Goal: Task Accomplishment & Management: Use online tool/utility

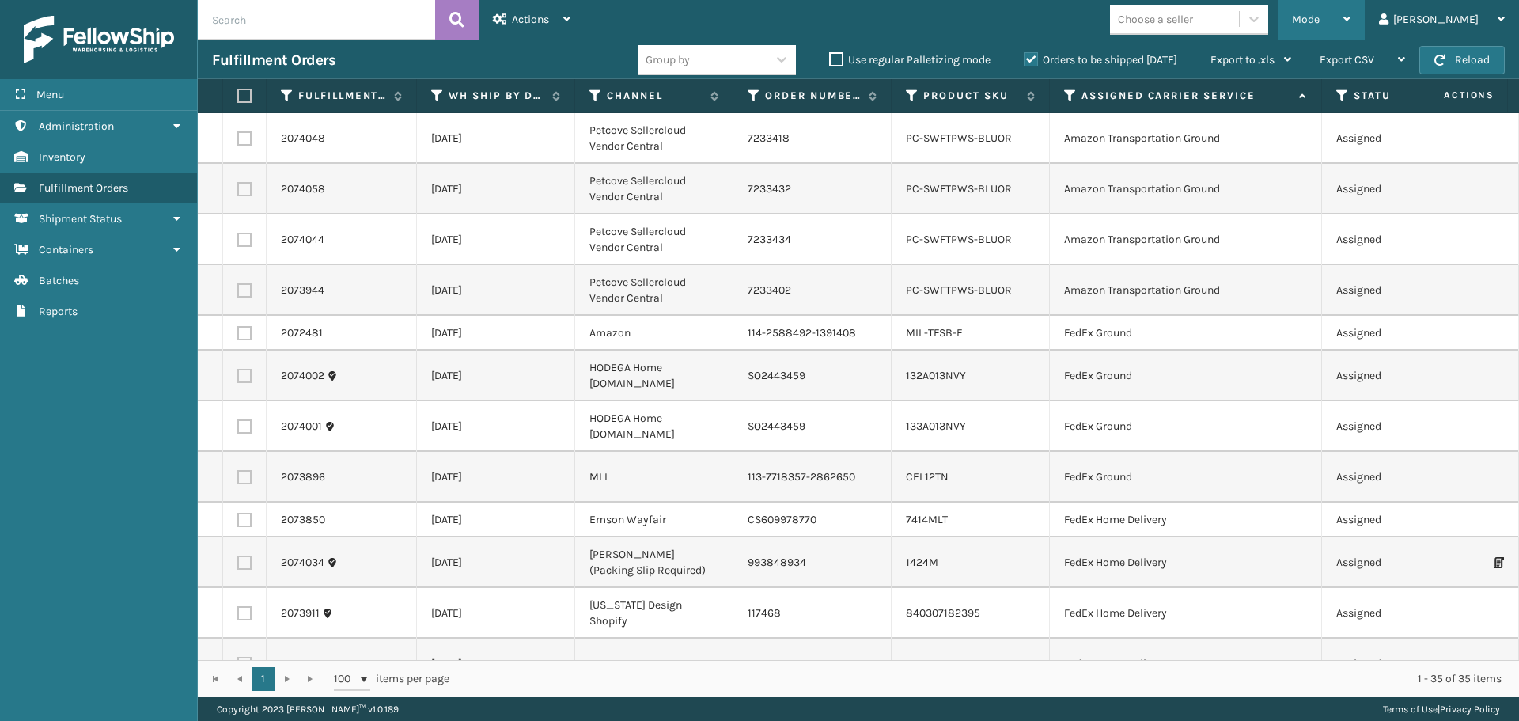
click at [1320, 18] on span "Mode" at bounding box center [1306, 19] width 28 height 13
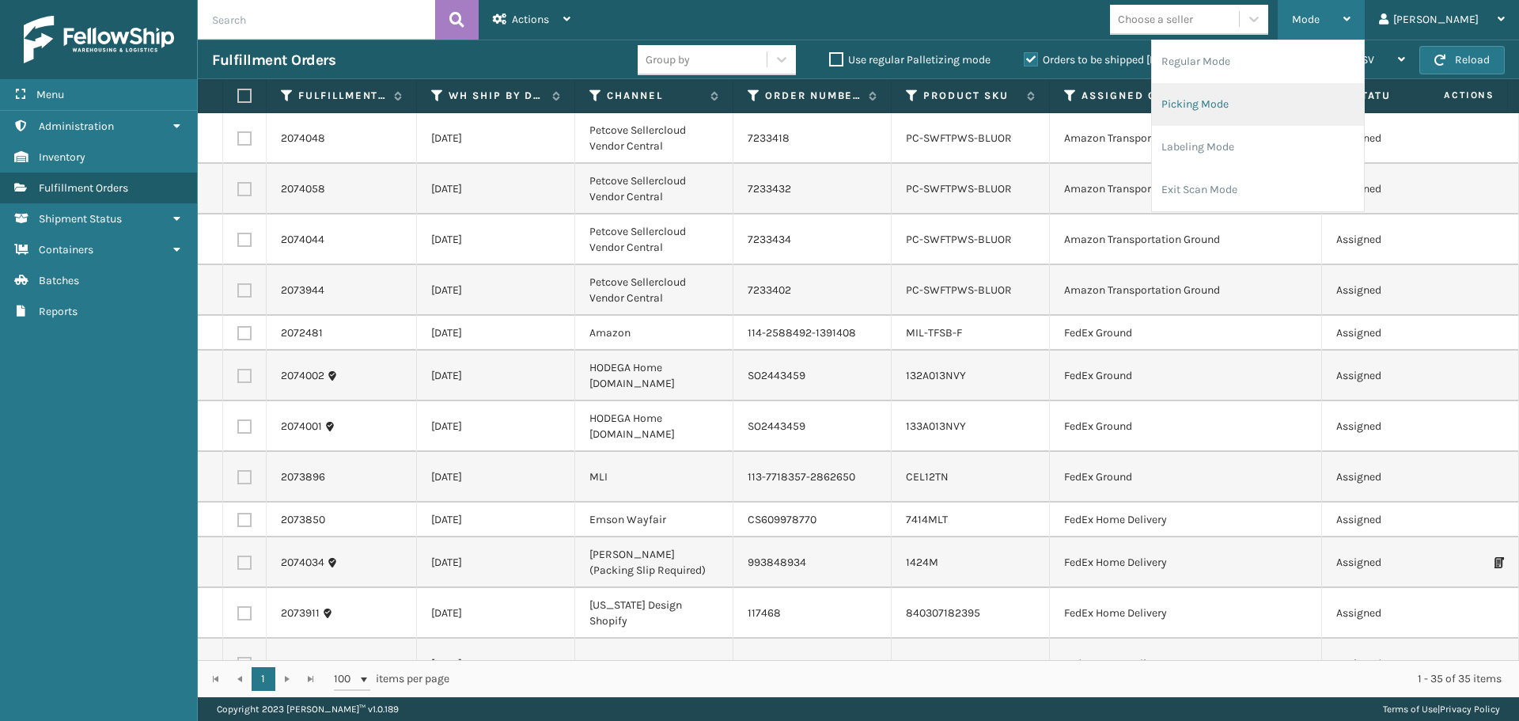
click at [1306, 107] on li "Picking Mode" at bounding box center [1258, 104] width 212 height 43
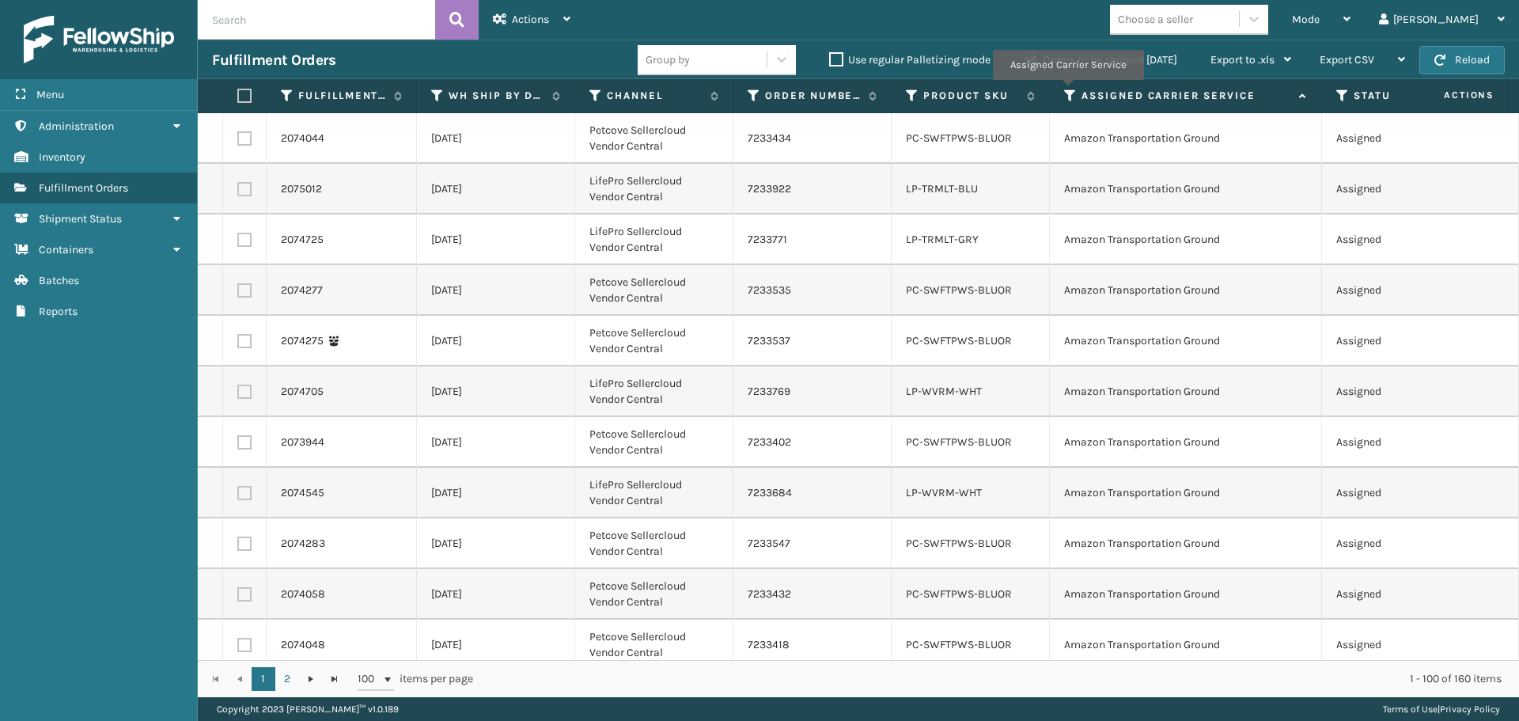
click at [1067, 91] on icon at bounding box center [1070, 96] width 13 height 14
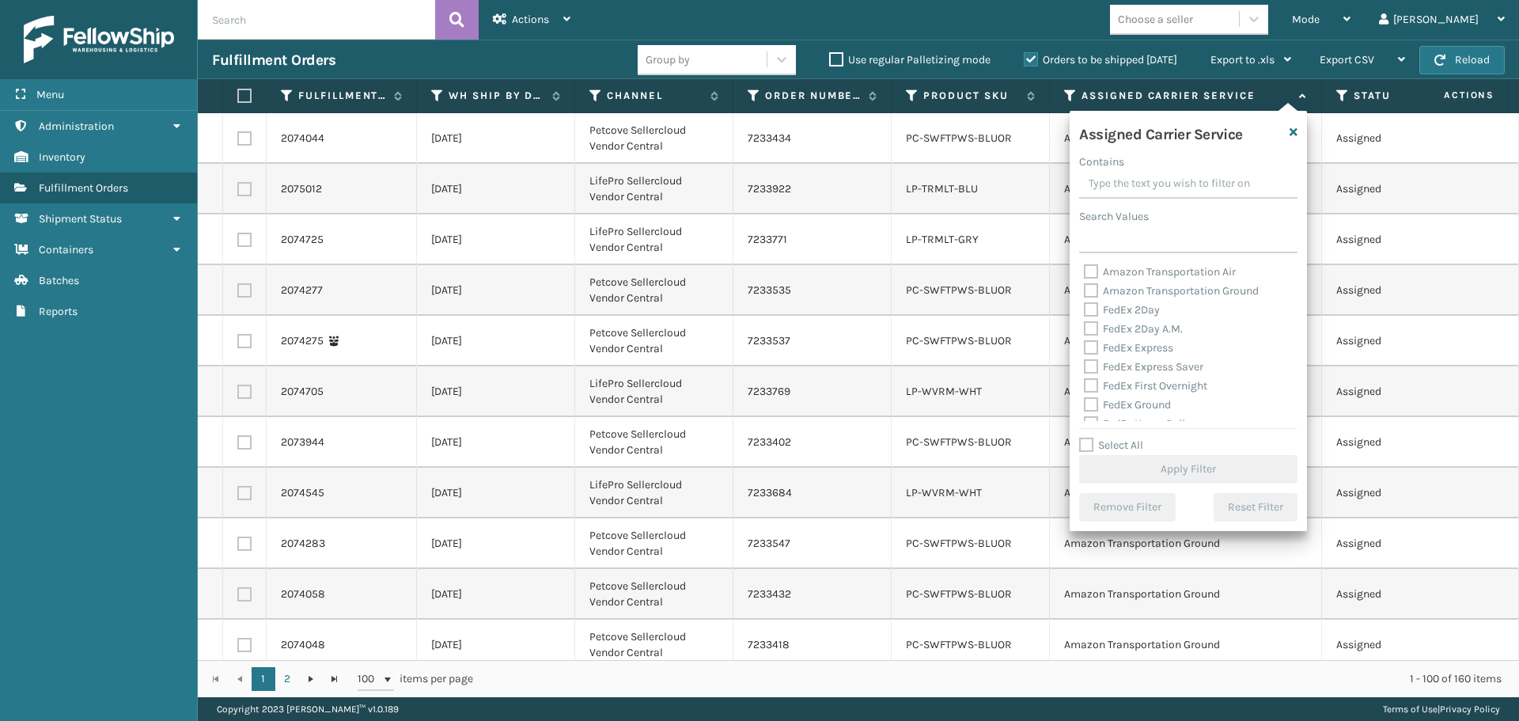
click at [1091, 311] on label "FedEx 2Day" at bounding box center [1122, 309] width 76 height 13
click at [1085, 311] on input "FedEx 2Day" at bounding box center [1084, 306] width 1 height 10
checkbox input "true"
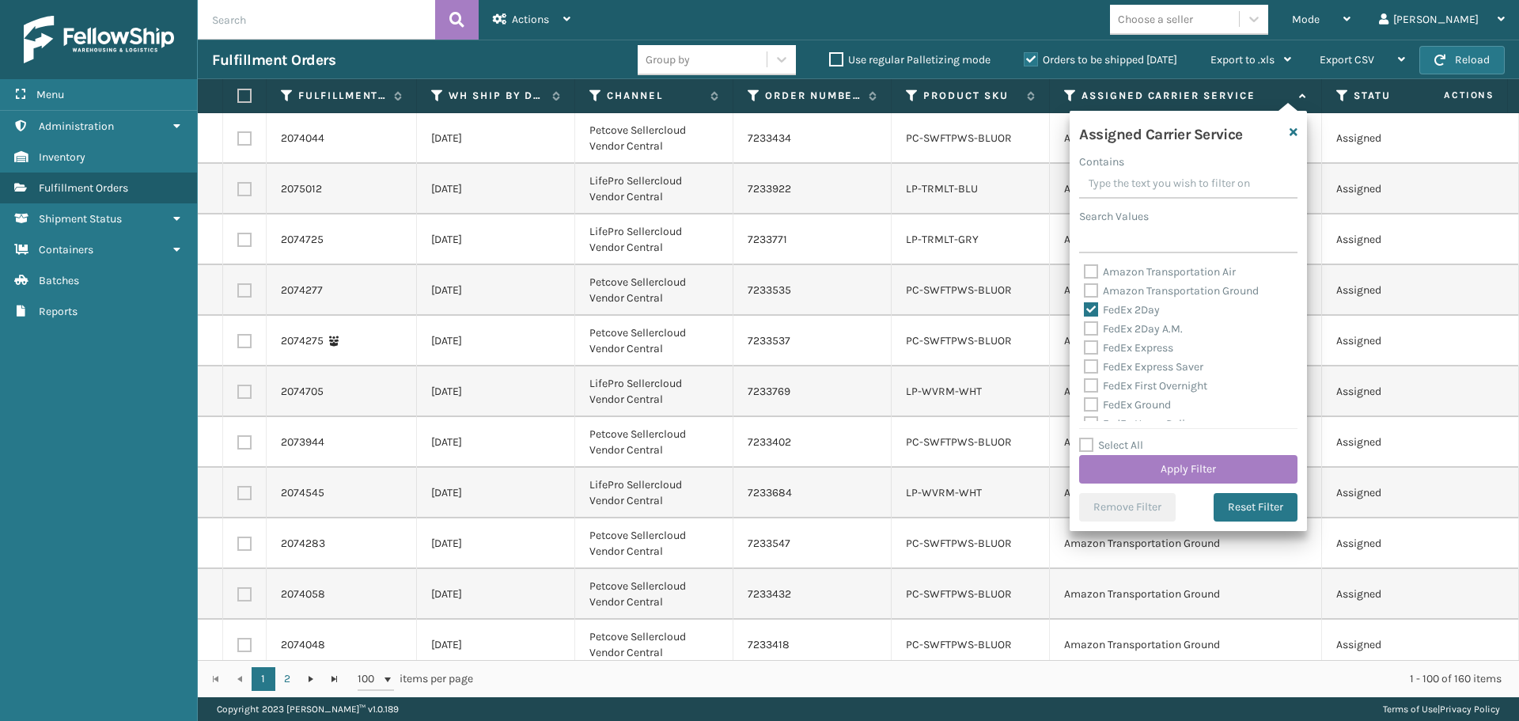
click at [1091, 331] on label "FedEx 2Day A.M." at bounding box center [1133, 328] width 99 height 13
click at [1085, 330] on input "FedEx 2Day A.M." at bounding box center [1084, 325] width 1 height 10
checkbox input "true"
click at [1091, 351] on label "FedEx Express" at bounding box center [1128, 347] width 89 height 13
click at [1085, 349] on input "FedEx Express" at bounding box center [1084, 344] width 1 height 10
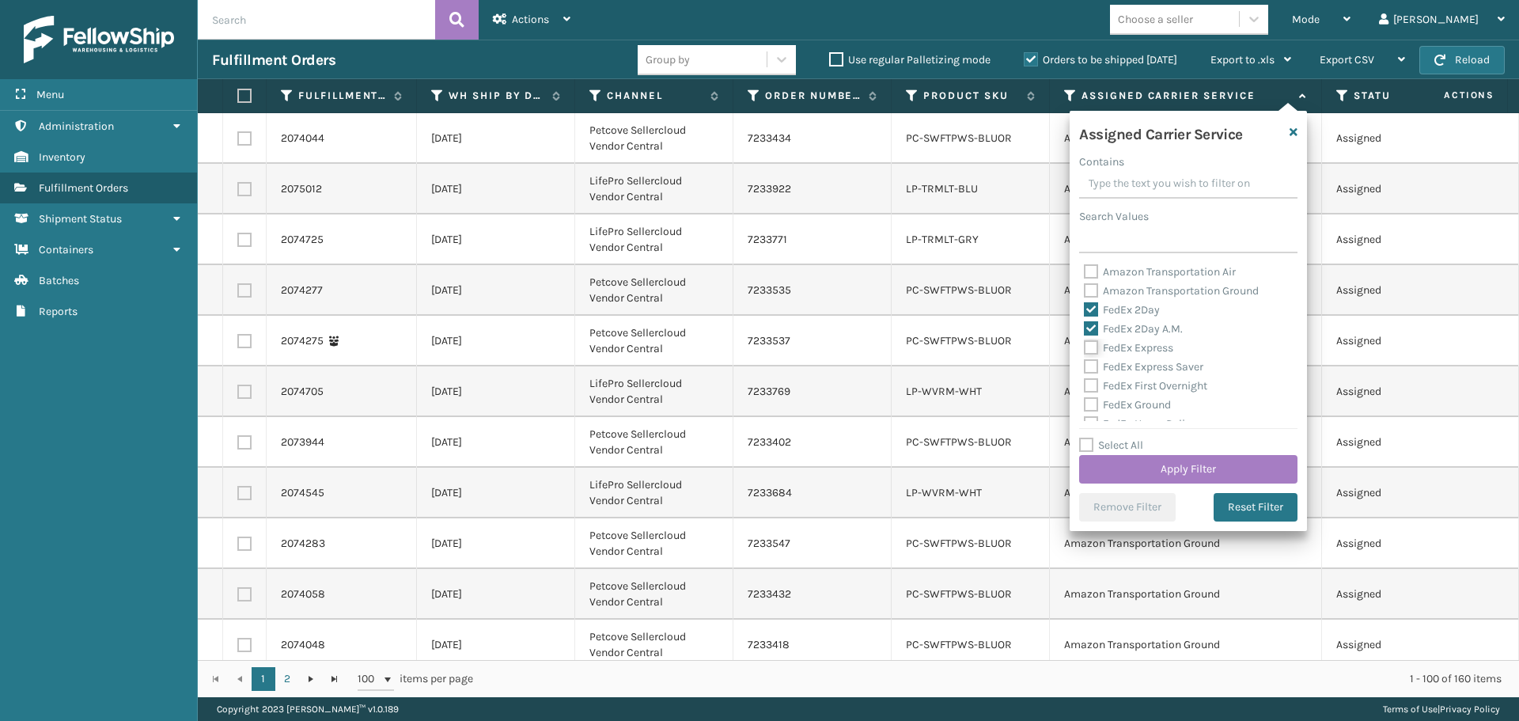
checkbox input "true"
drag, startPoint x: 1090, startPoint y: 368, endPoint x: 1089, endPoint y: 389, distance: 20.6
click at [1090, 370] on label "FedEx Express Saver" at bounding box center [1143, 366] width 119 height 13
click at [1085, 368] on input "FedEx Express Saver" at bounding box center [1084, 363] width 1 height 10
checkbox input "true"
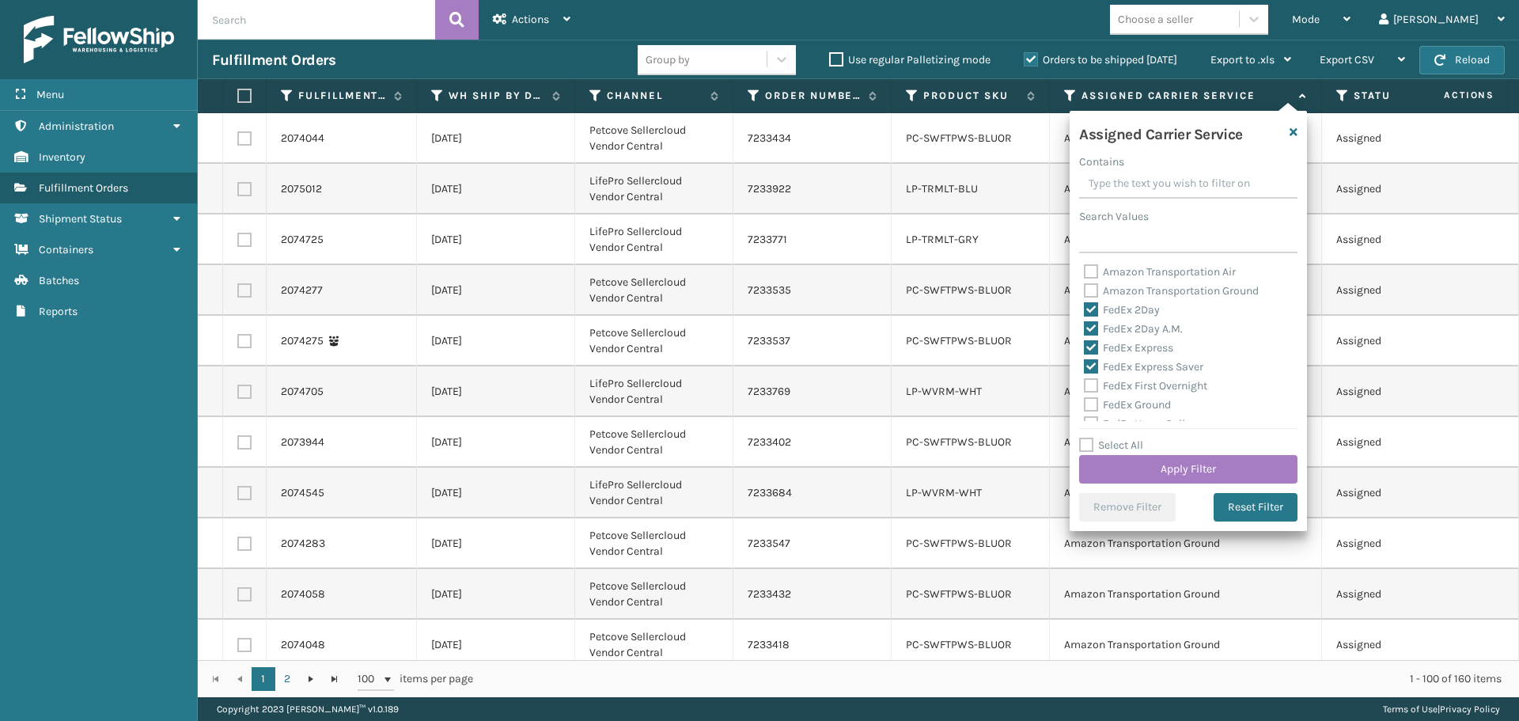
click at [1089, 389] on label "FedEx First Overnight" at bounding box center [1145, 385] width 123 height 13
click at [1085, 387] on input "FedEx First Overnight" at bounding box center [1084, 382] width 1 height 10
checkbox input "true"
click at [1089, 405] on label "FedEx Ground" at bounding box center [1127, 404] width 87 height 13
click at [1085, 405] on input "FedEx Ground" at bounding box center [1084, 401] width 1 height 10
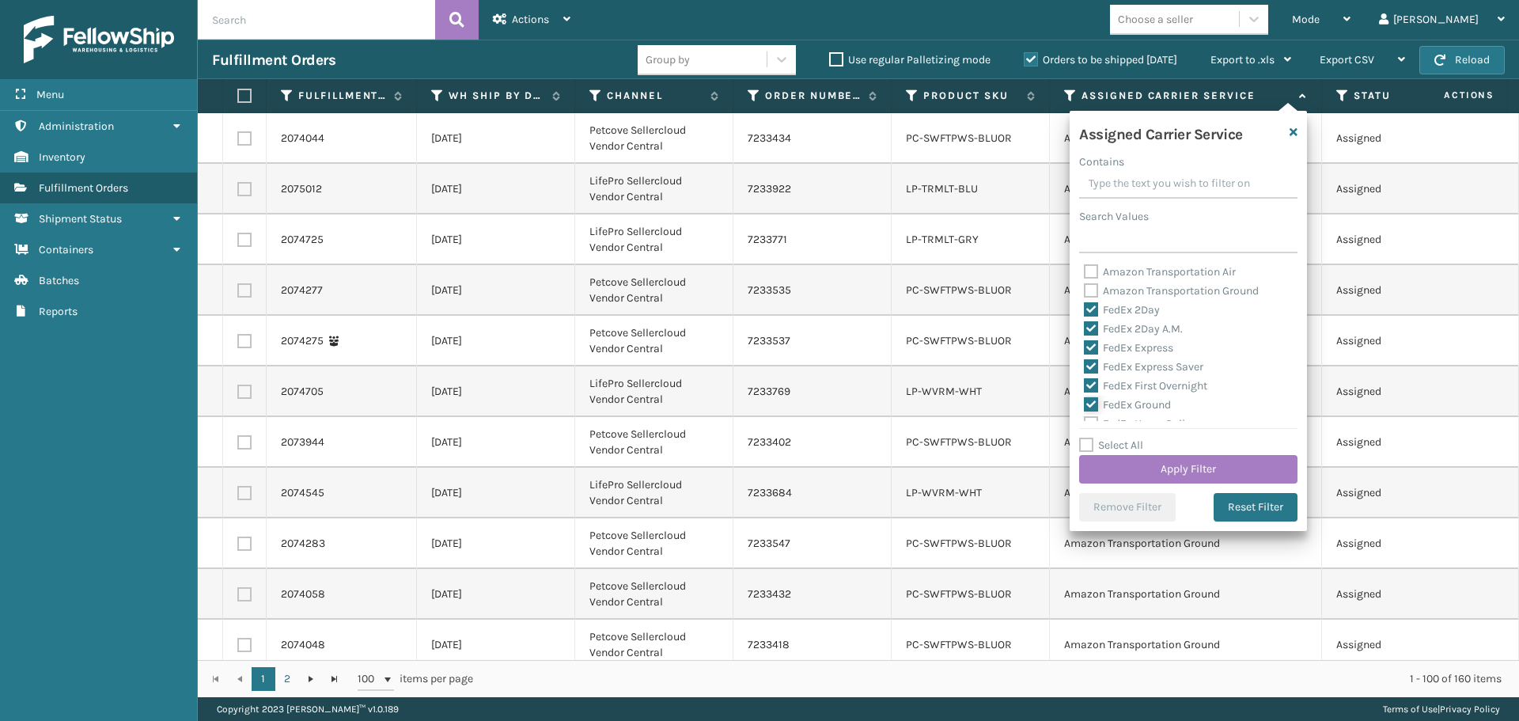
checkbox input "true"
click at [1095, 346] on label "FedEx Home Delivery" at bounding box center [1145, 344] width 122 height 13
click at [1085, 346] on input "FedEx Home Delivery" at bounding box center [1084, 341] width 1 height 10
checkbox input "true"
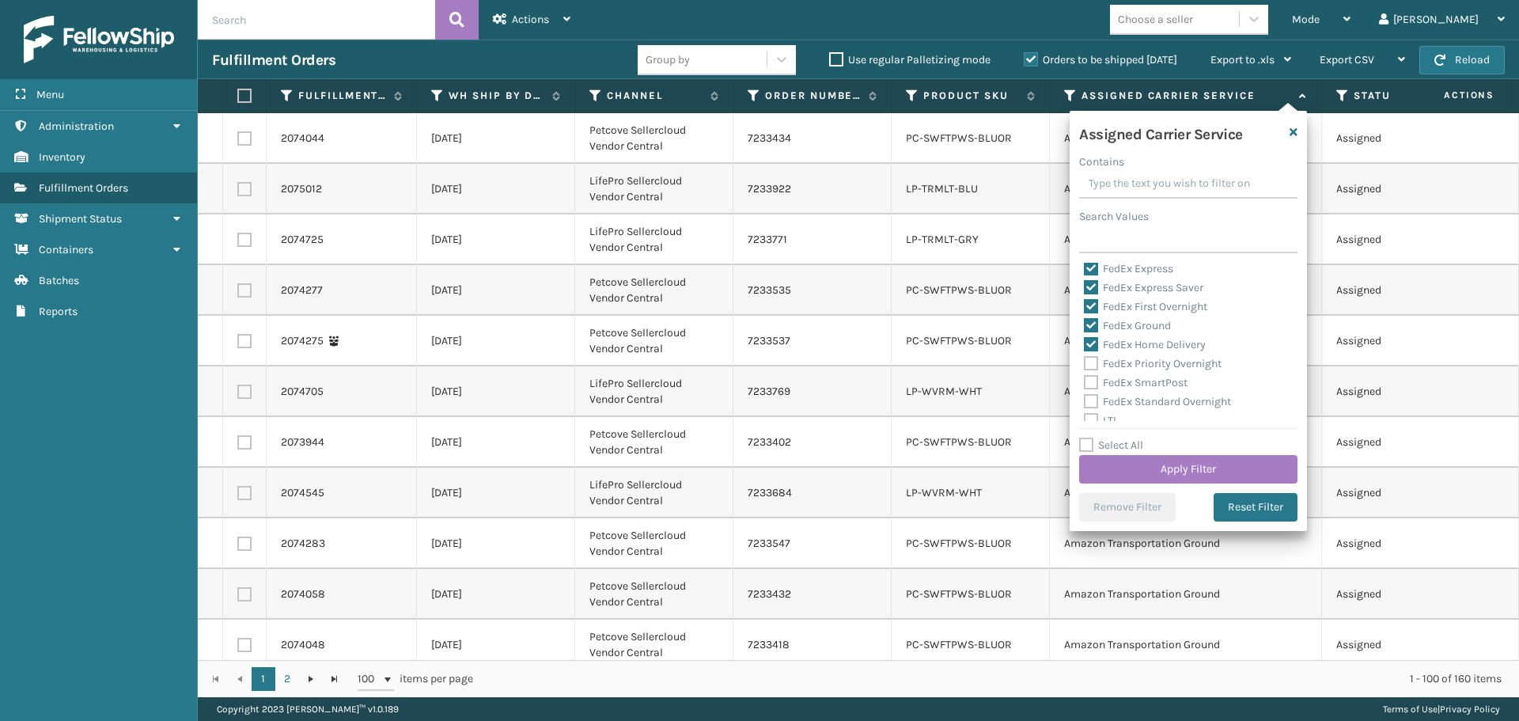
click at [1091, 362] on label "FedEx Priority Overnight" at bounding box center [1153, 363] width 138 height 13
click at [1085, 362] on input "FedEx Priority Overnight" at bounding box center [1084, 360] width 1 height 10
checkbox input "true"
click at [1090, 384] on label "FedEx SmartPost" at bounding box center [1136, 382] width 104 height 13
click at [1085, 384] on input "FedEx SmartPost" at bounding box center [1084, 379] width 1 height 10
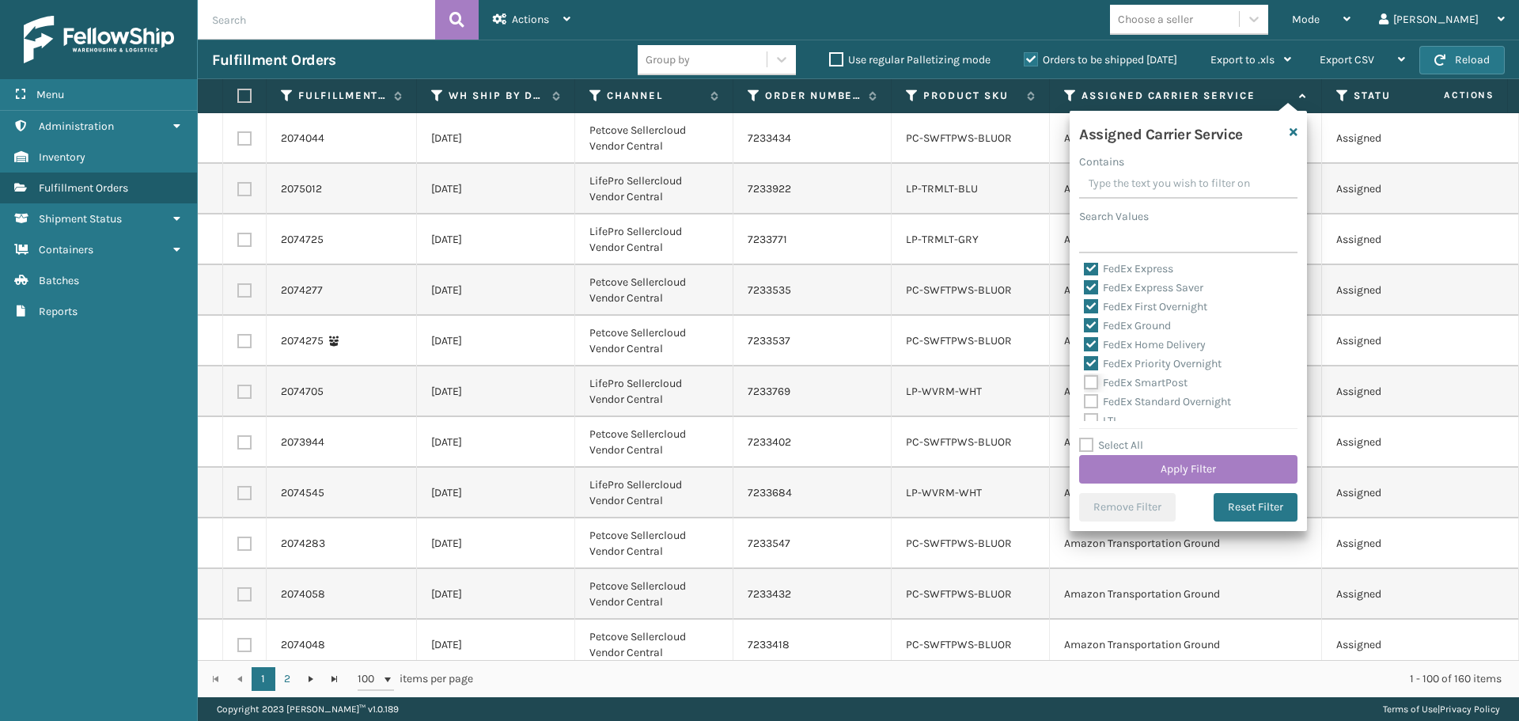
checkbox input "true"
click at [1088, 400] on label "FedEx Standard Overnight" at bounding box center [1157, 401] width 147 height 13
click at [1085, 400] on input "FedEx Standard Overnight" at bounding box center [1084, 397] width 1 height 10
checkbox input "true"
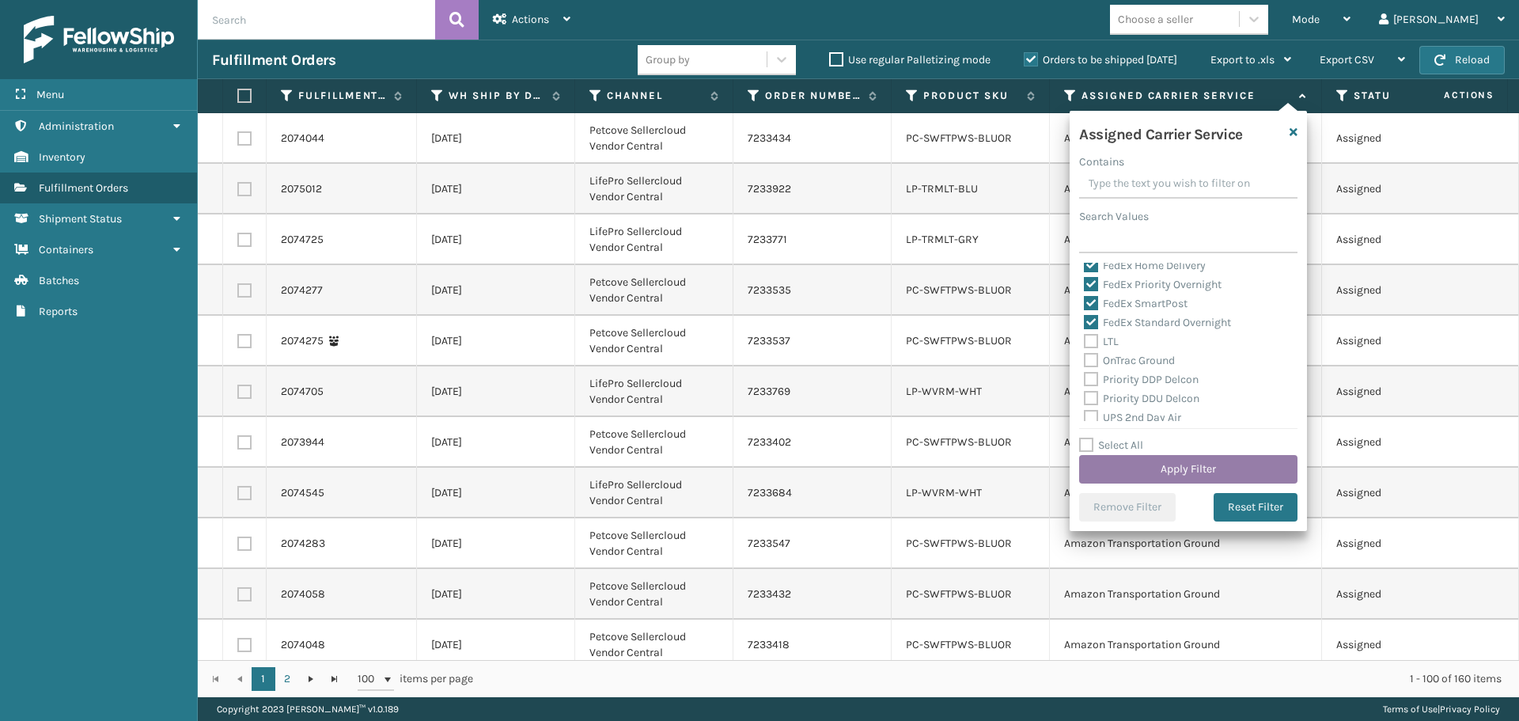
click at [1182, 471] on button "Apply Filter" at bounding box center [1188, 469] width 218 height 28
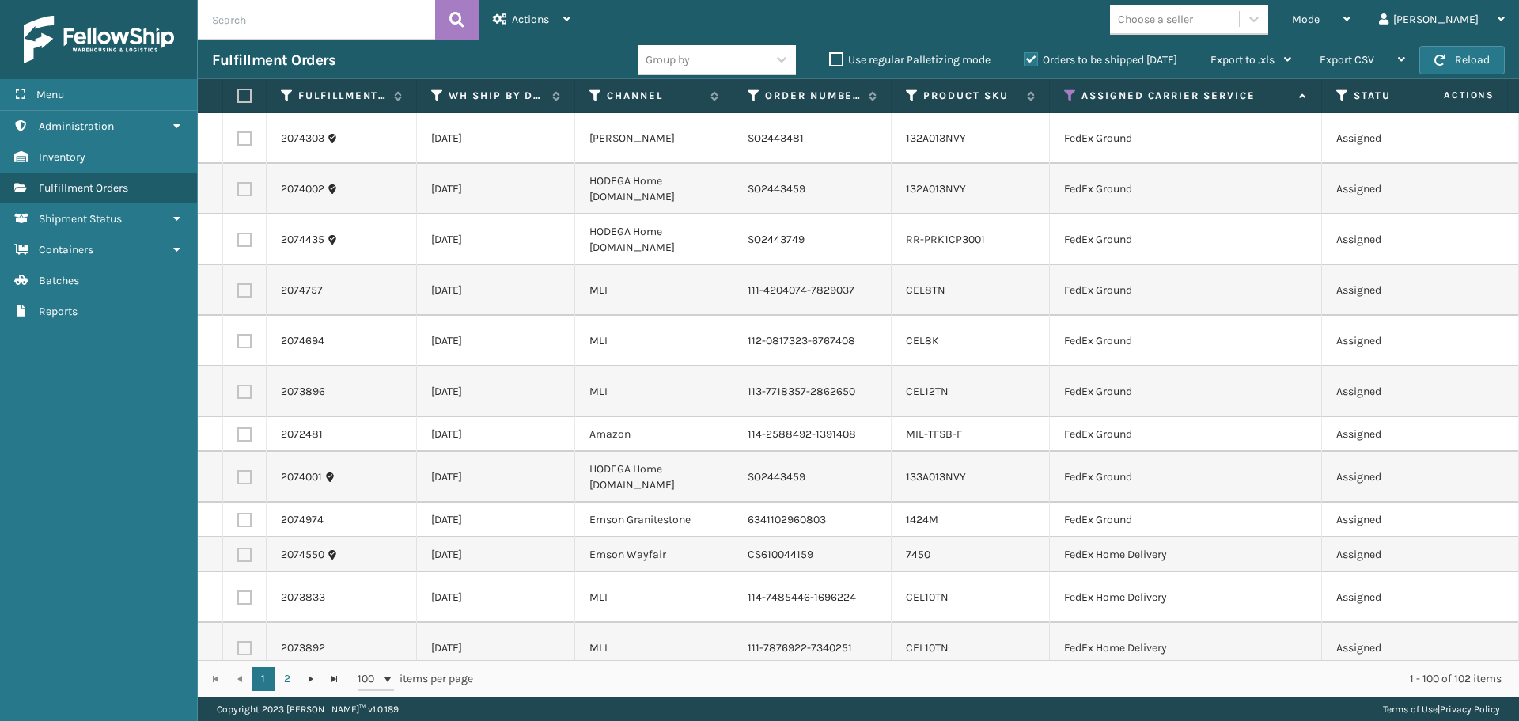
click at [239, 94] on label at bounding box center [241, 96] width 9 height 14
click at [238, 94] on input "checkbox" at bounding box center [237, 96] width 1 height 10
checkbox input "true"
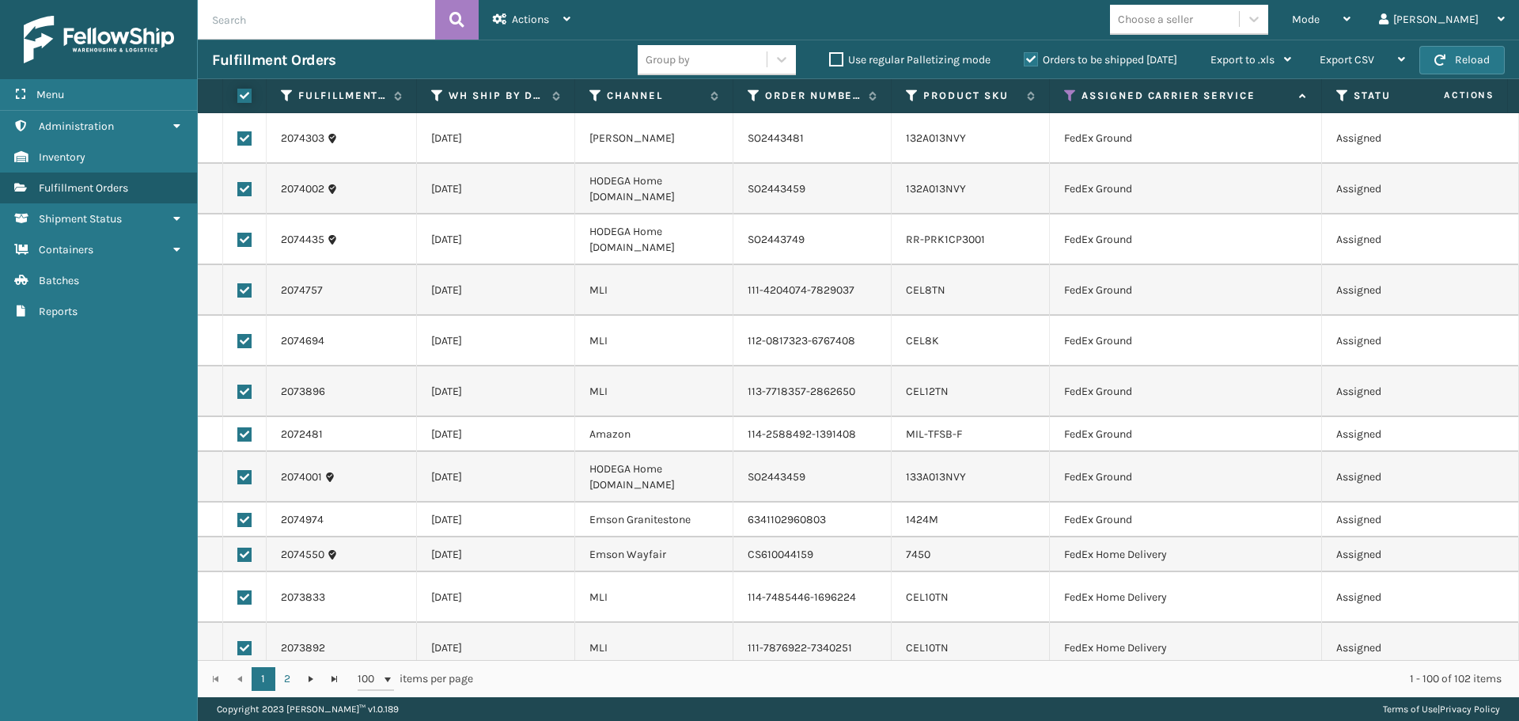
checkbox input "true"
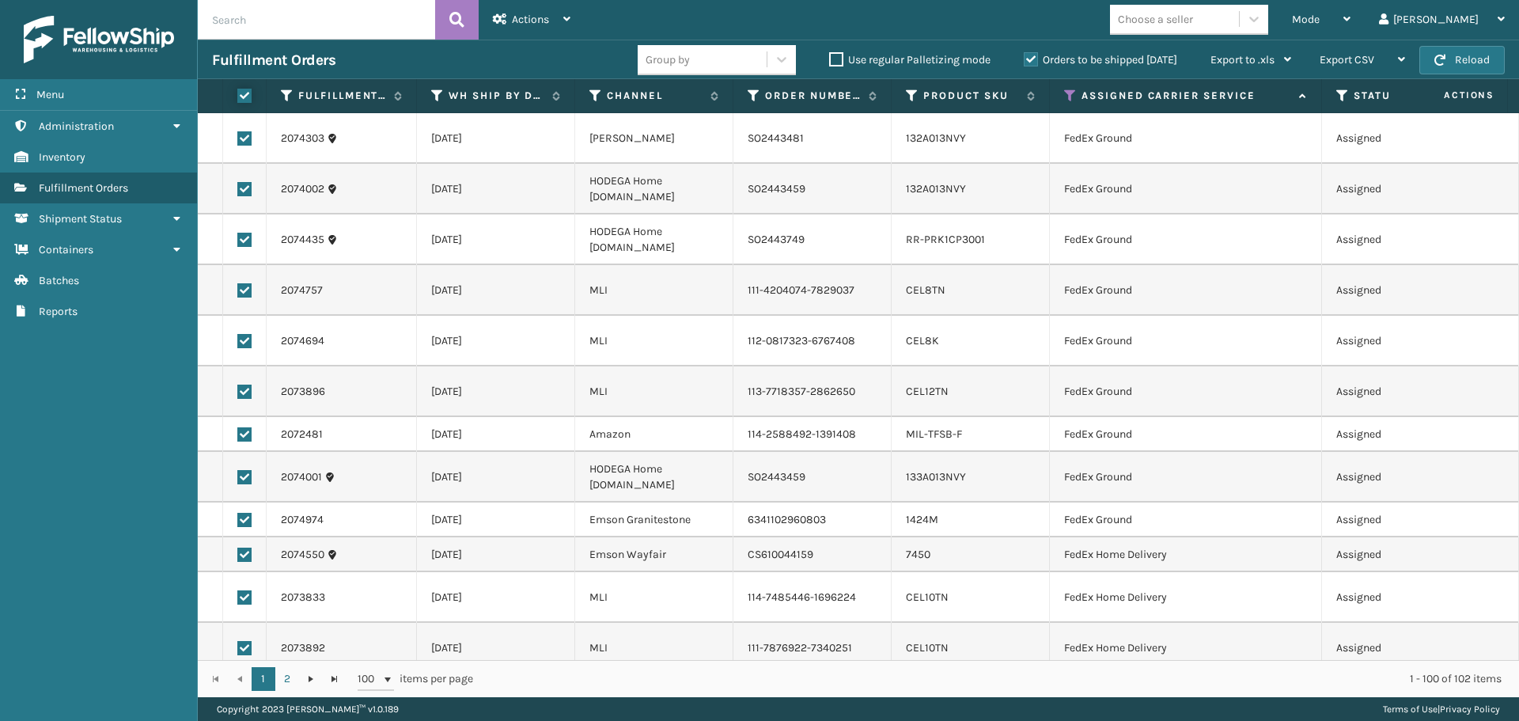
checkbox input "true"
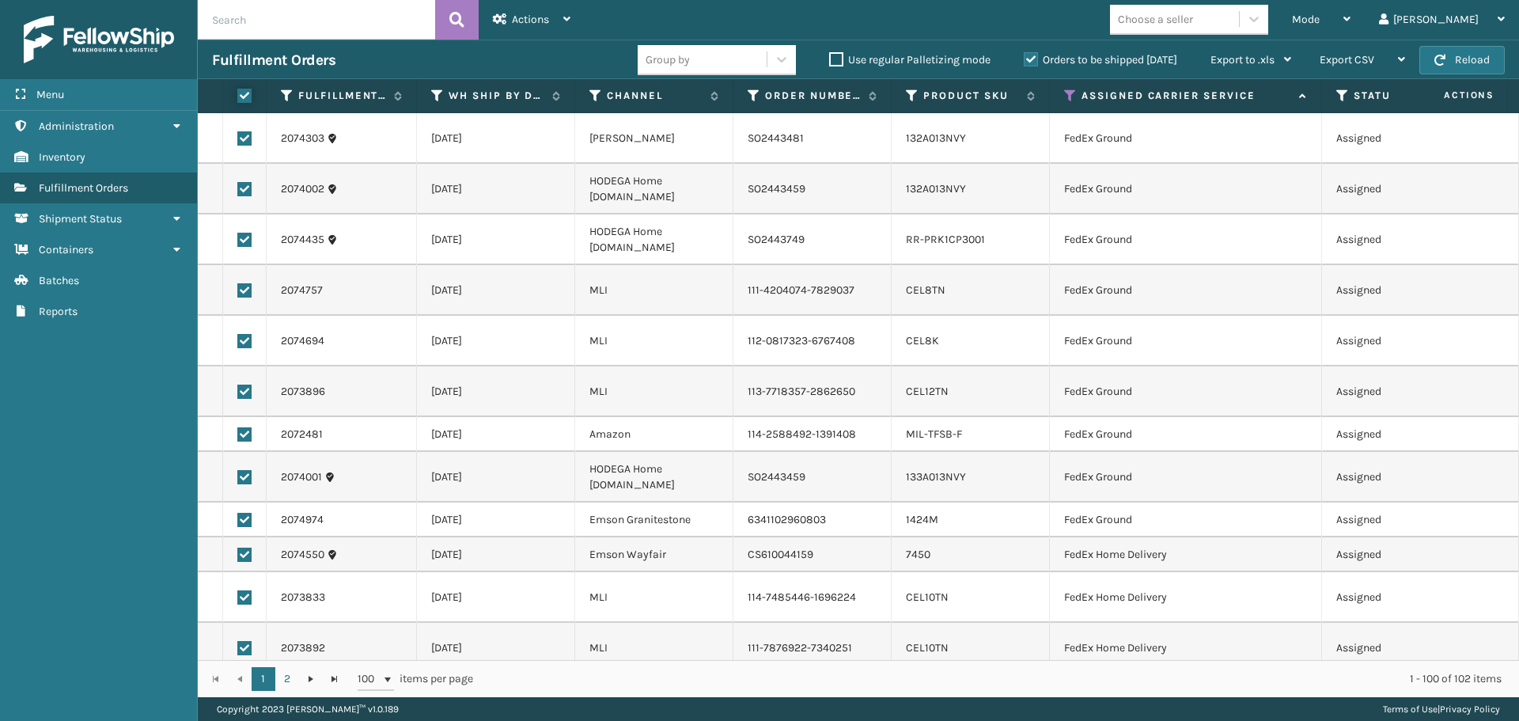
checkbox input "true"
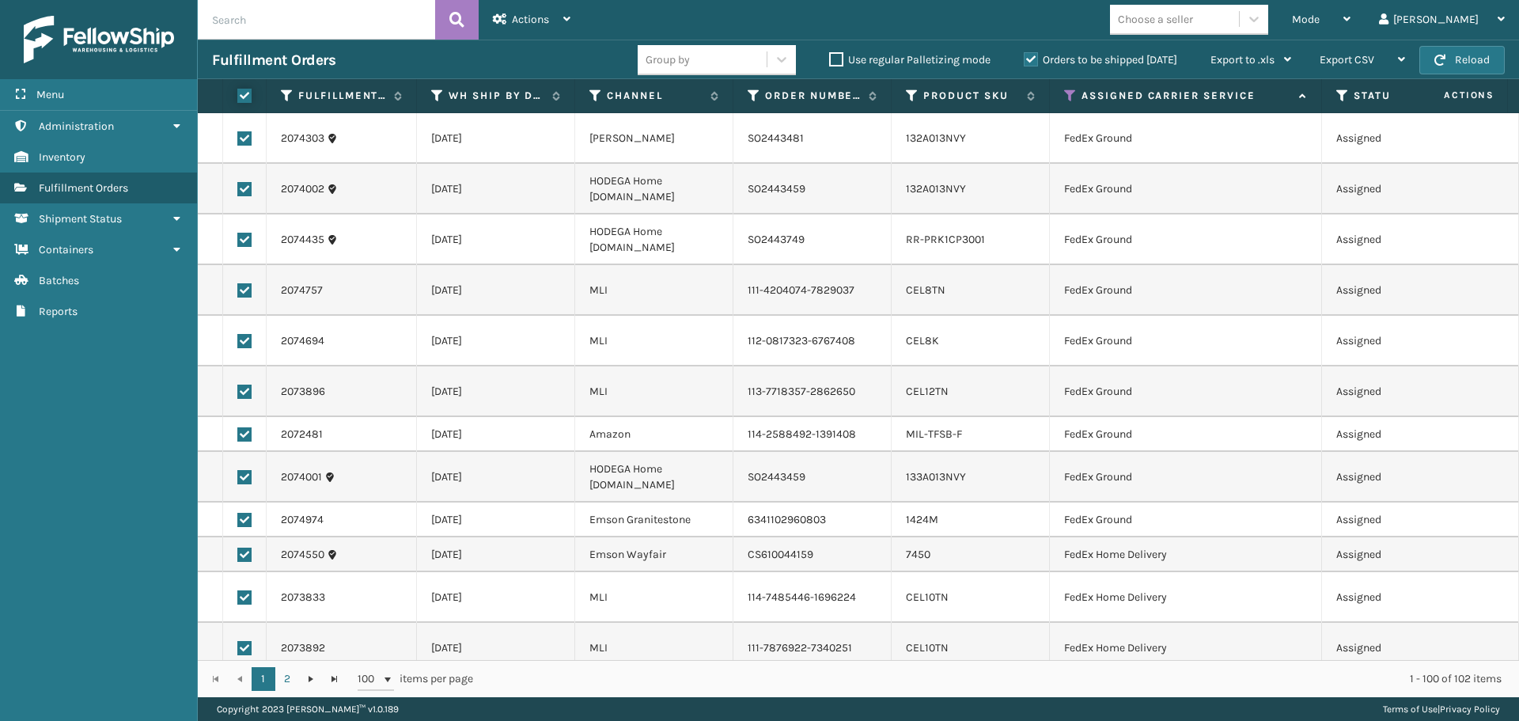
checkbox input "true"
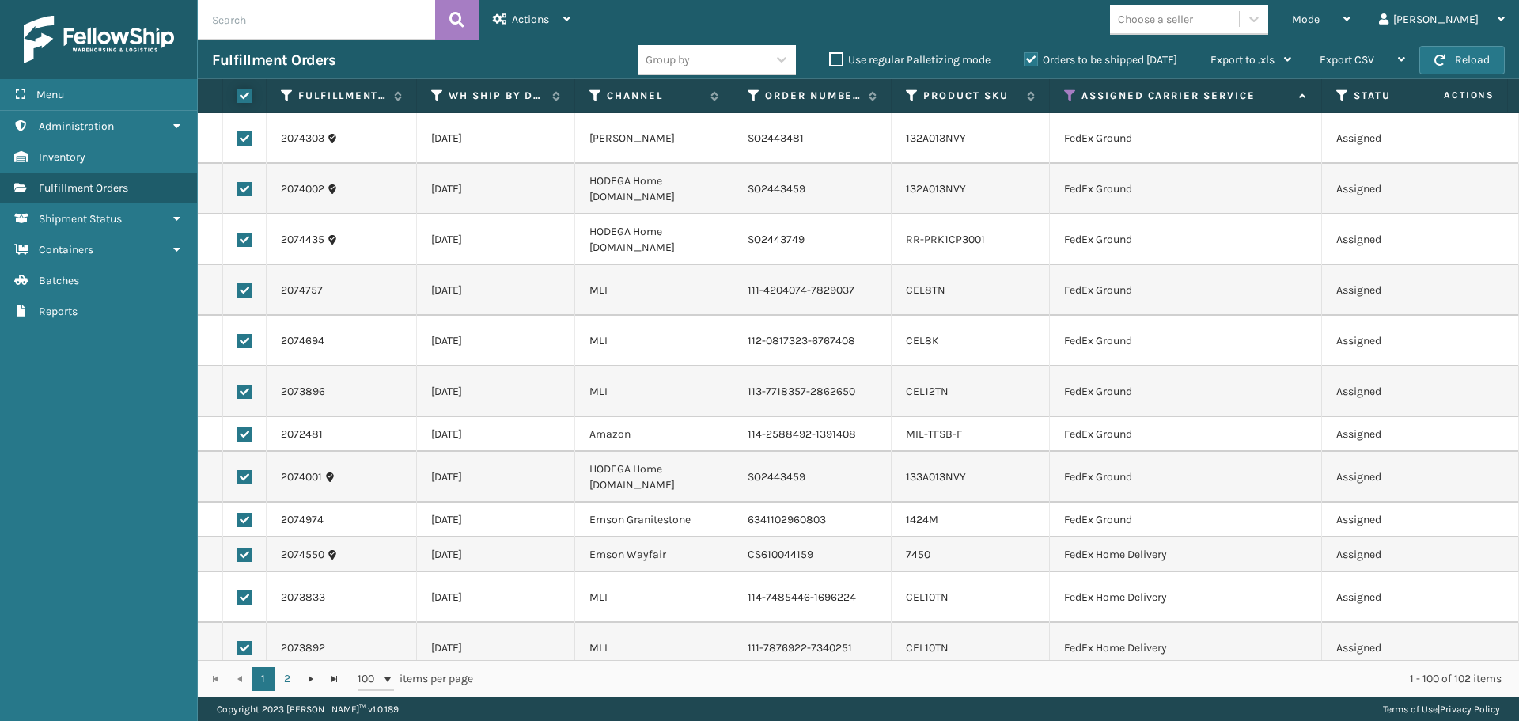
checkbox input "true"
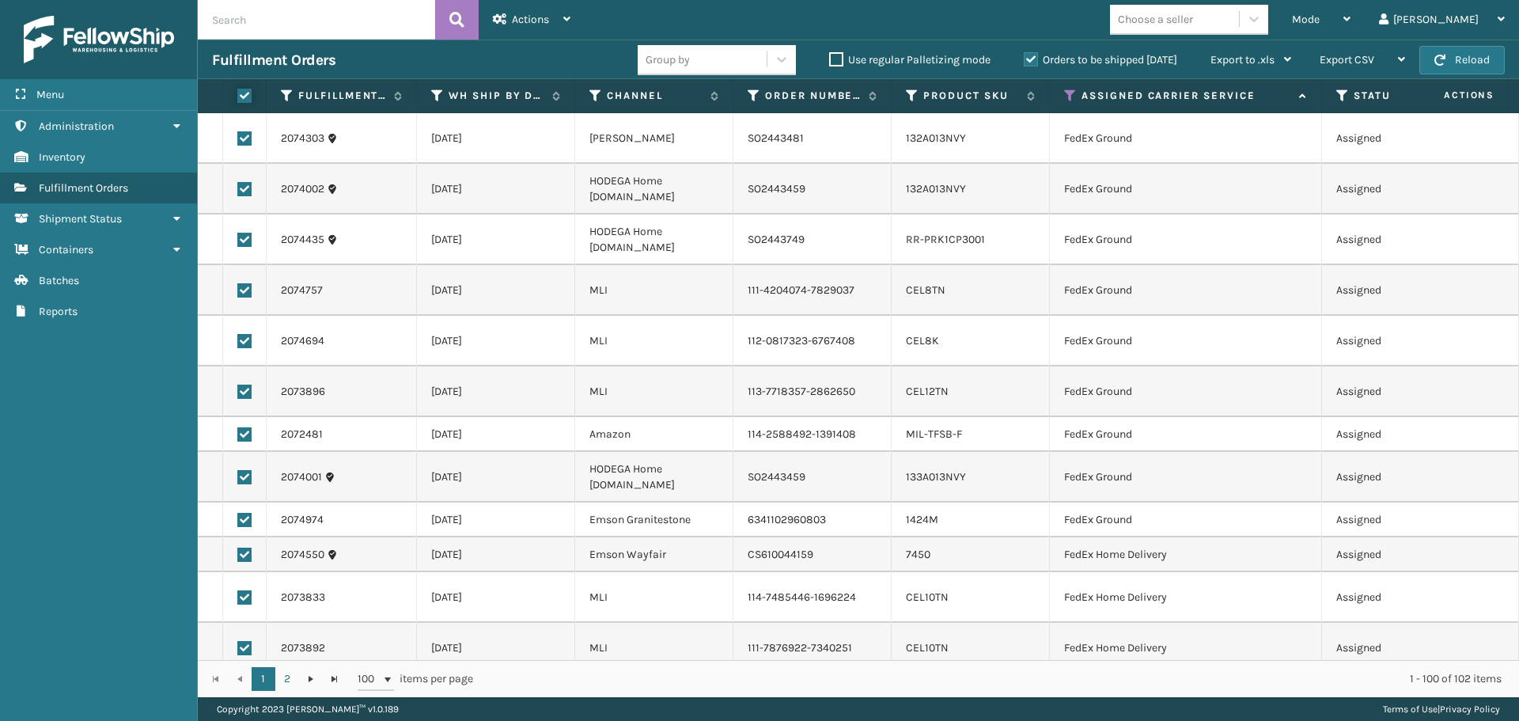
checkbox input "true"
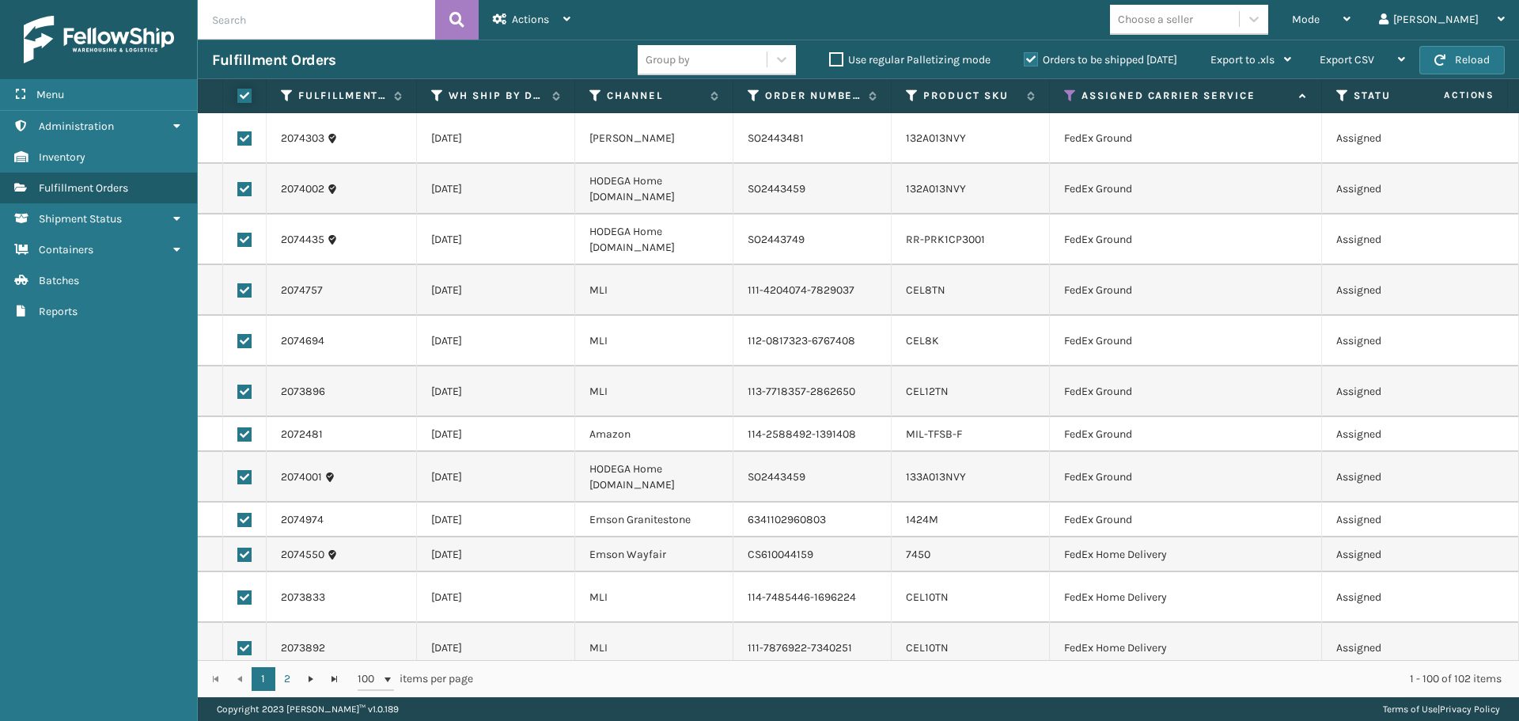
checkbox input "true"
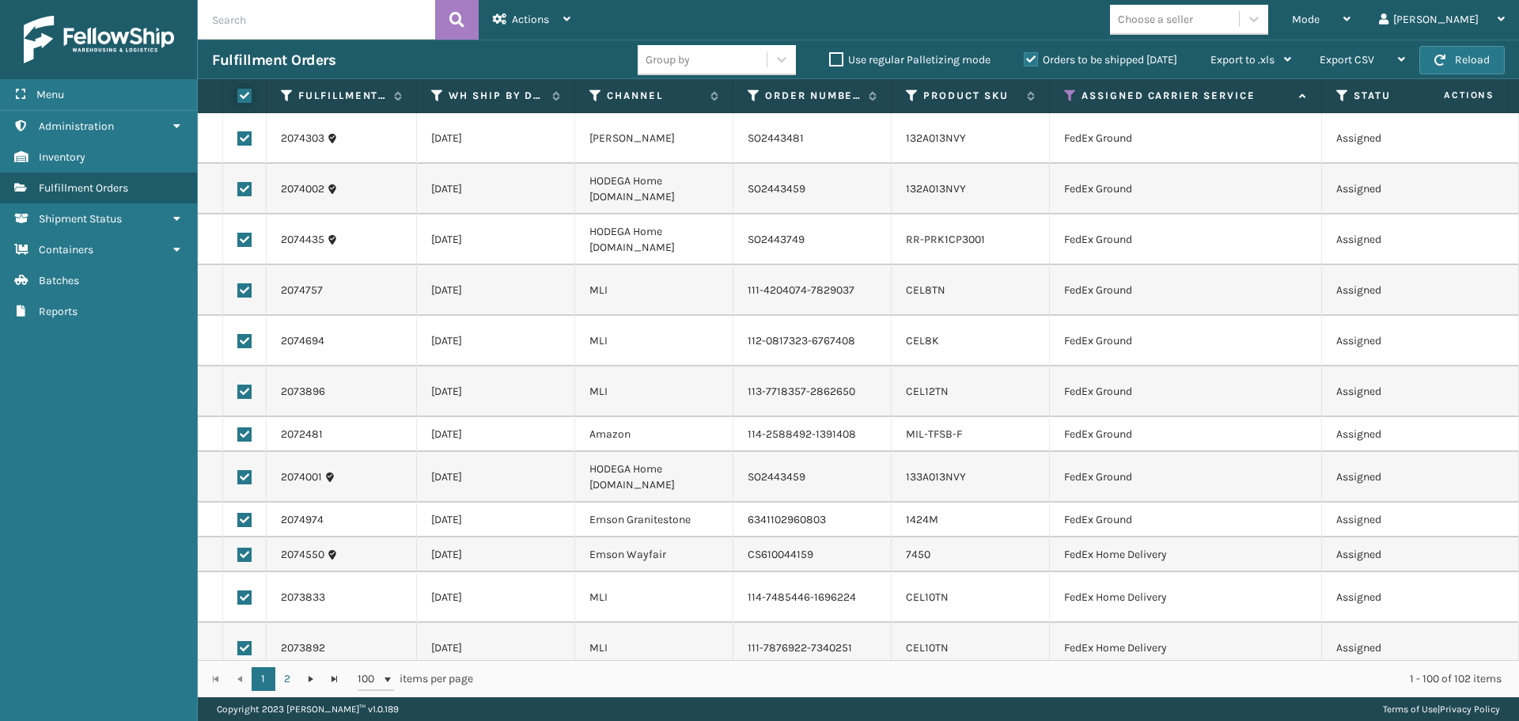
checkbox input "true"
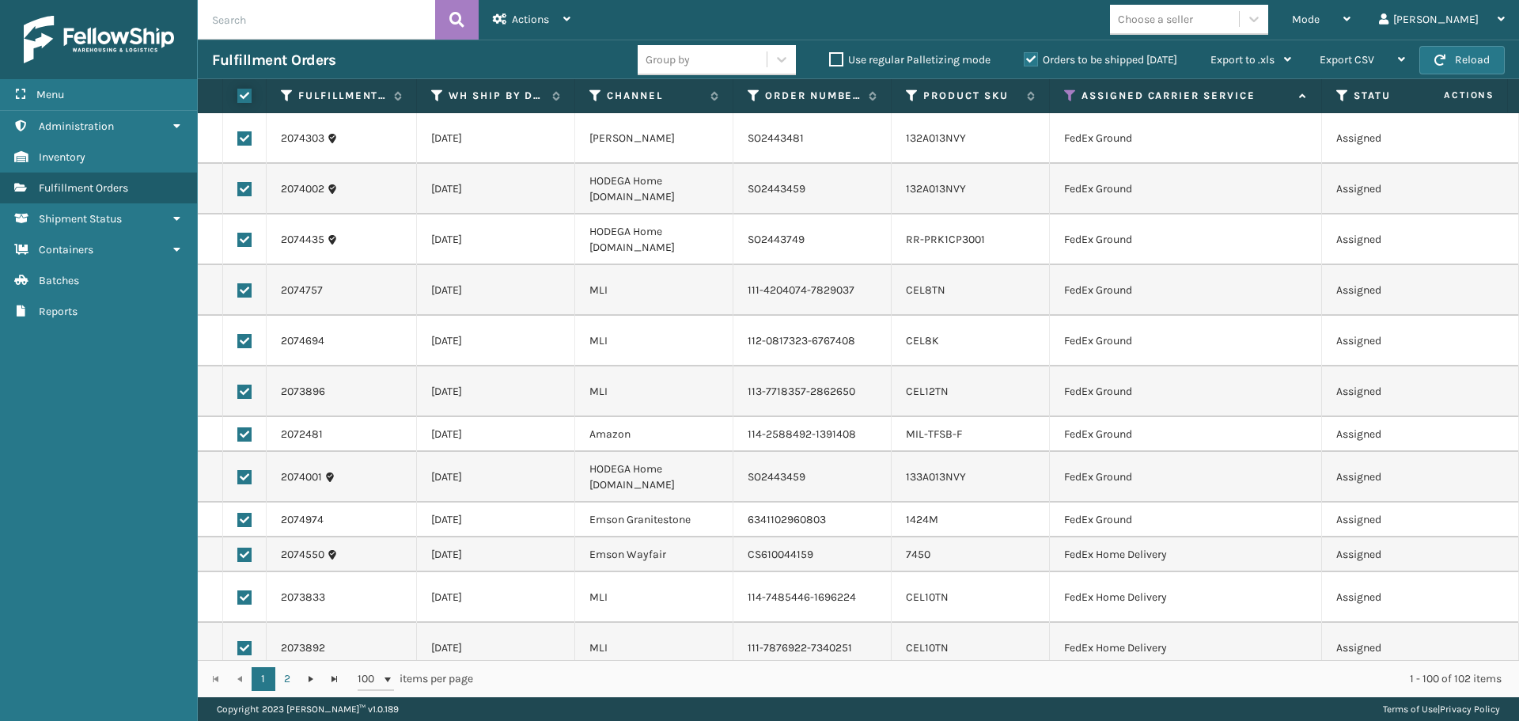
checkbox input "true"
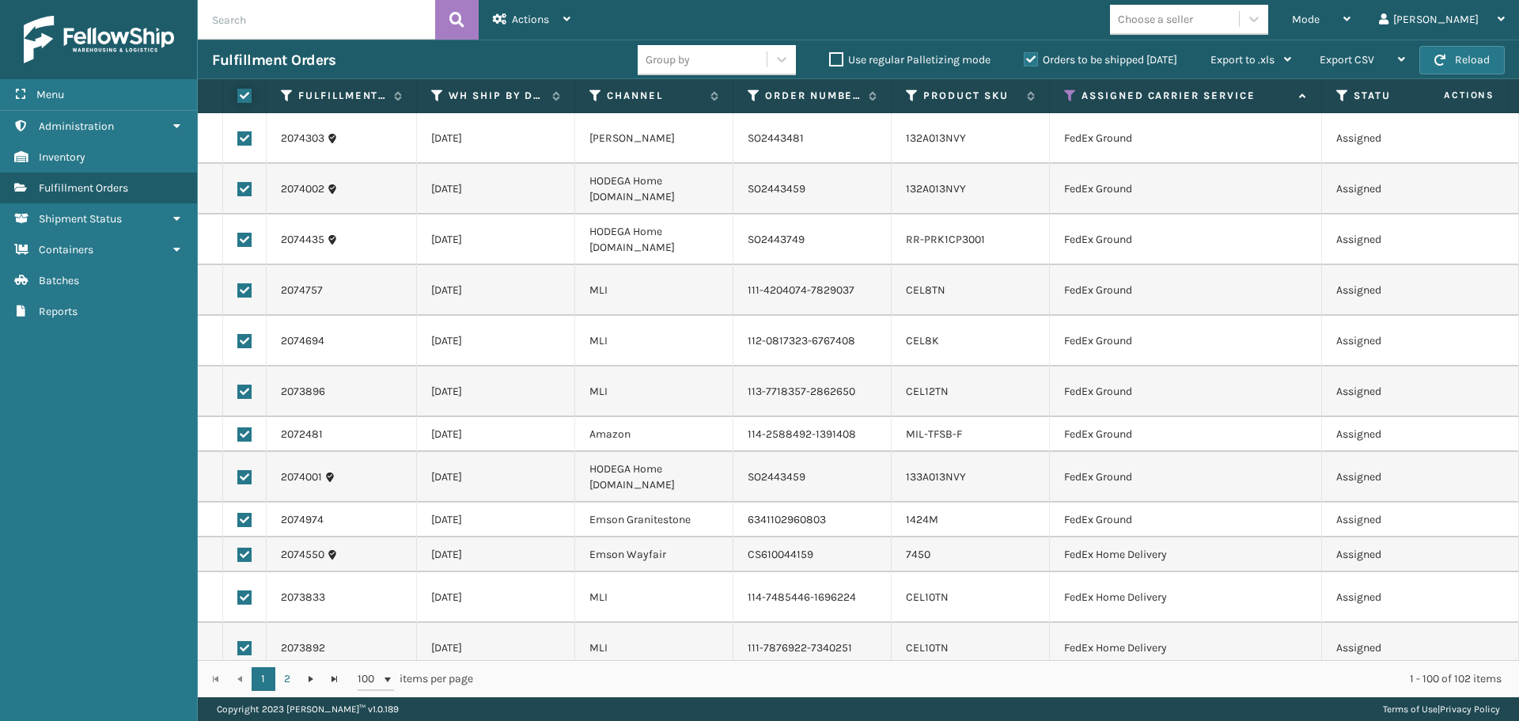
checkbox input "true"
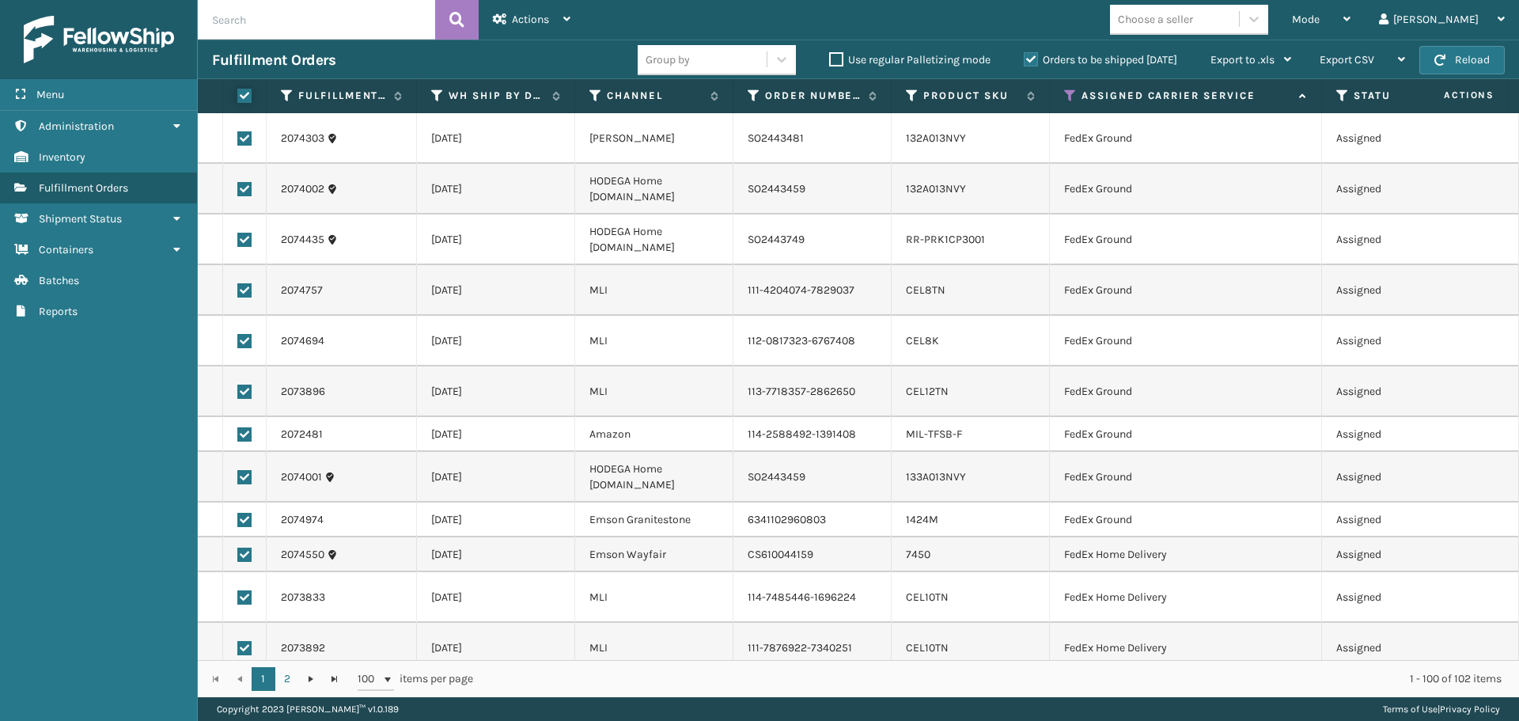
checkbox input "true"
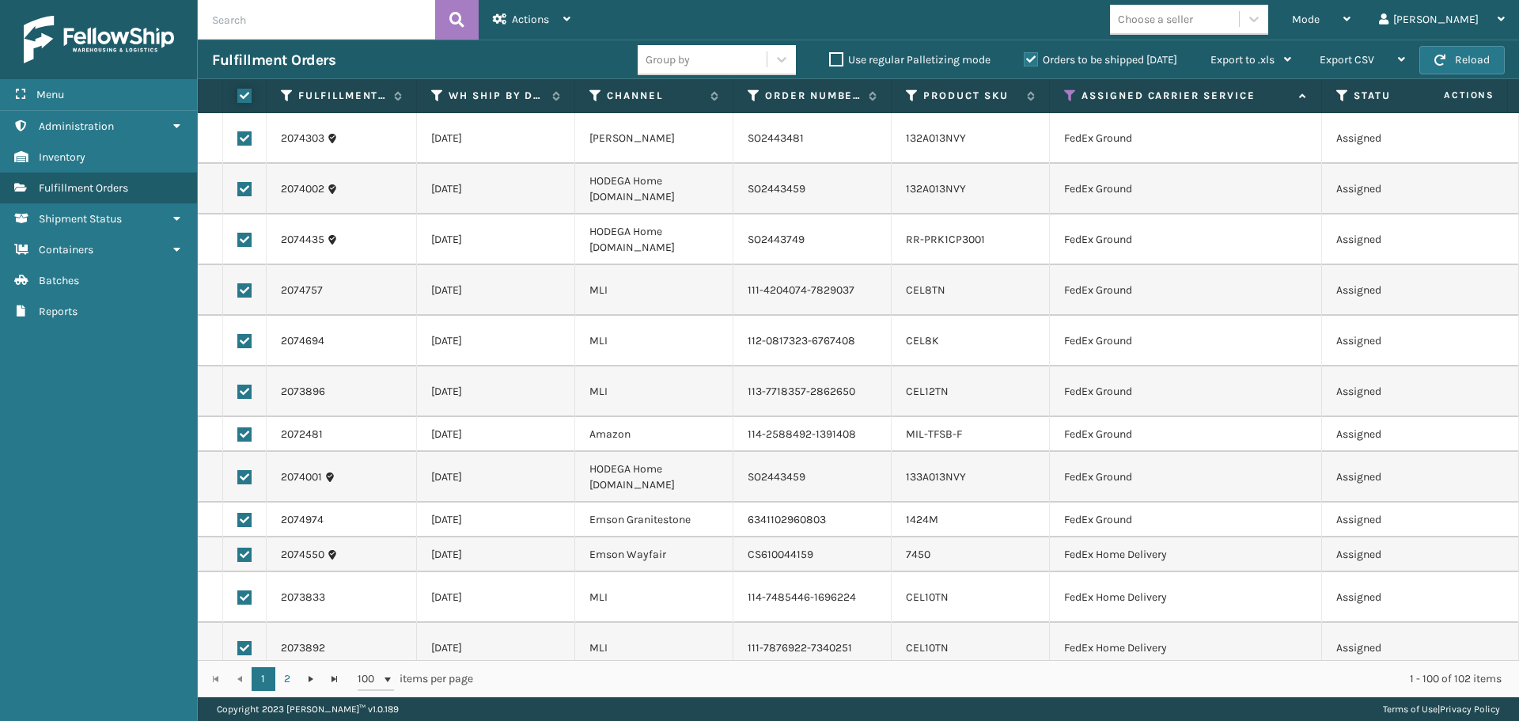
checkbox input "true"
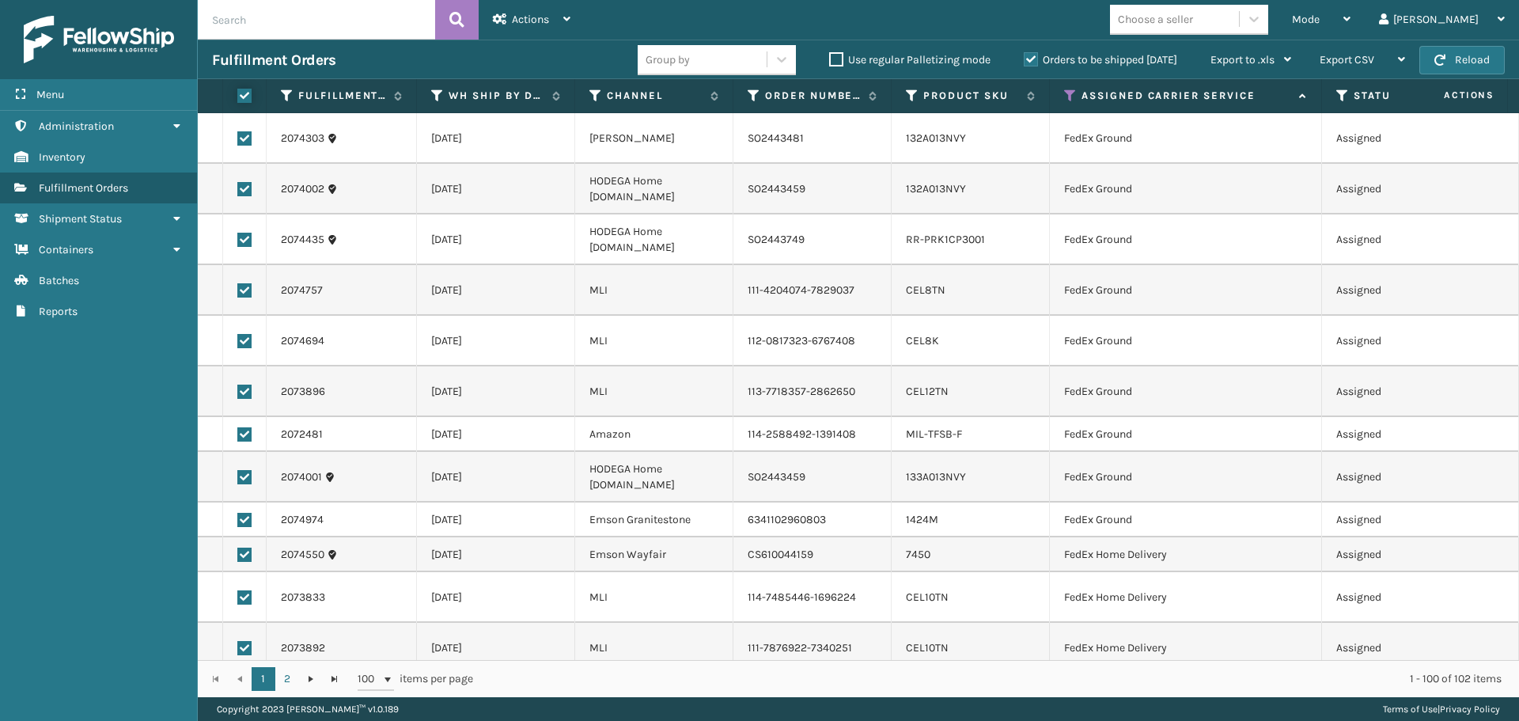
checkbox input "true"
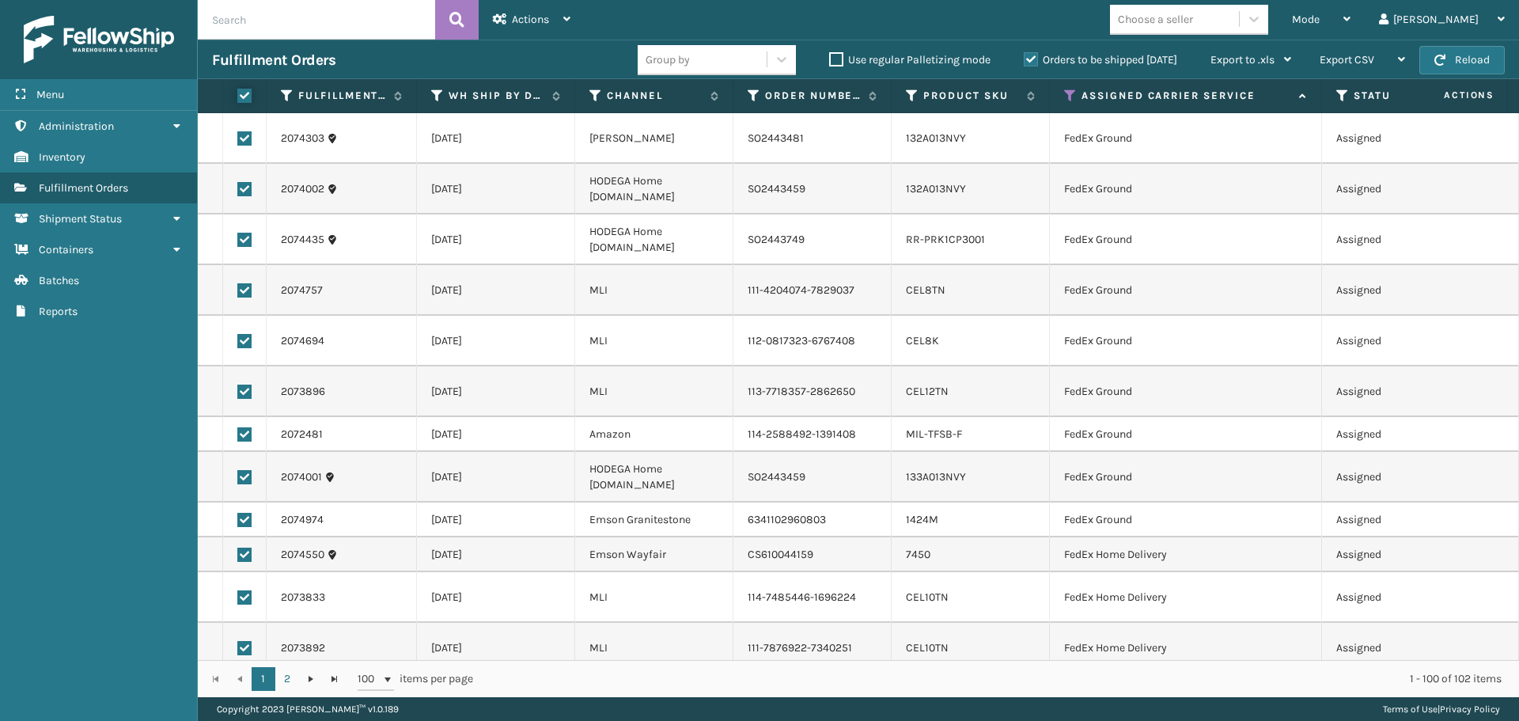
checkbox input "true"
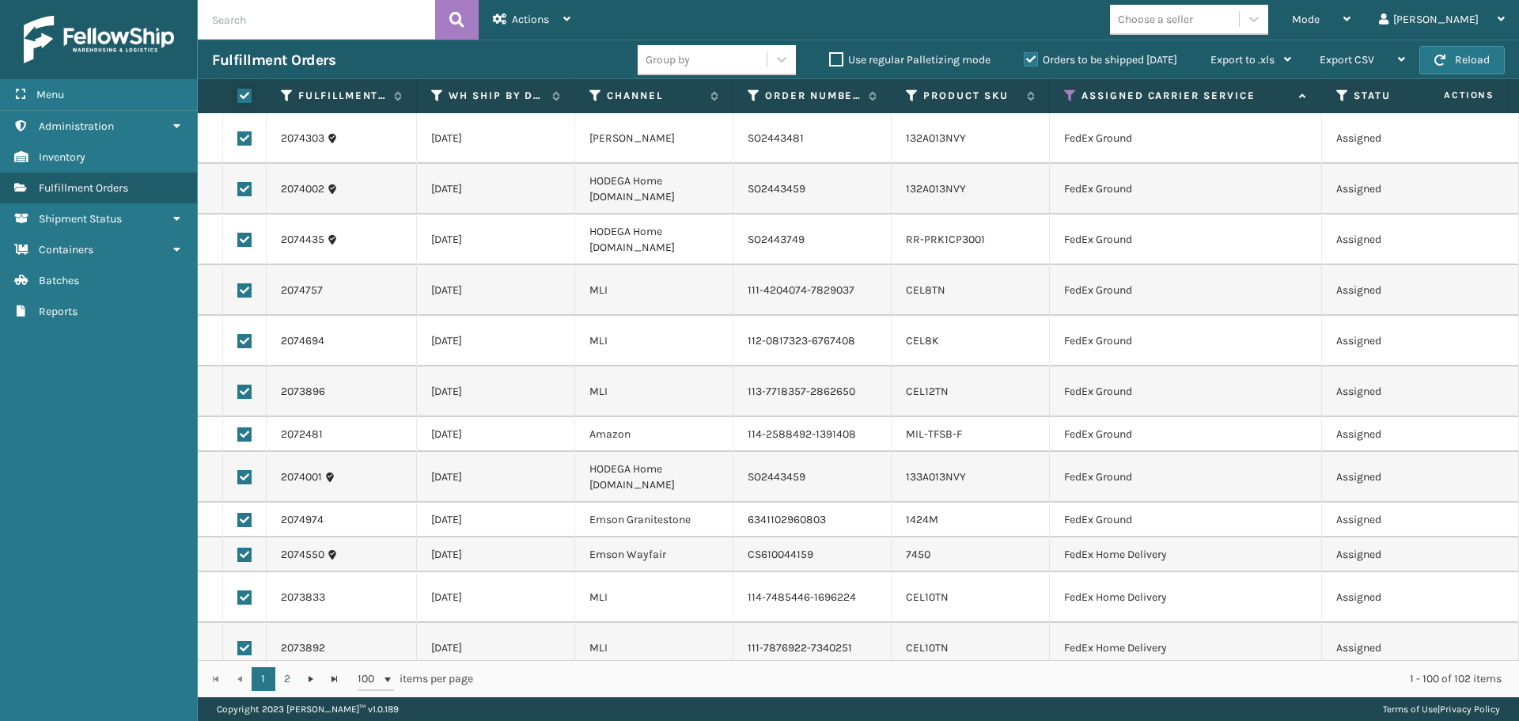
checkbox input "true"
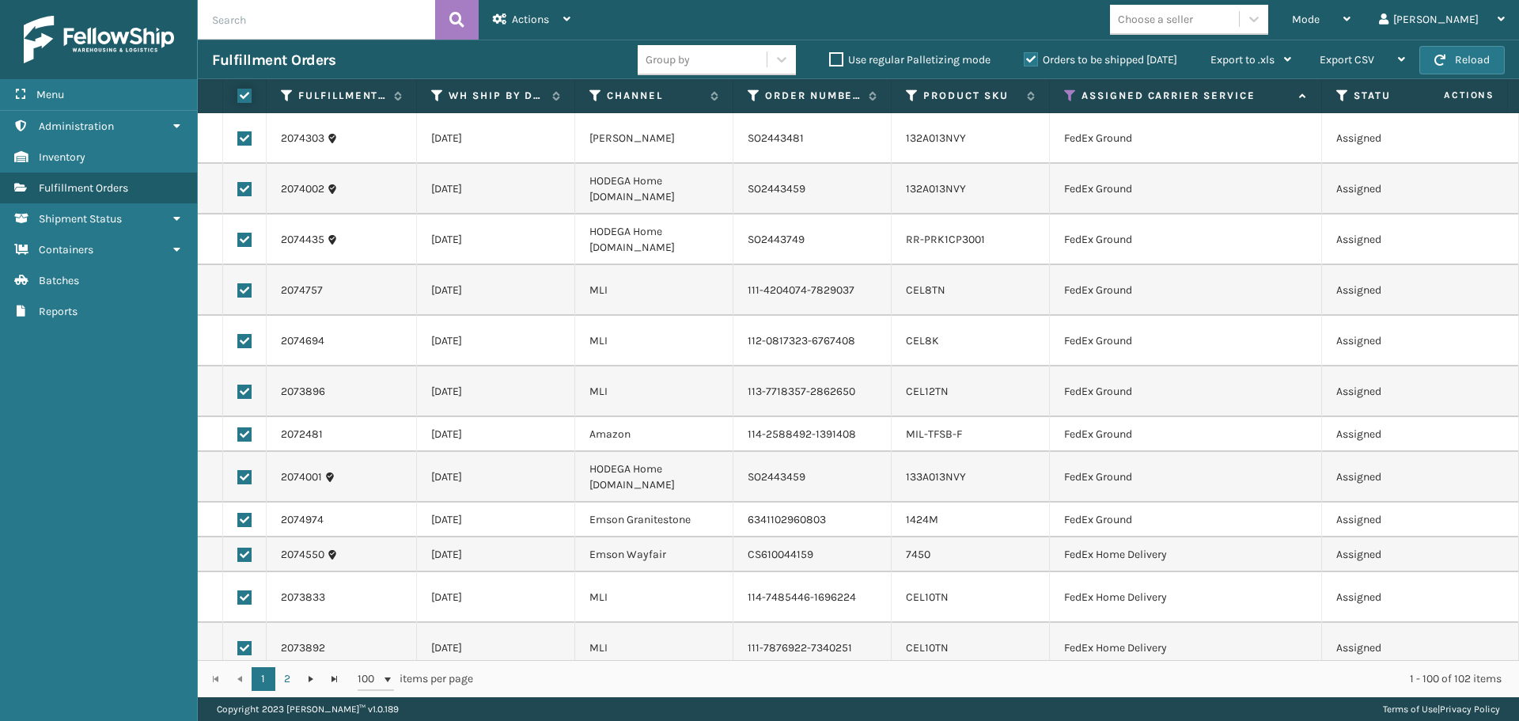
checkbox input "true"
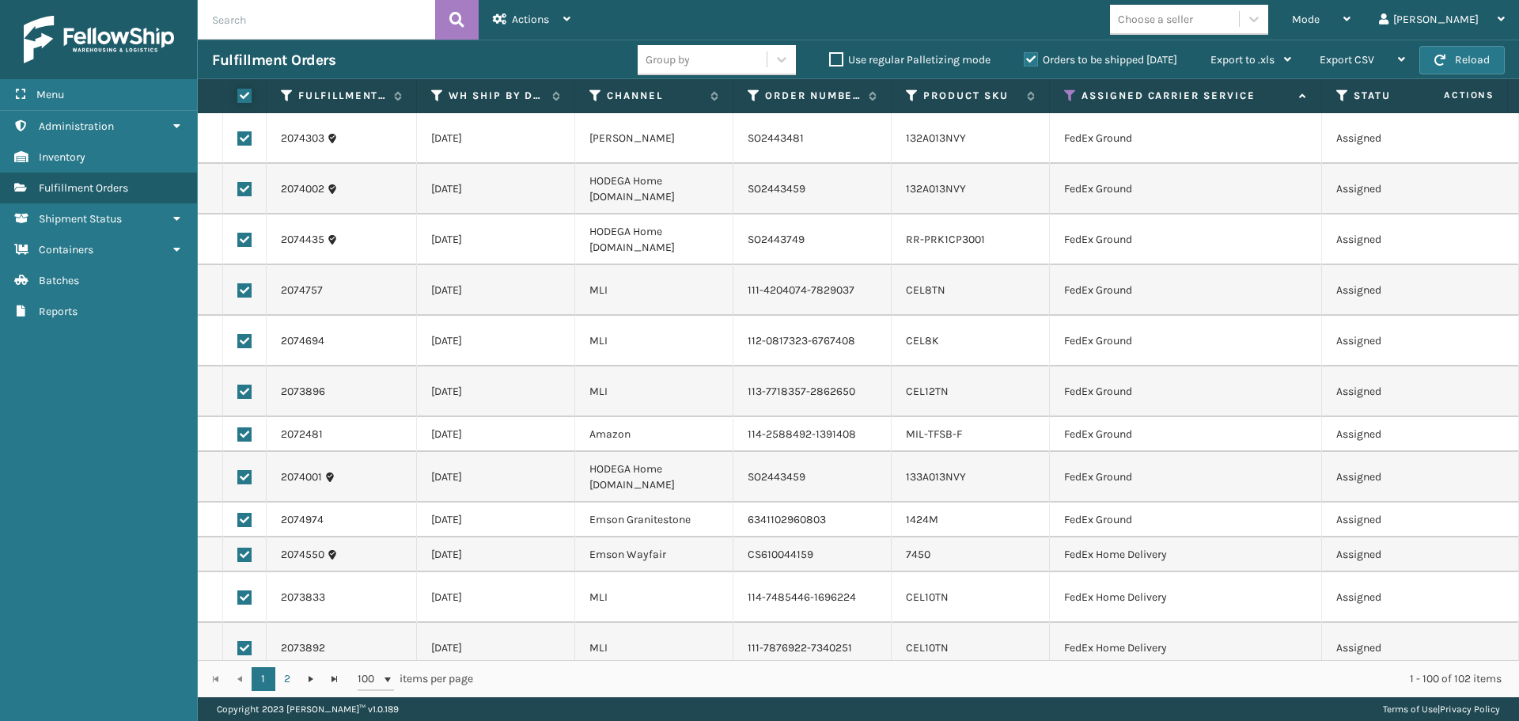
checkbox input "true"
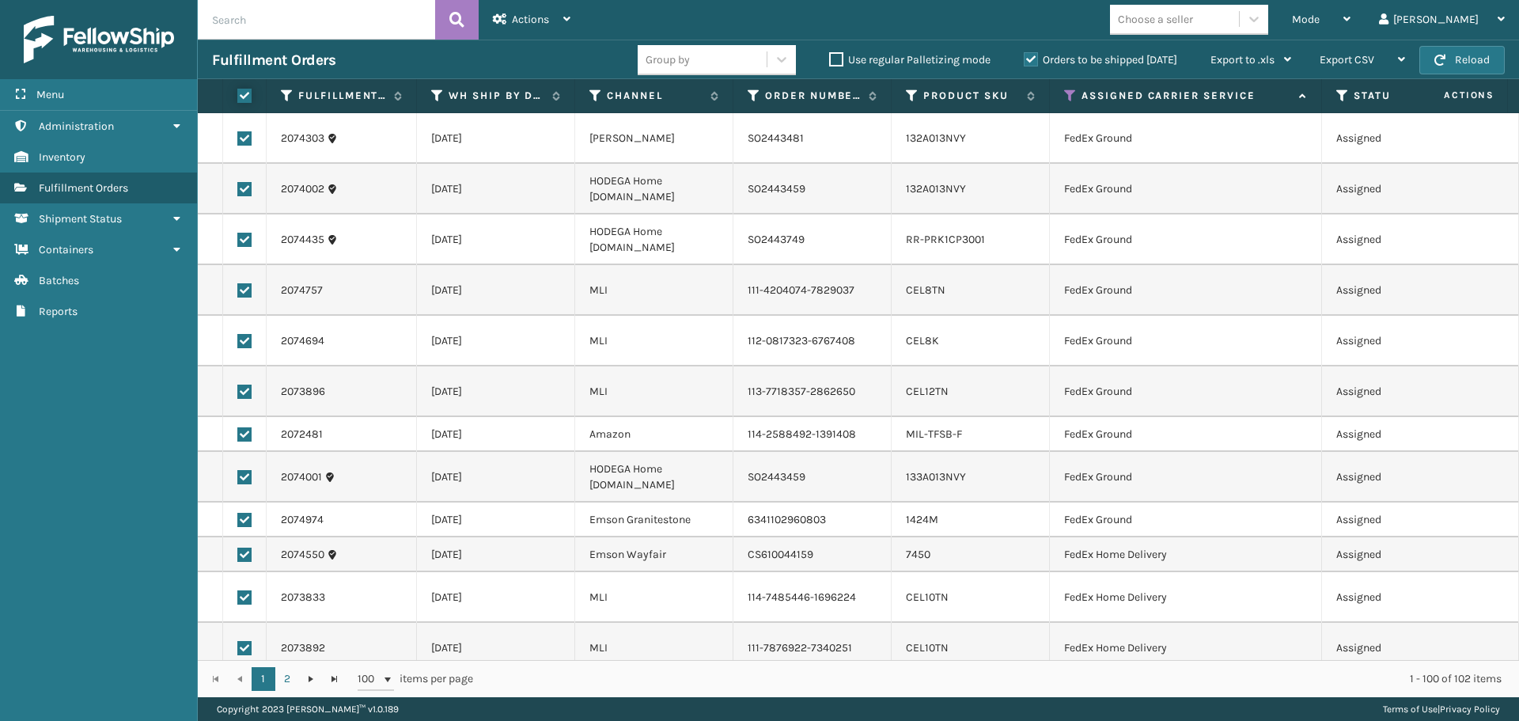
checkbox input "true"
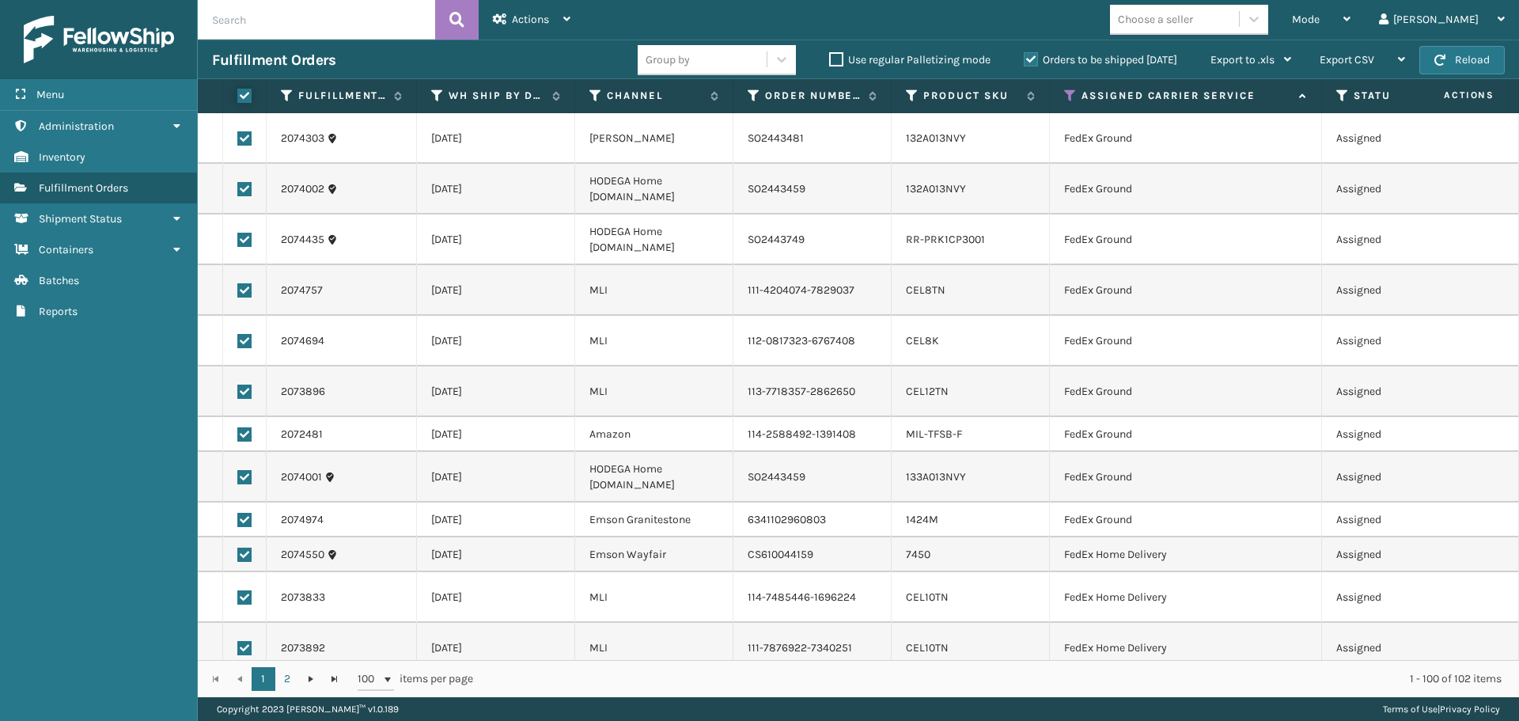
checkbox input "true"
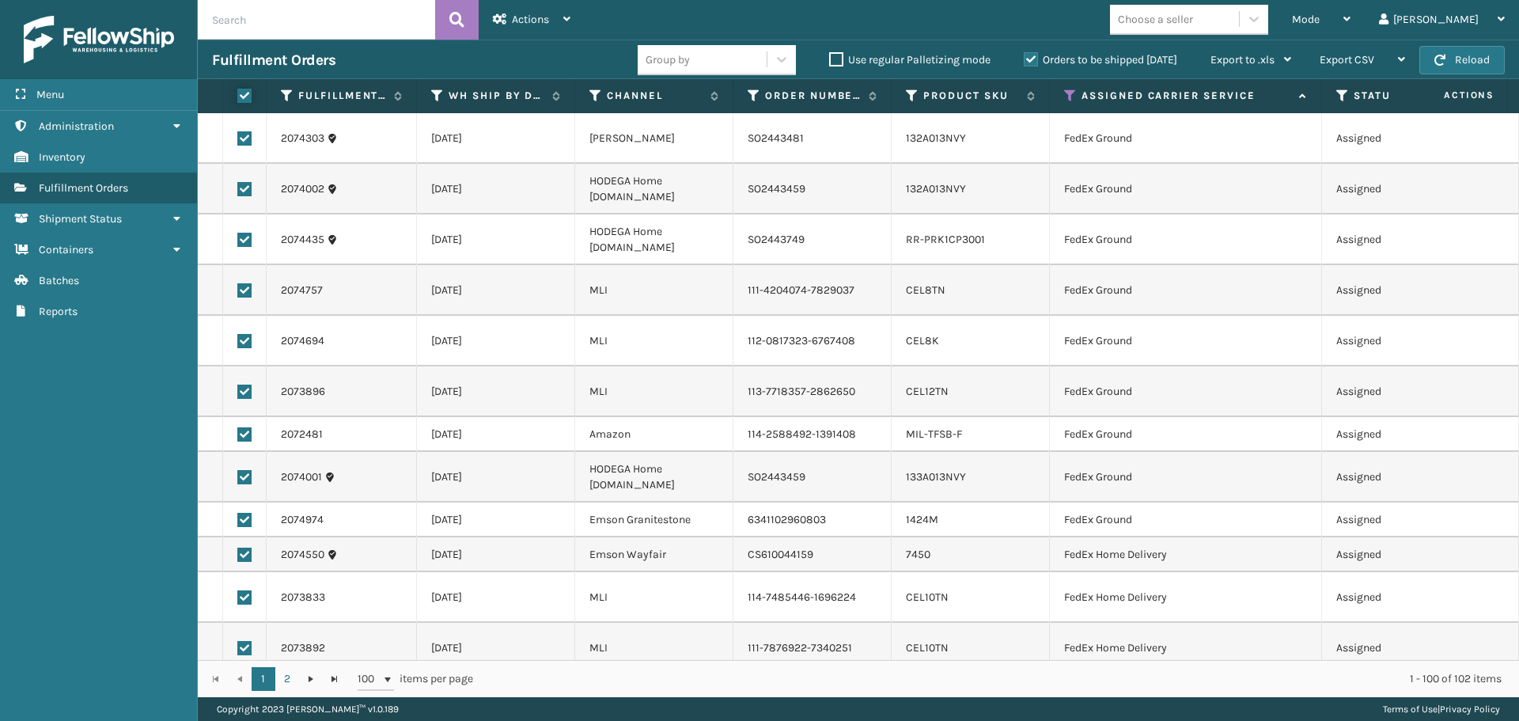
checkbox input "true"
click at [521, 32] on div "Actions" at bounding box center [532, 20] width 78 height 40
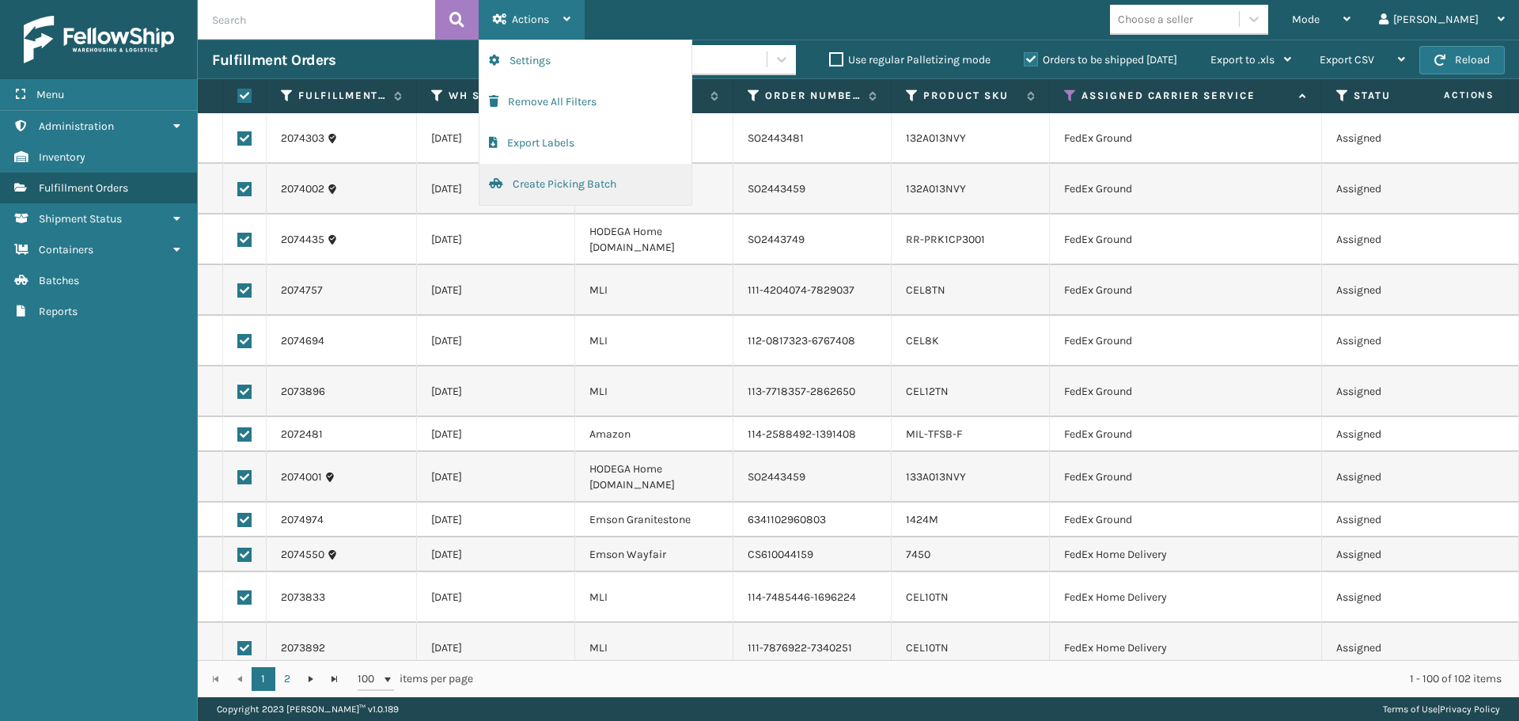
click at [536, 187] on button "Create Picking Batch" at bounding box center [586, 184] width 212 height 41
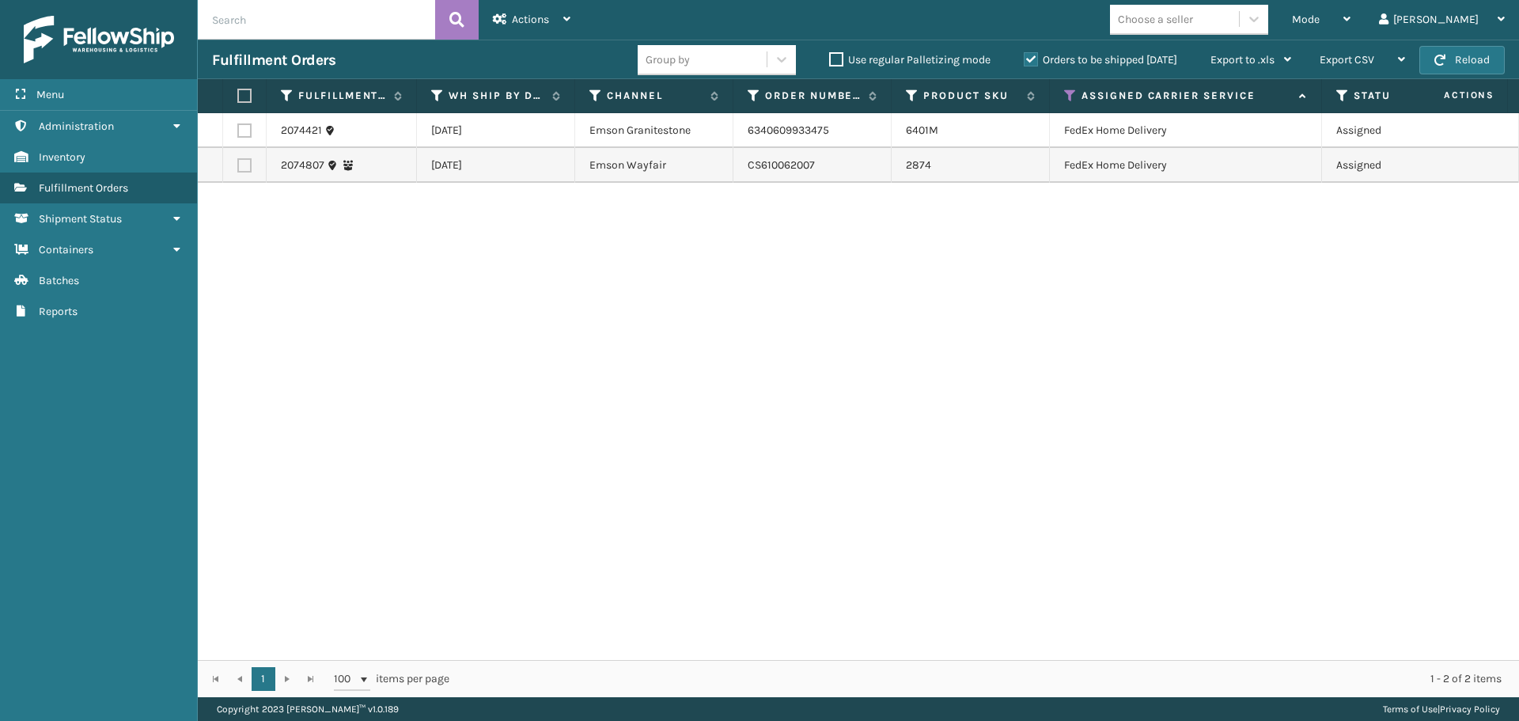
click at [239, 98] on label at bounding box center [241, 96] width 9 height 14
click at [238, 98] on input "checkbox" at bounding box center [237, 96] width 1 height 10
checkbox input "true"
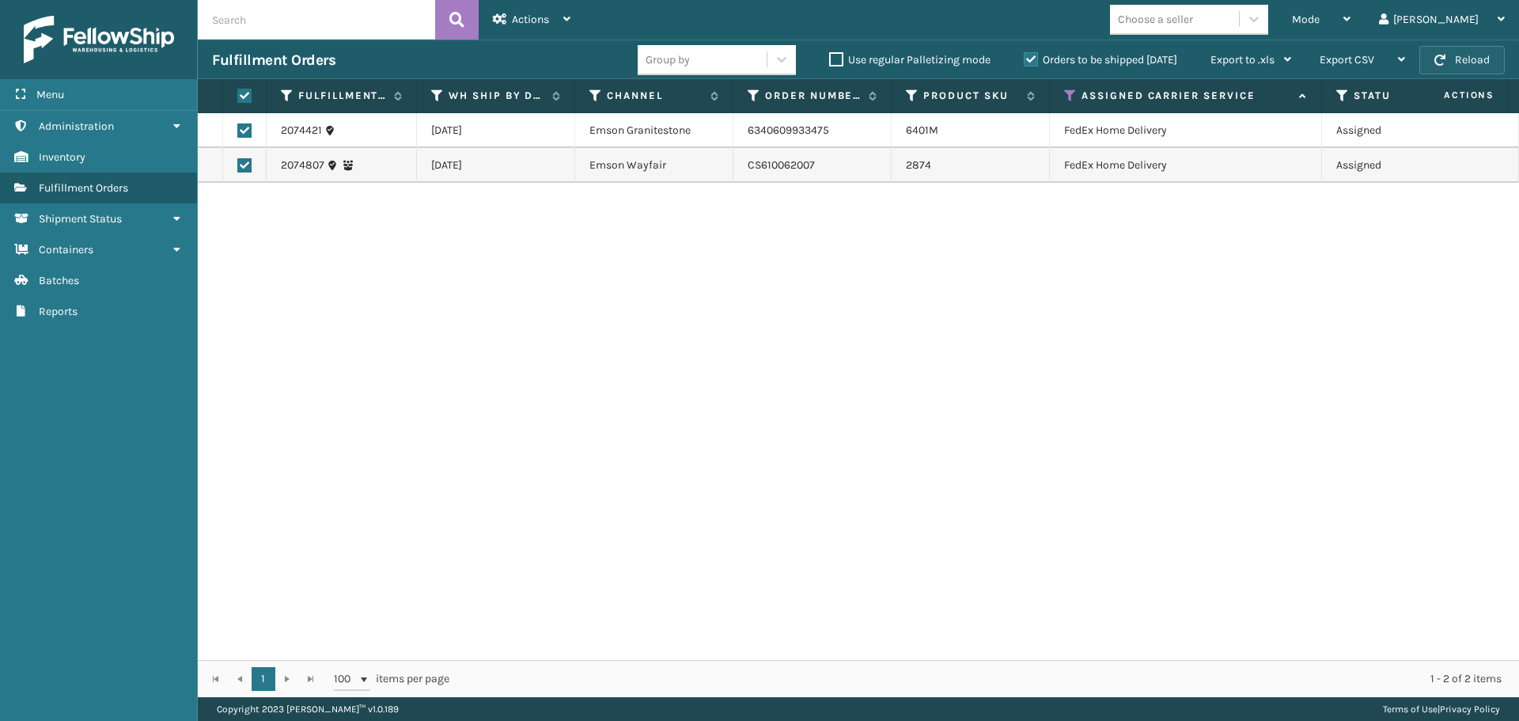
click at [1464, 64] on button "Reload" at bounding box center [1462, 60] width 85 height 28
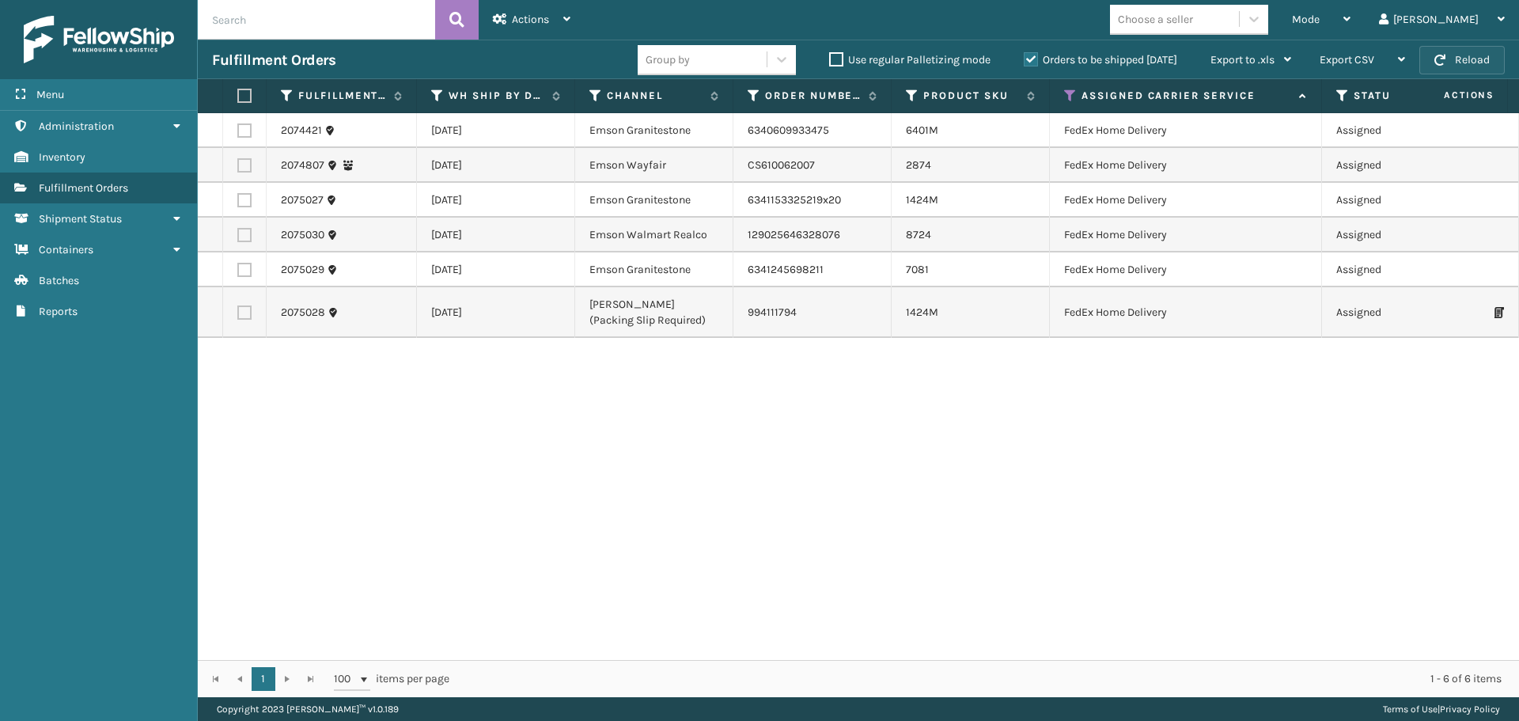
click at [1459, 55] on button "Reload" at bounding box center [1462, 60] width 85 height 28
click at [237, 93] on label at bounding box center [241, 96] width 9 height 14
click at [237, 93] on input "checkbox" at bounding box center [237, 96] width 1 height 10
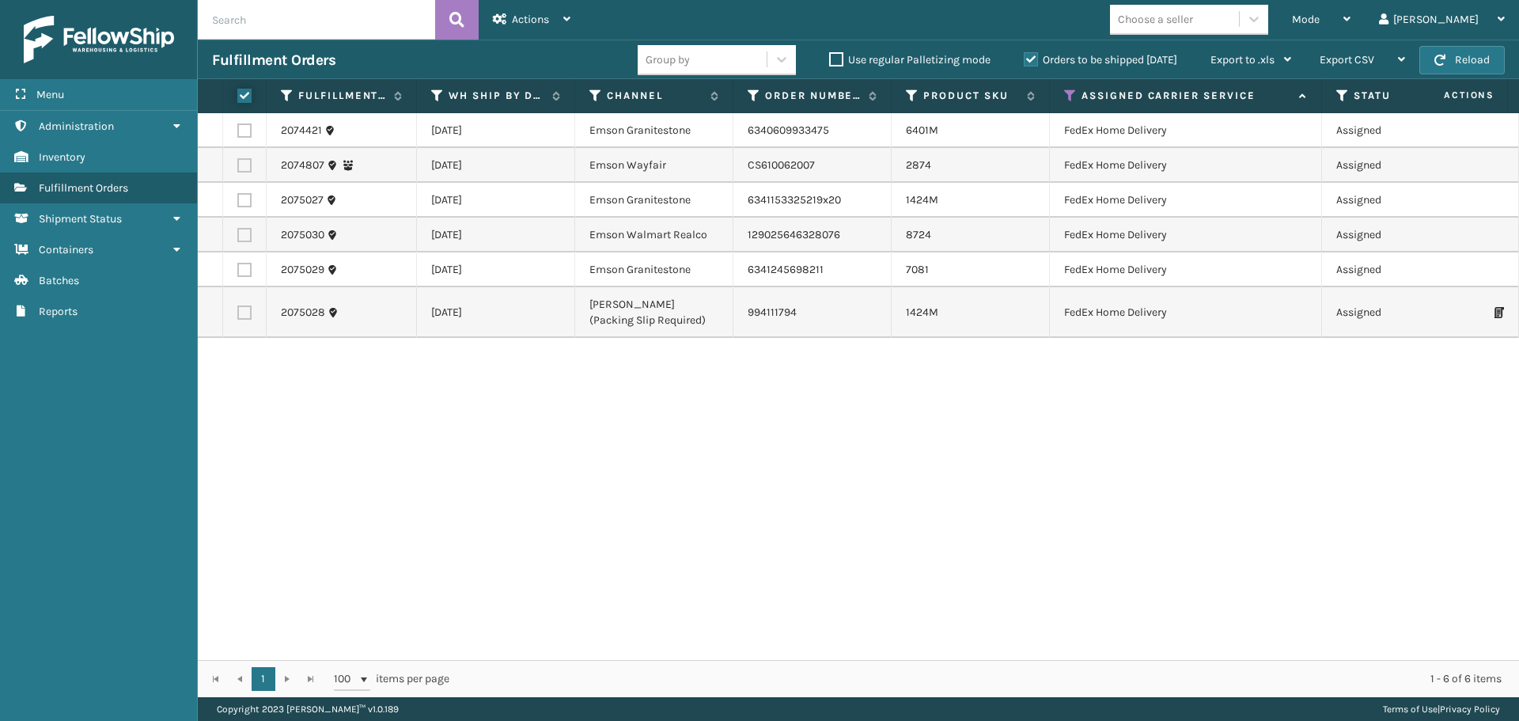
checkbox input "true"
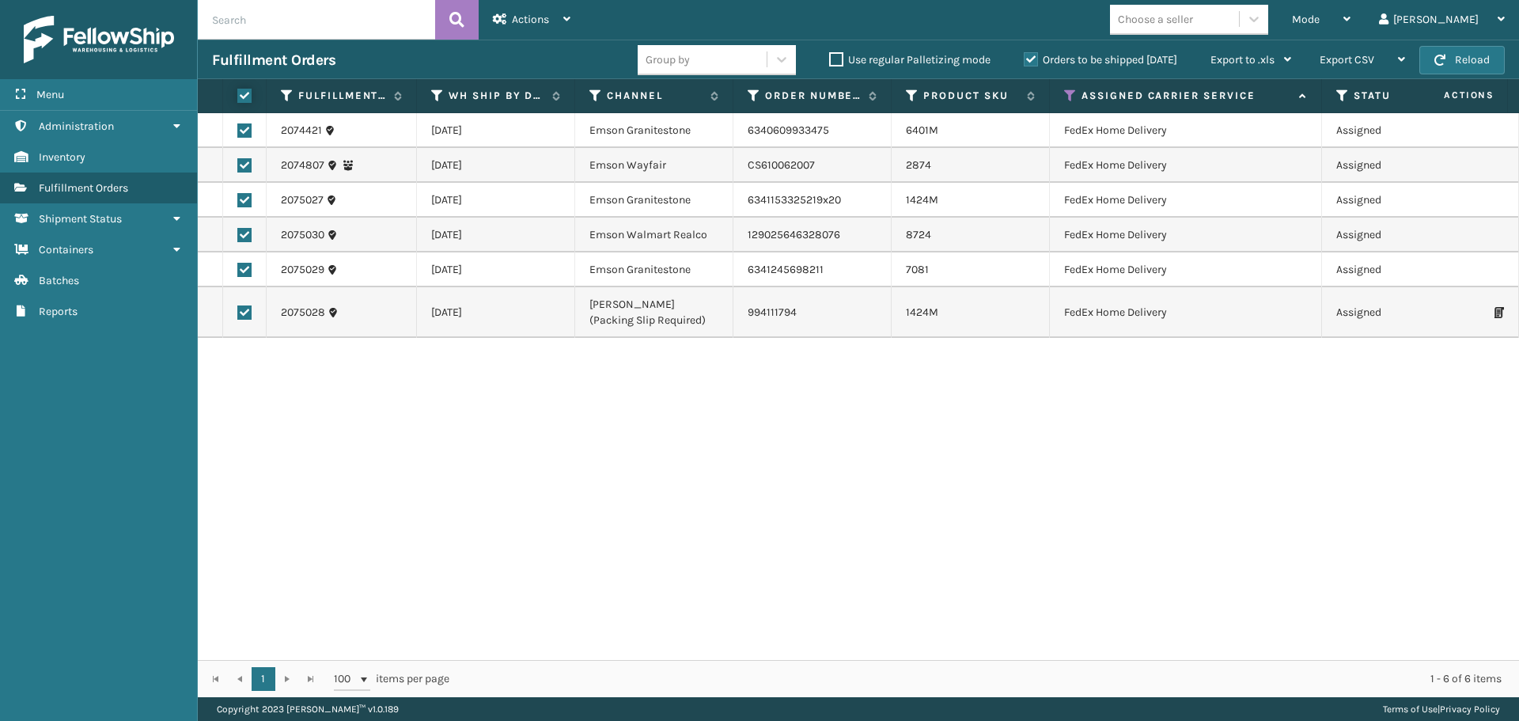
checkbox input "true"
click at [531, 28] on div "Actions" at bounding box center [532, 20] width 78 height 40
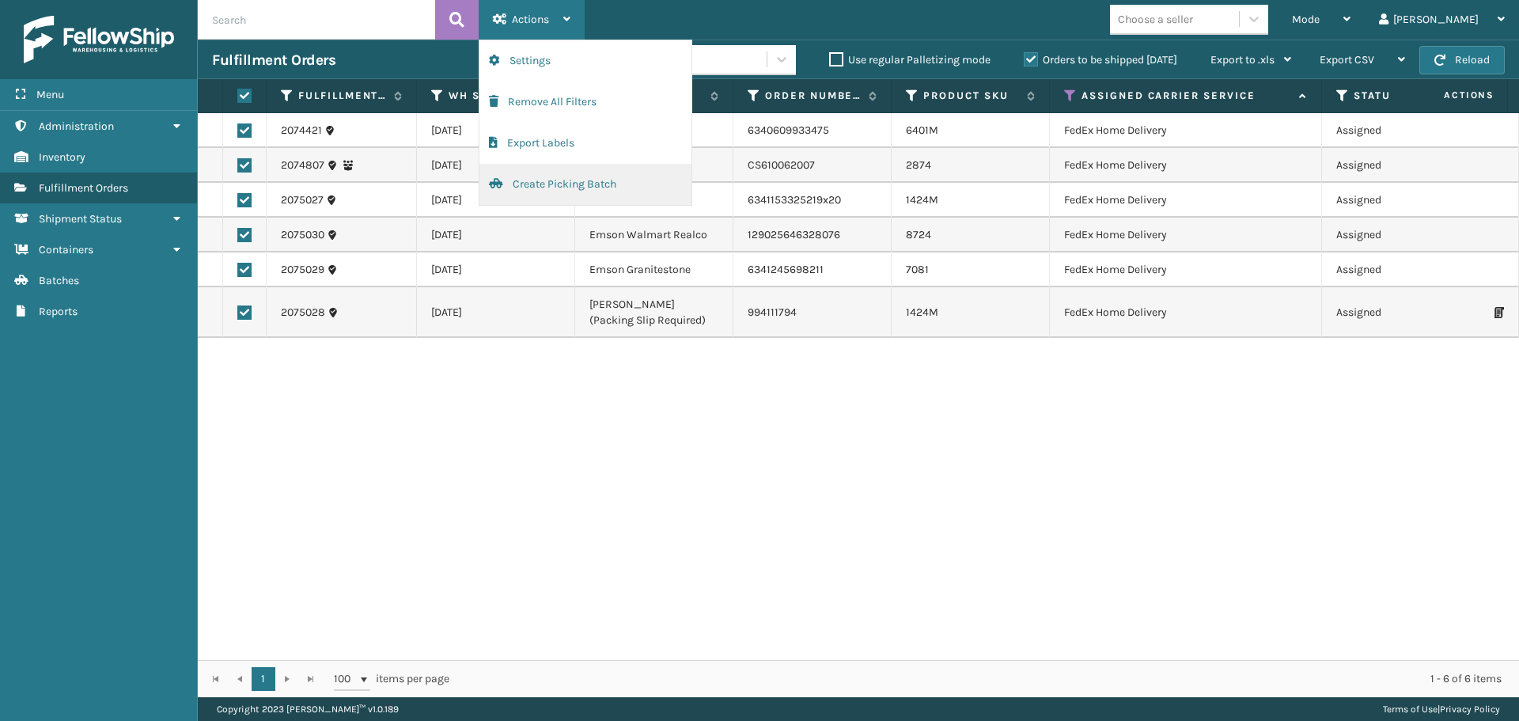
click at [544, 181] on button "Create Picking Batch" at bounding box center [586, 184] width 212 height 41
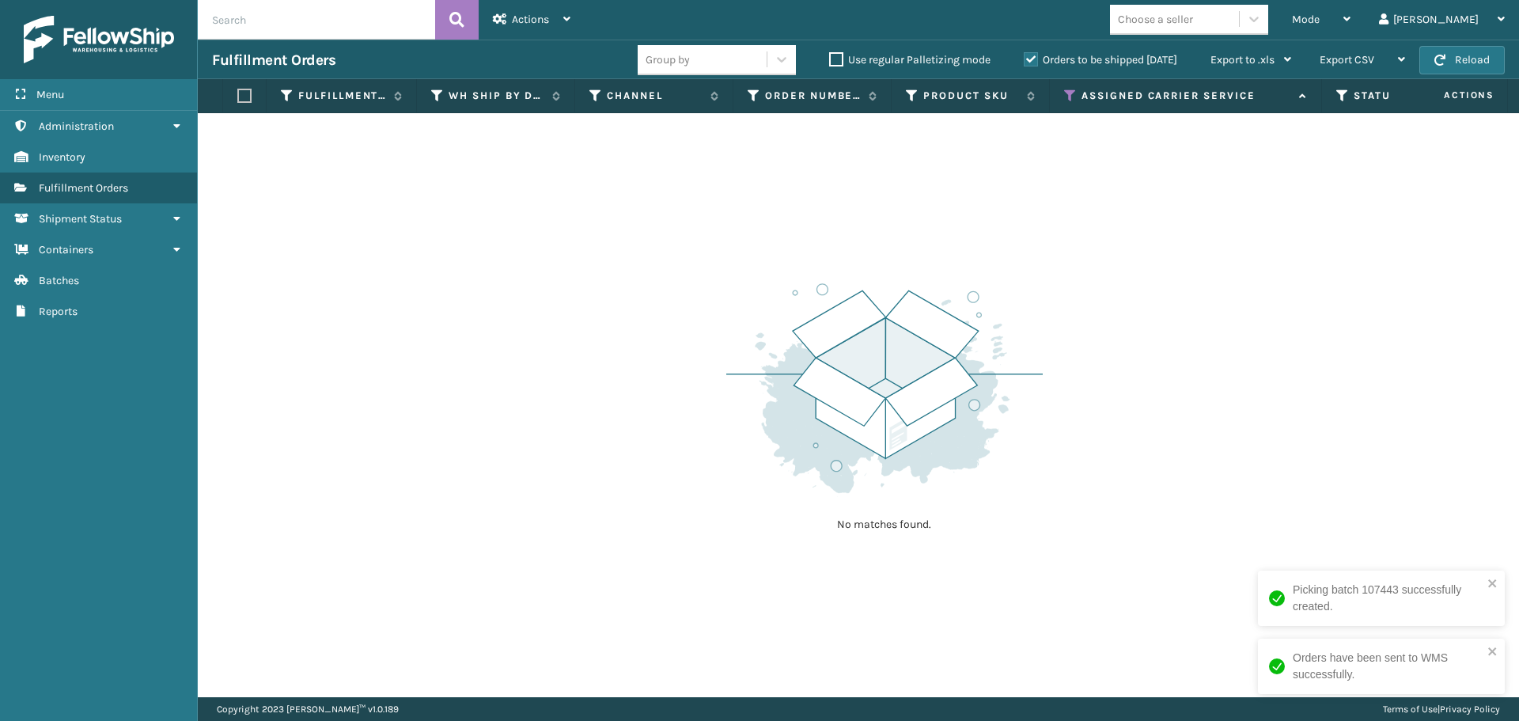
click at [1065, 89] on icon at bounding box center [1070, 96] width 13 height 14
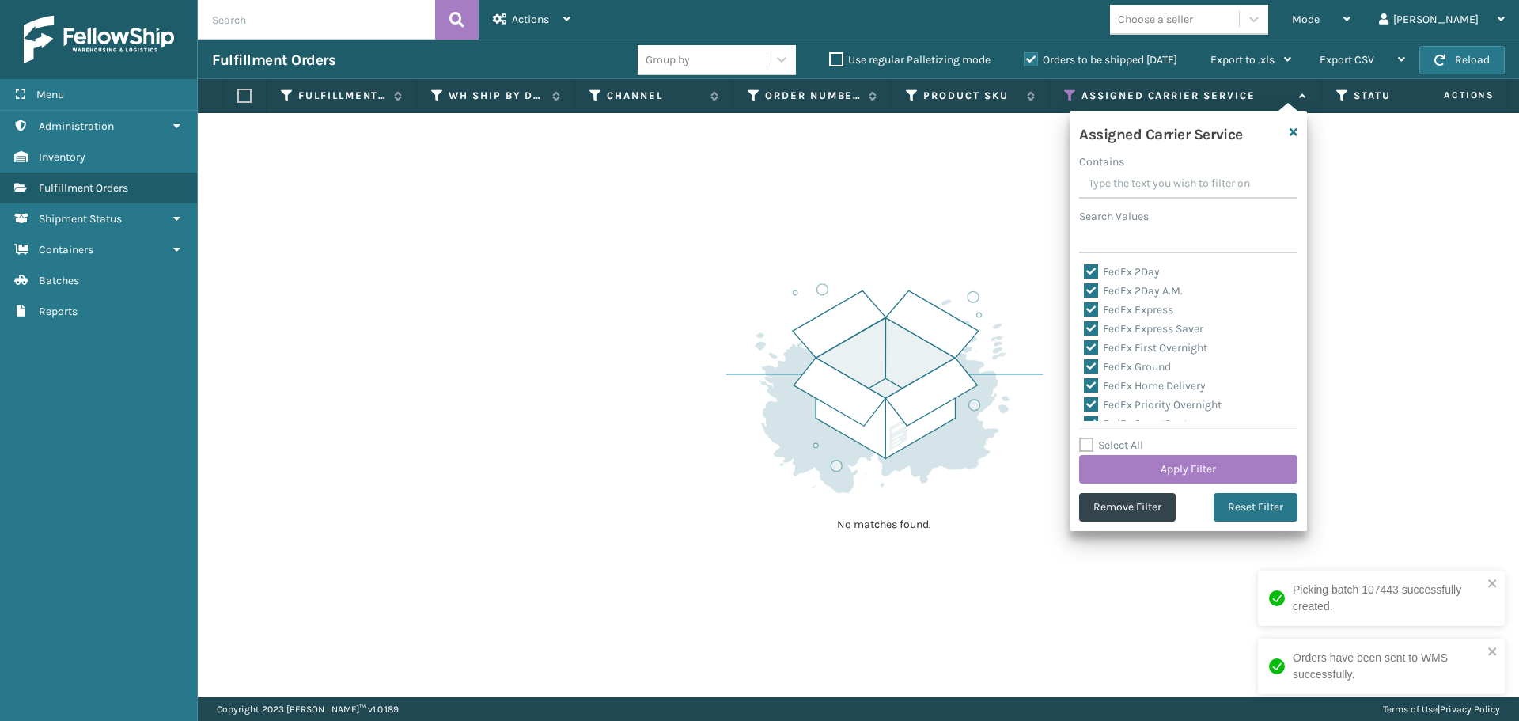
click at [1092, 446] on label "Select All" at bounding box center [1111, 444] width 64 height 13
click at [1092, 438] on input "Select All" at bounding box center [1197, 437] width 237 height 2
checkbox input "true"
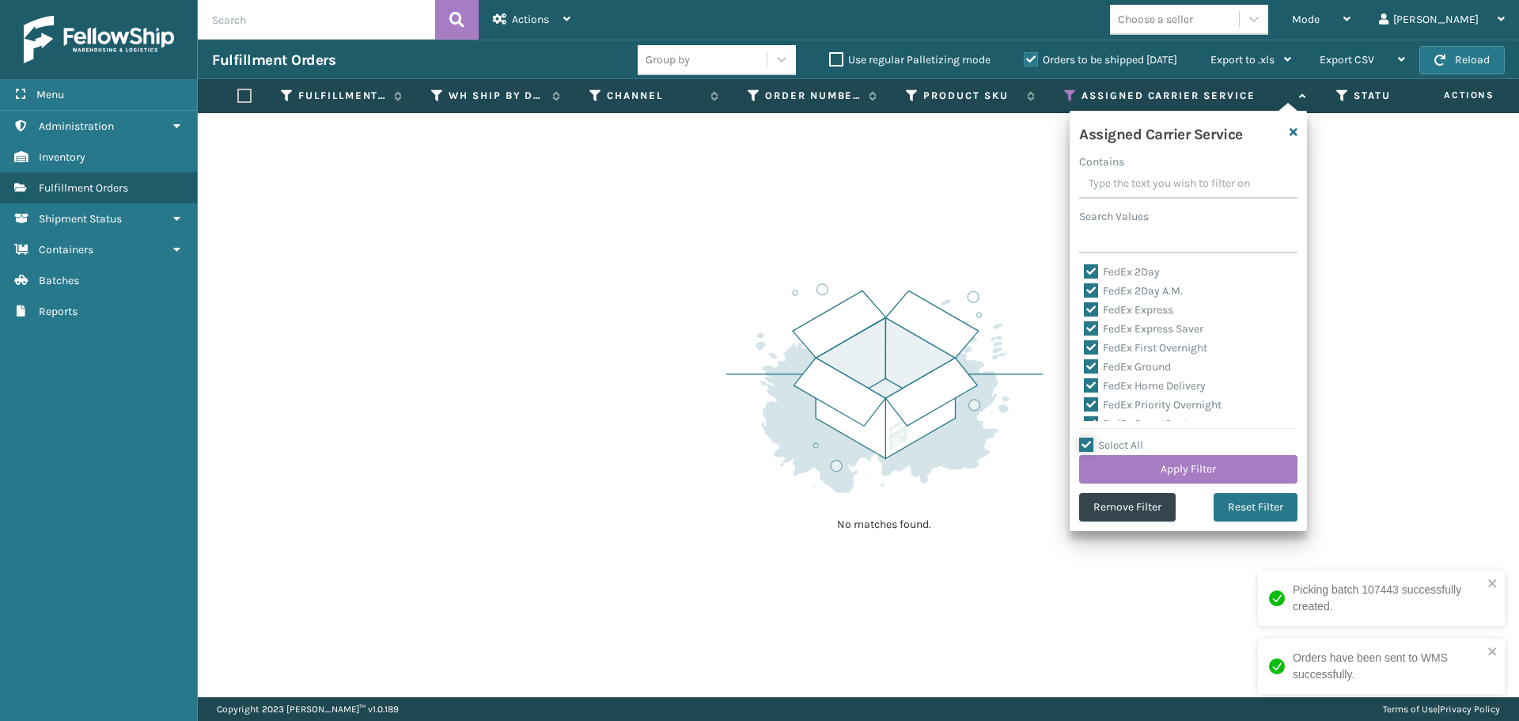
checkbox input "true"
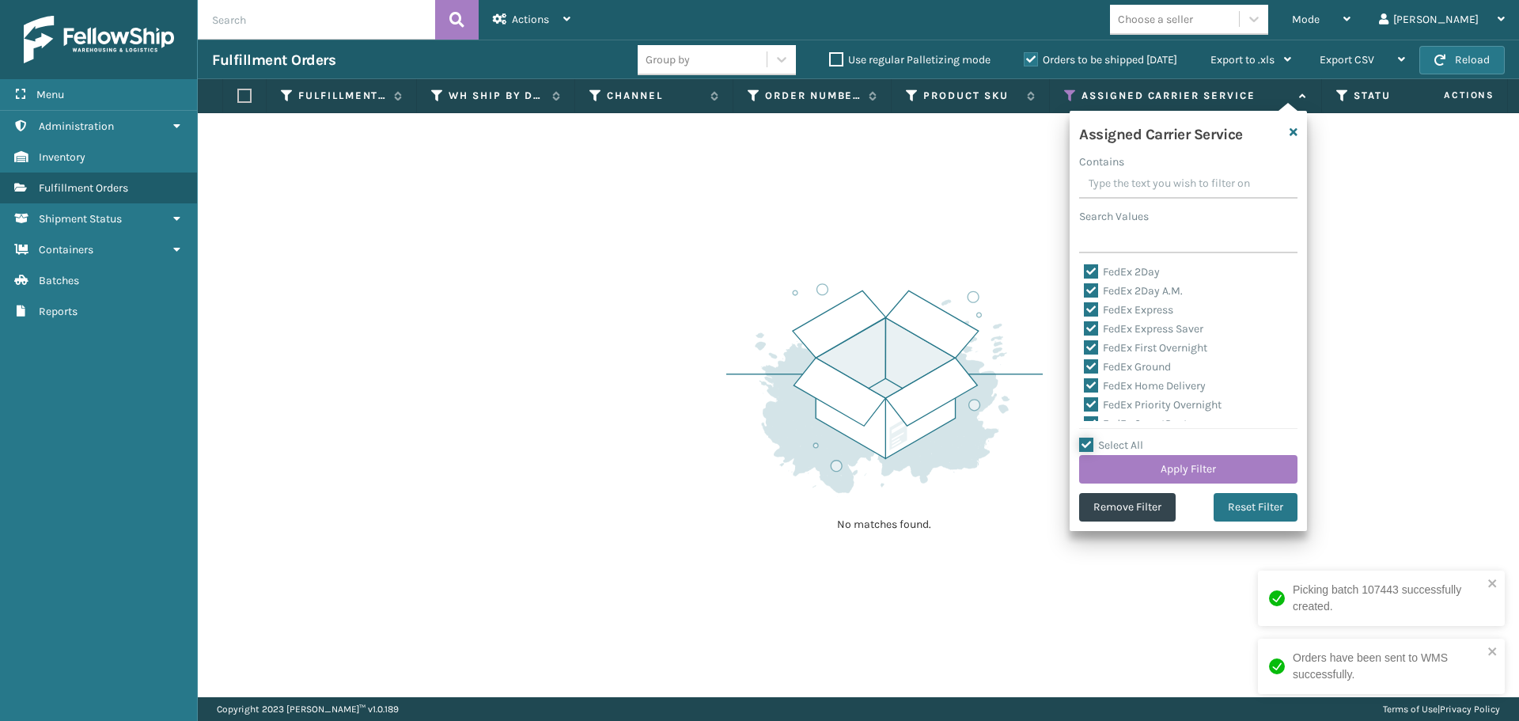
checkbox input "true"
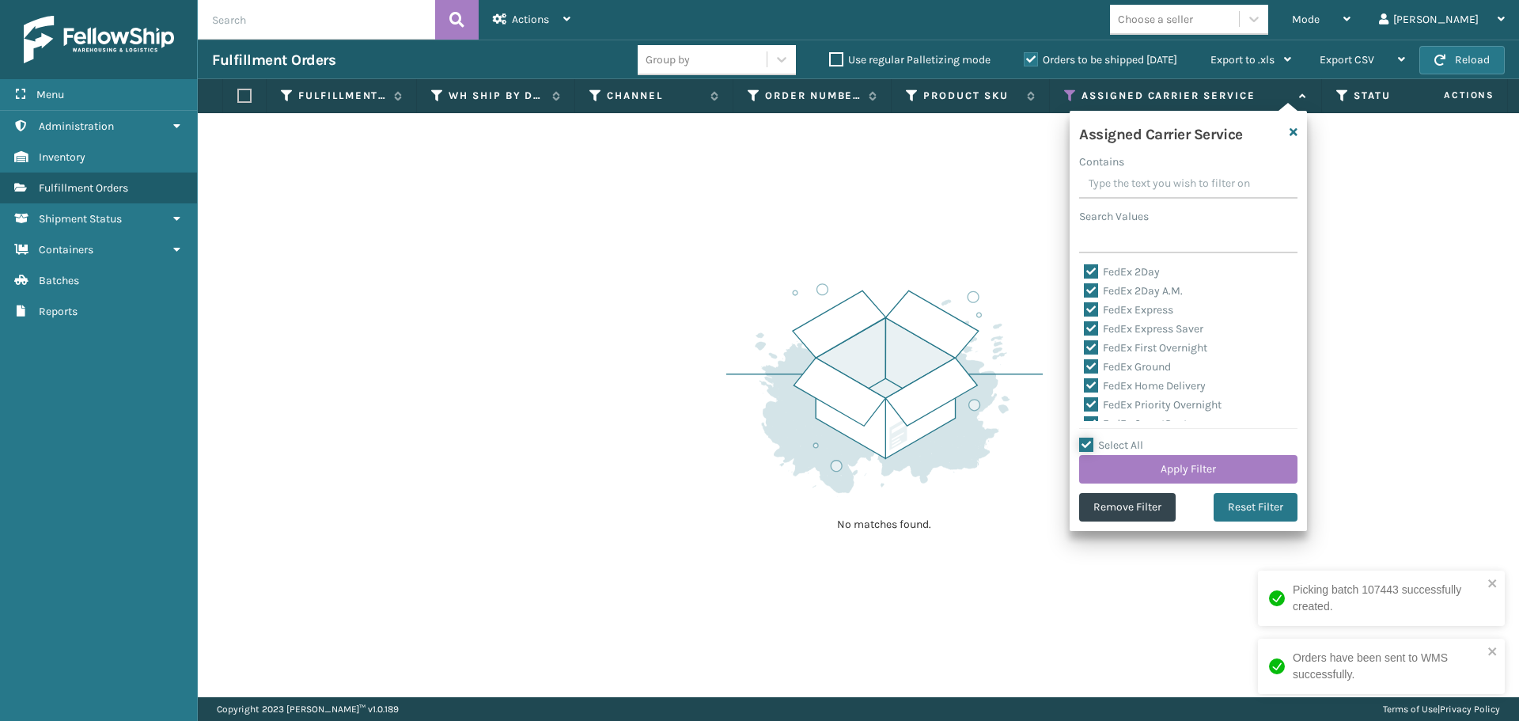
checkbox input "true"
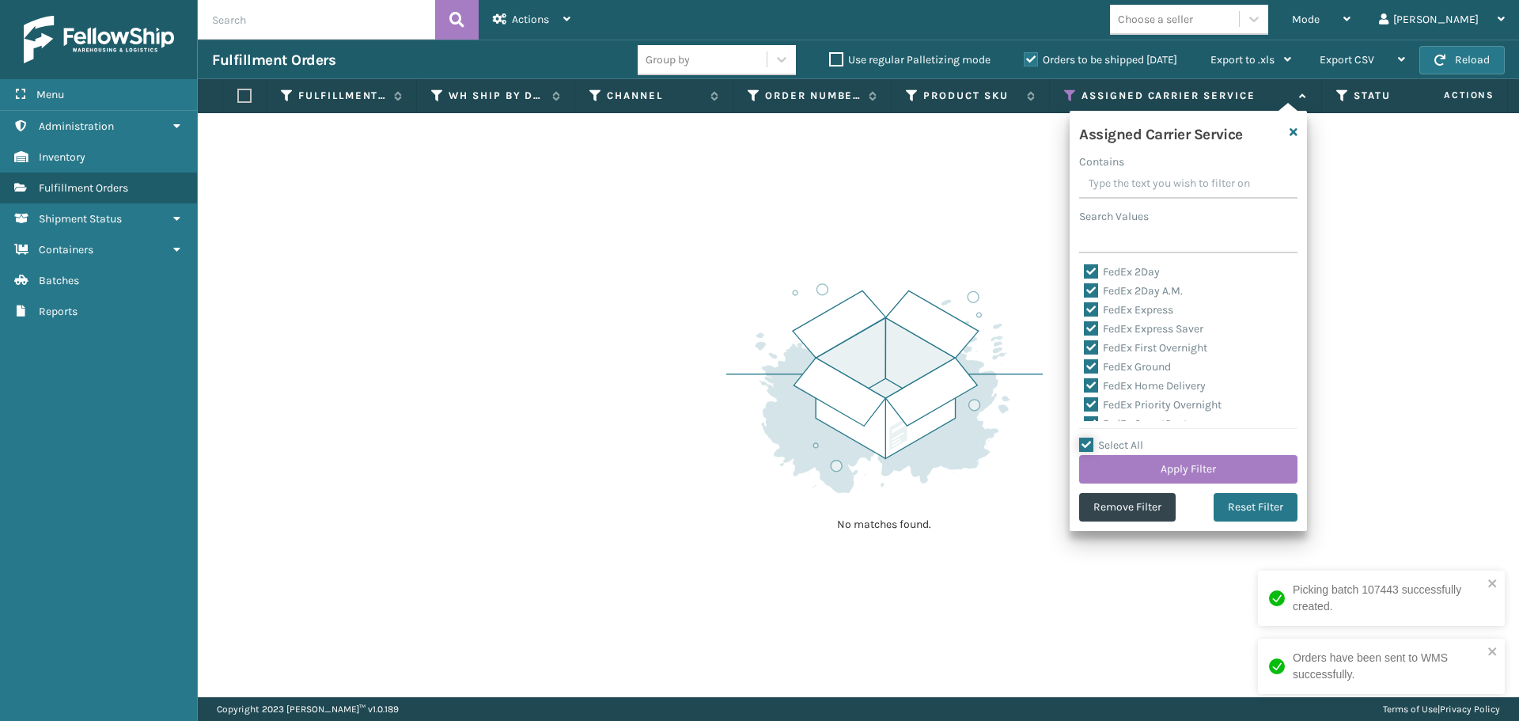
checkbox input "true"
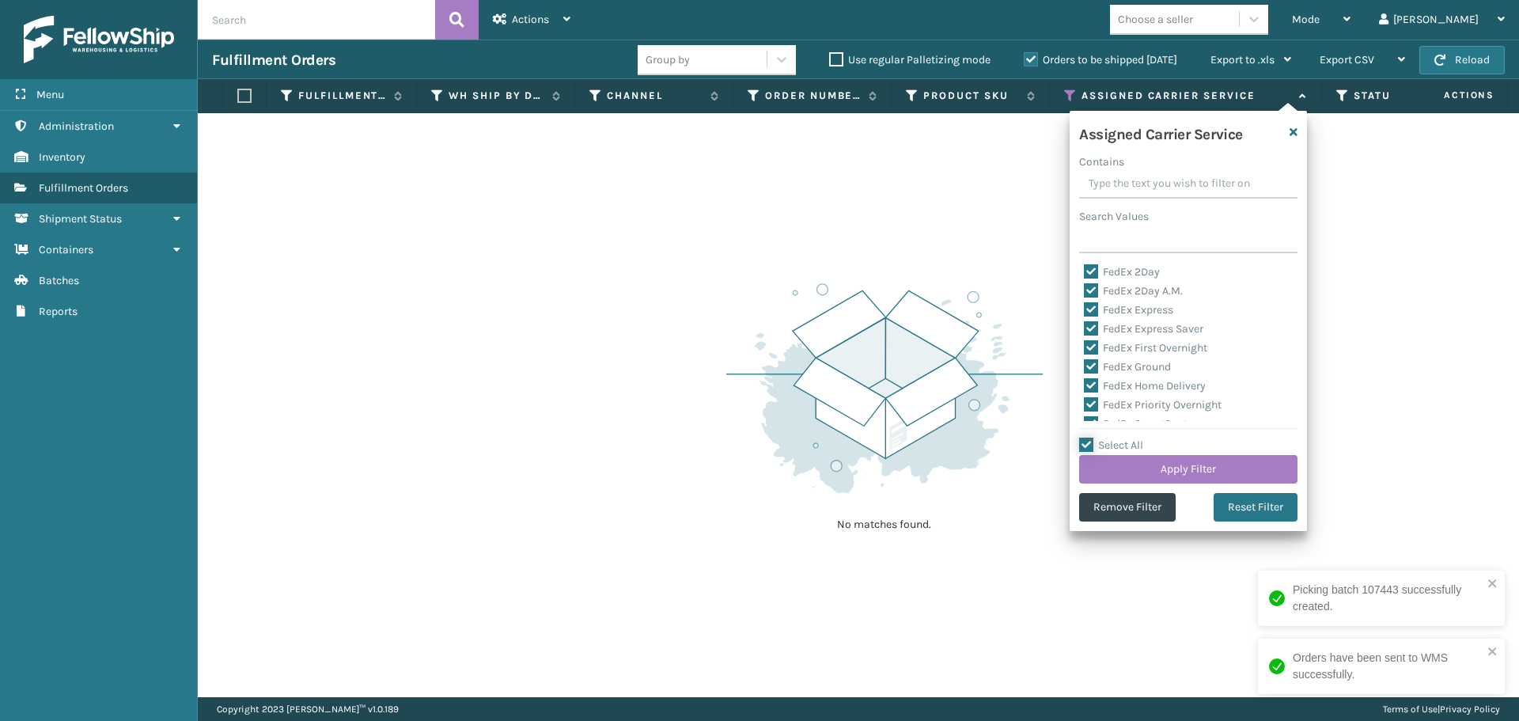
checkbox input "true"
click at [1083, 446] on label "Select All" at bounding box center [1111, 444] width 64 height 13
click at [1083, 438] on input "Select All" at bounding box center [1197, 437] width 237 height 2
checkbox input "false"
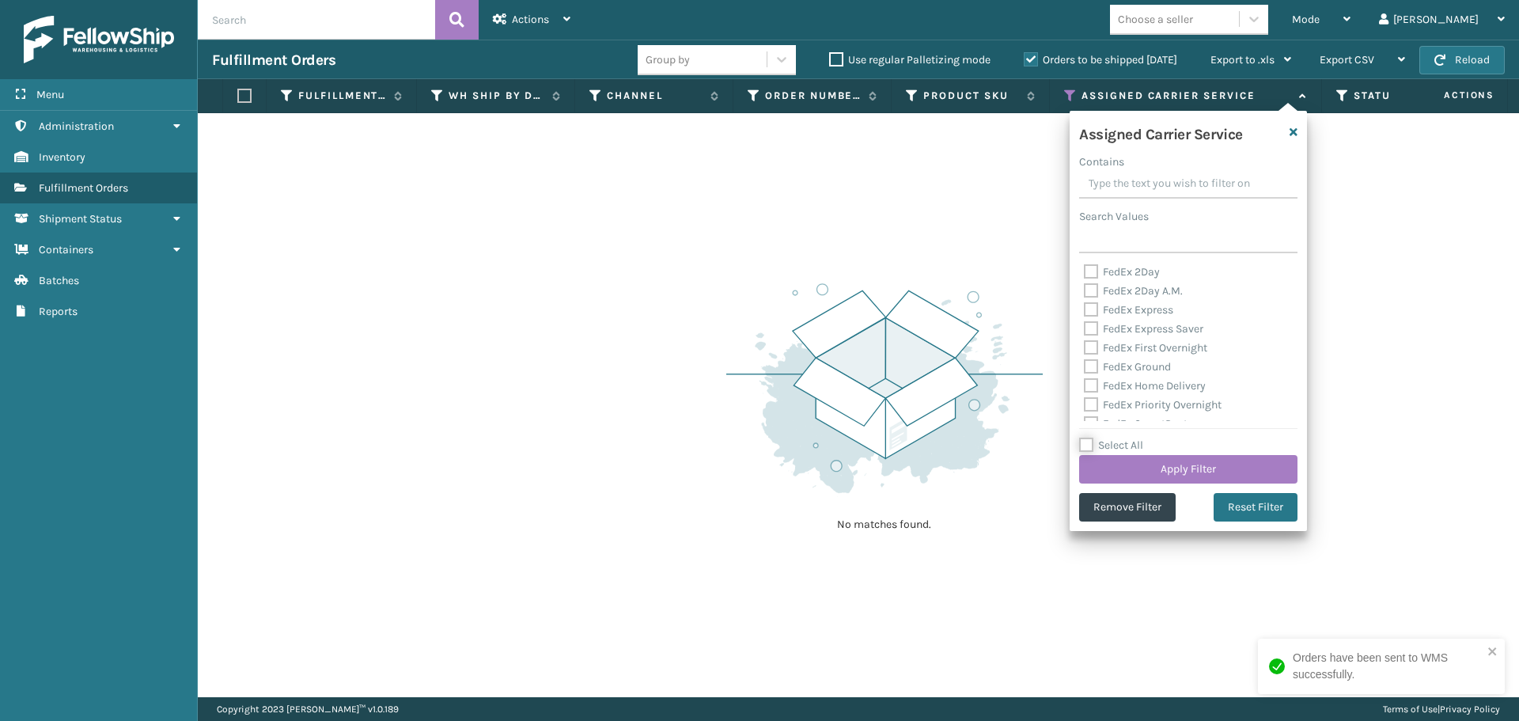
checkbox input "false"
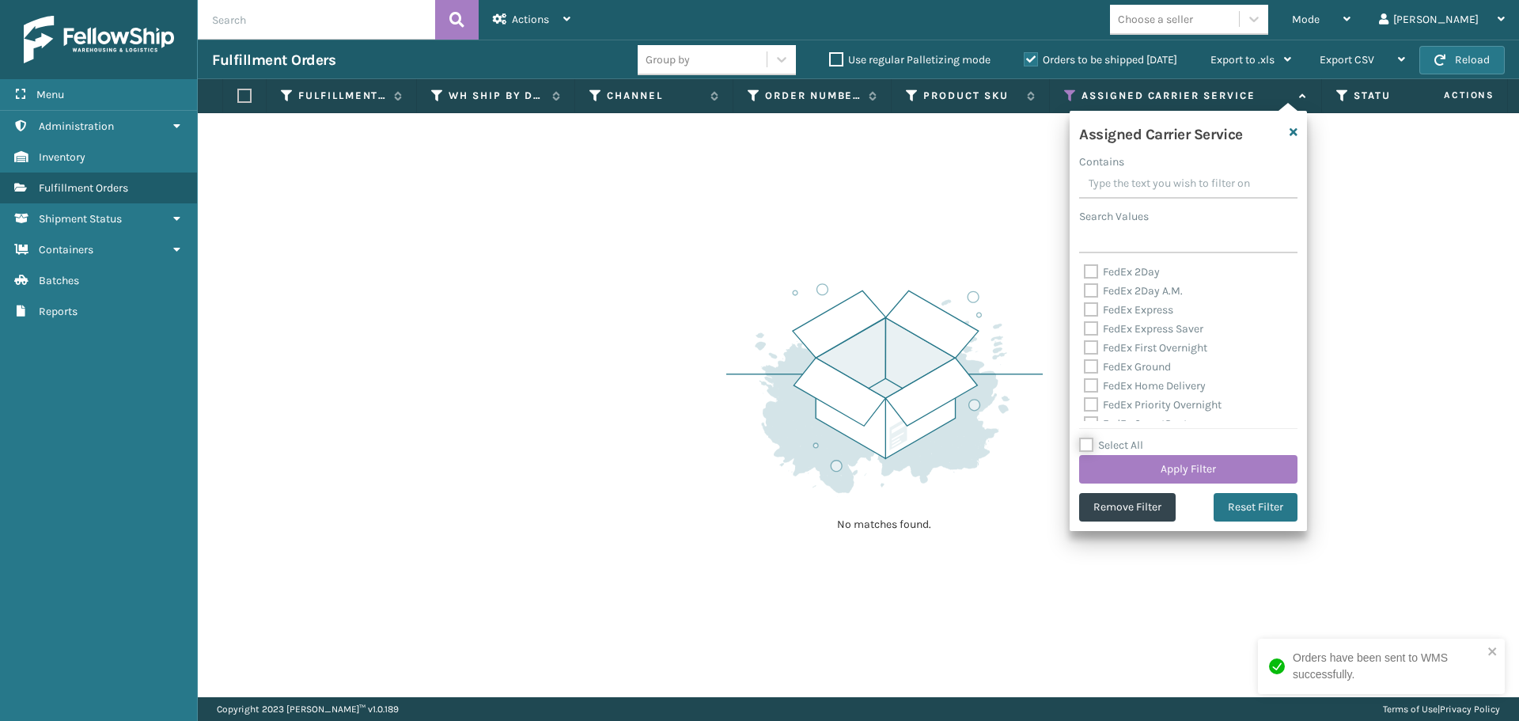
checkbox input "false"
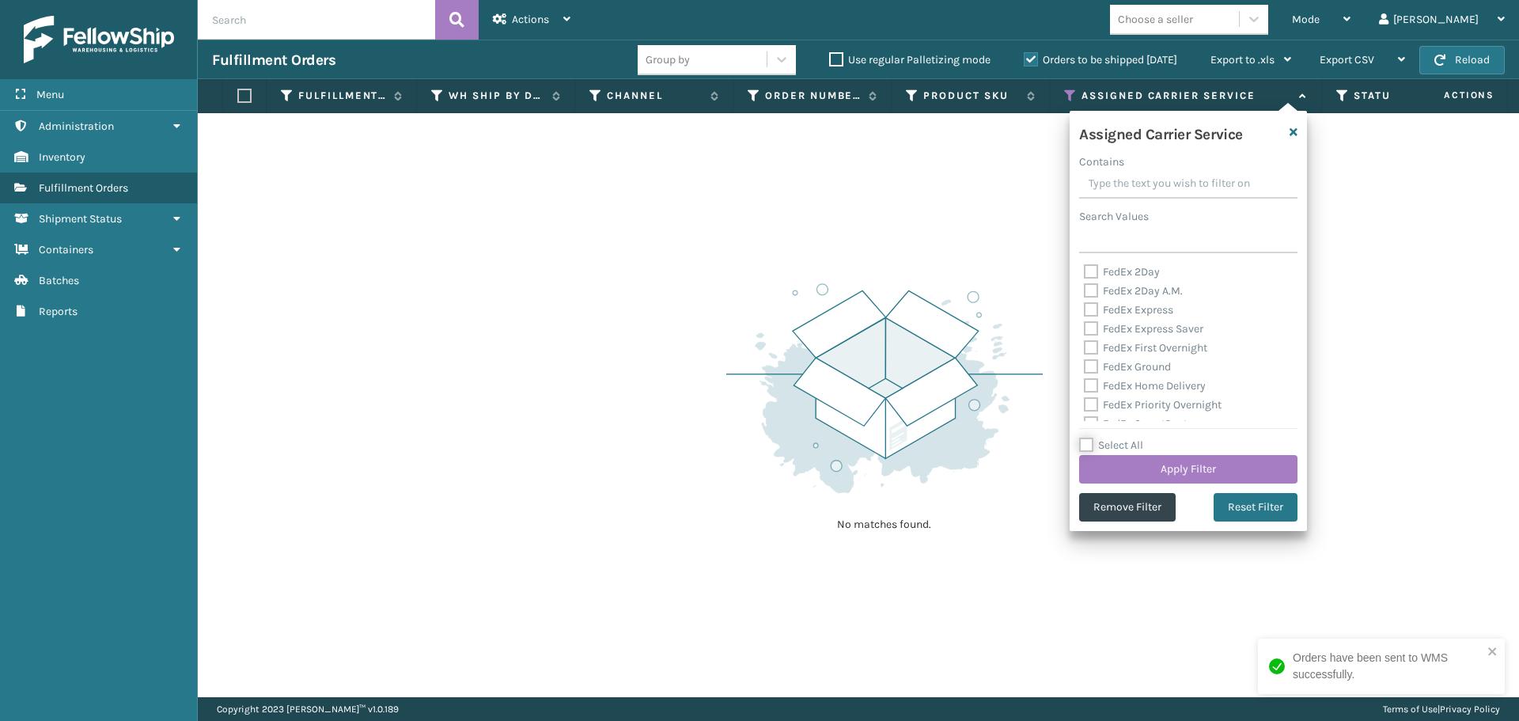
checkbox input "false"
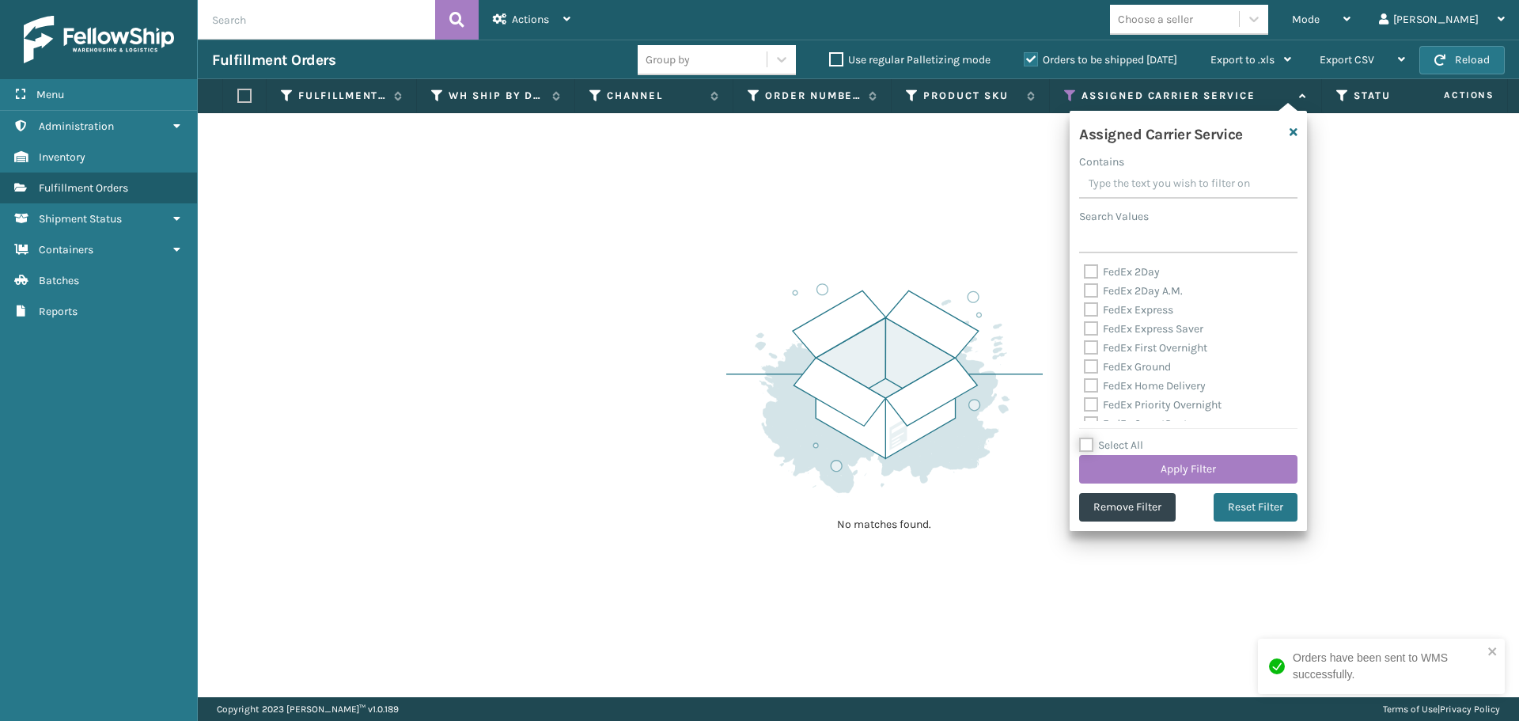
checkbox input "false"
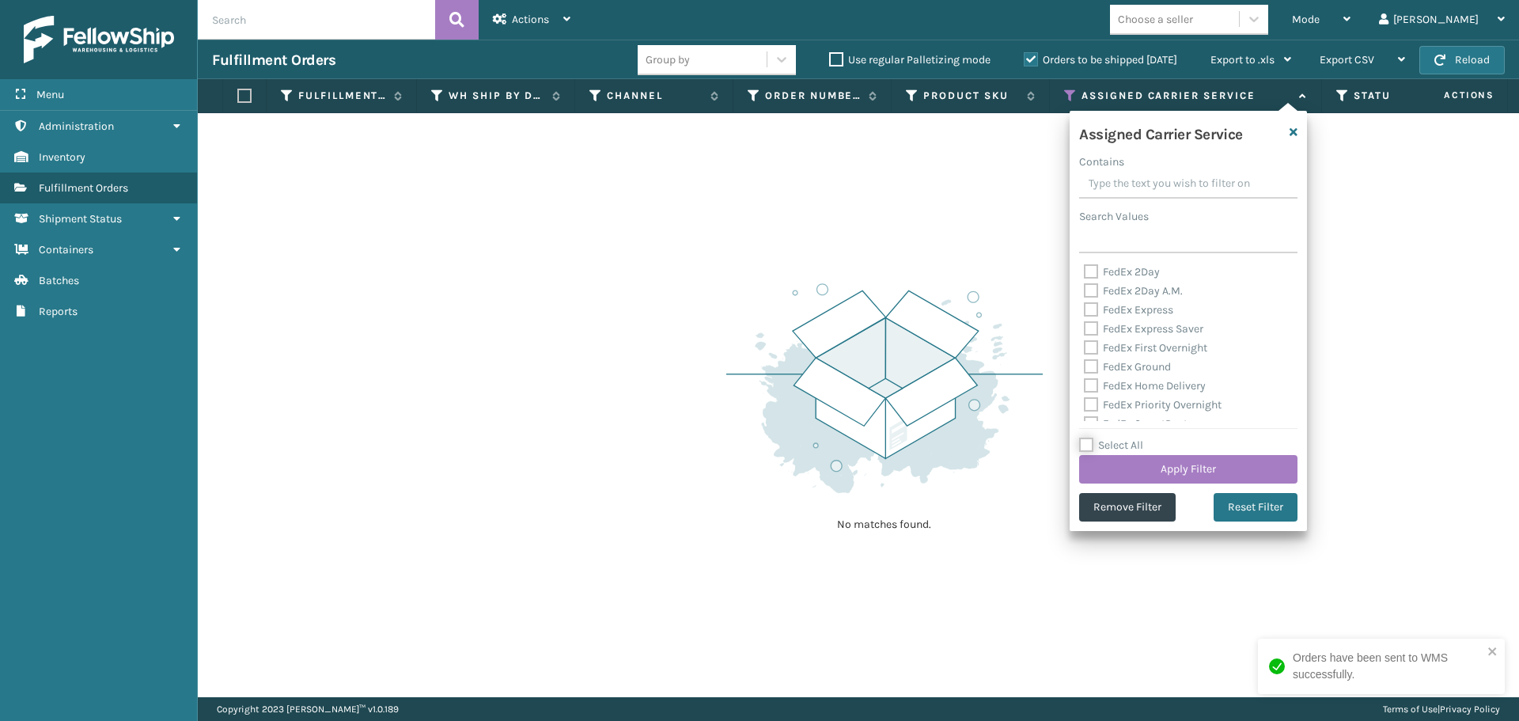
checkbox input "false"
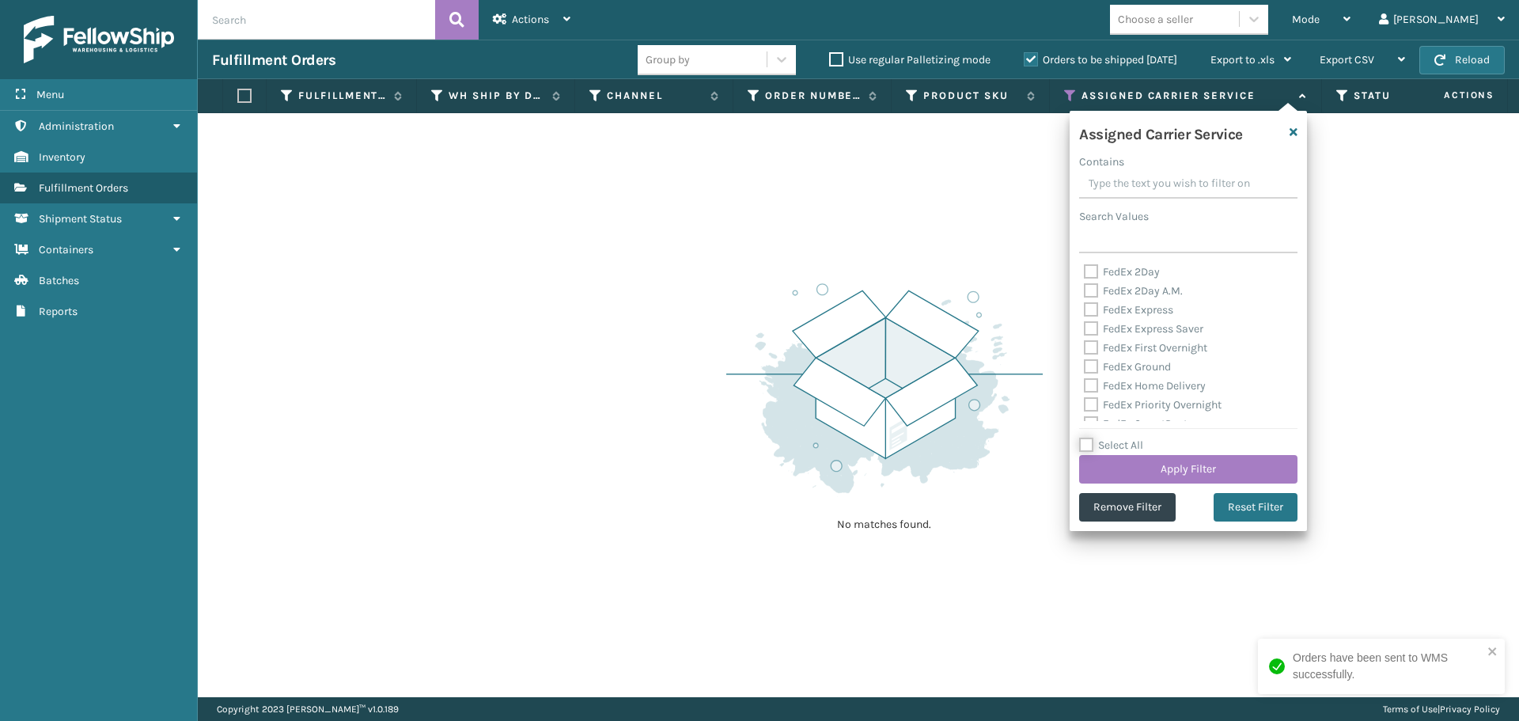
checkbox input "false"
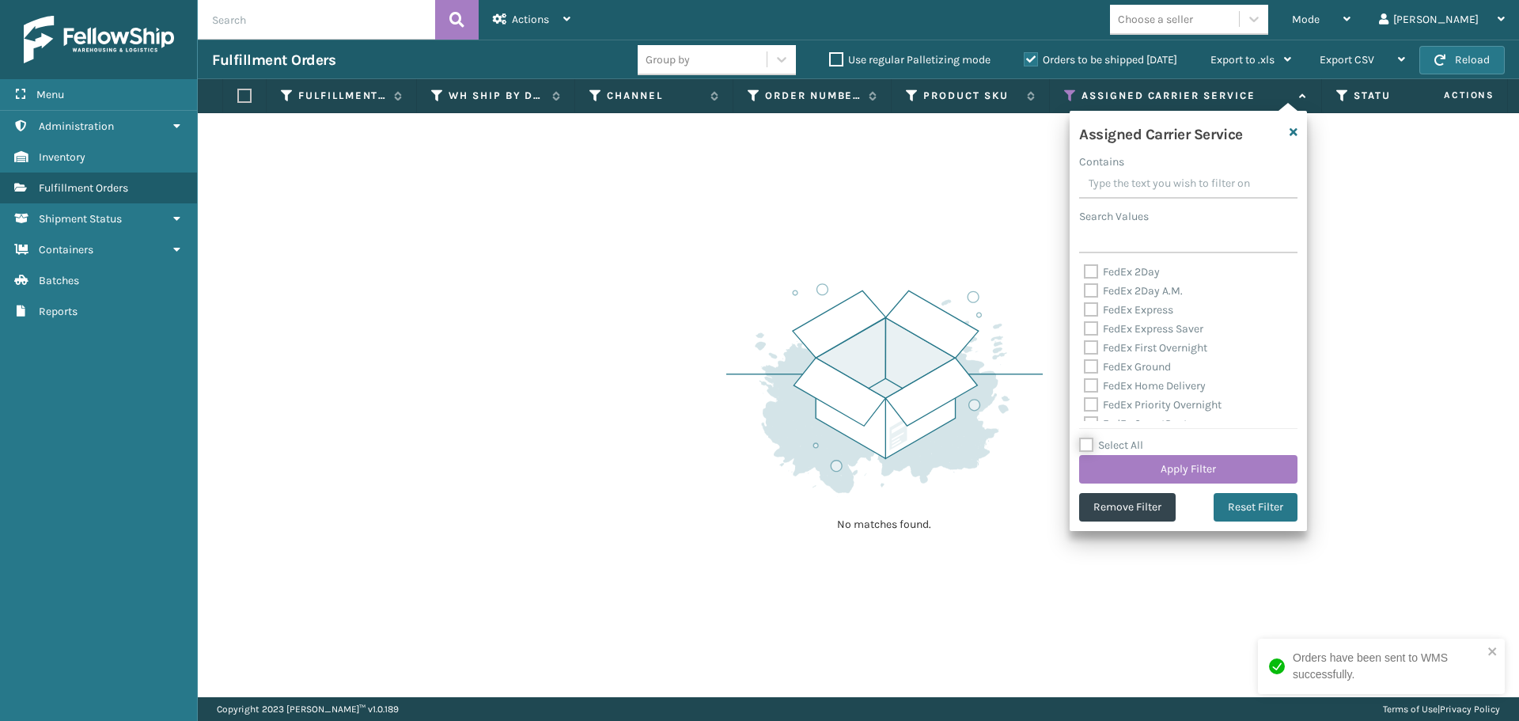
checkbox input "false"
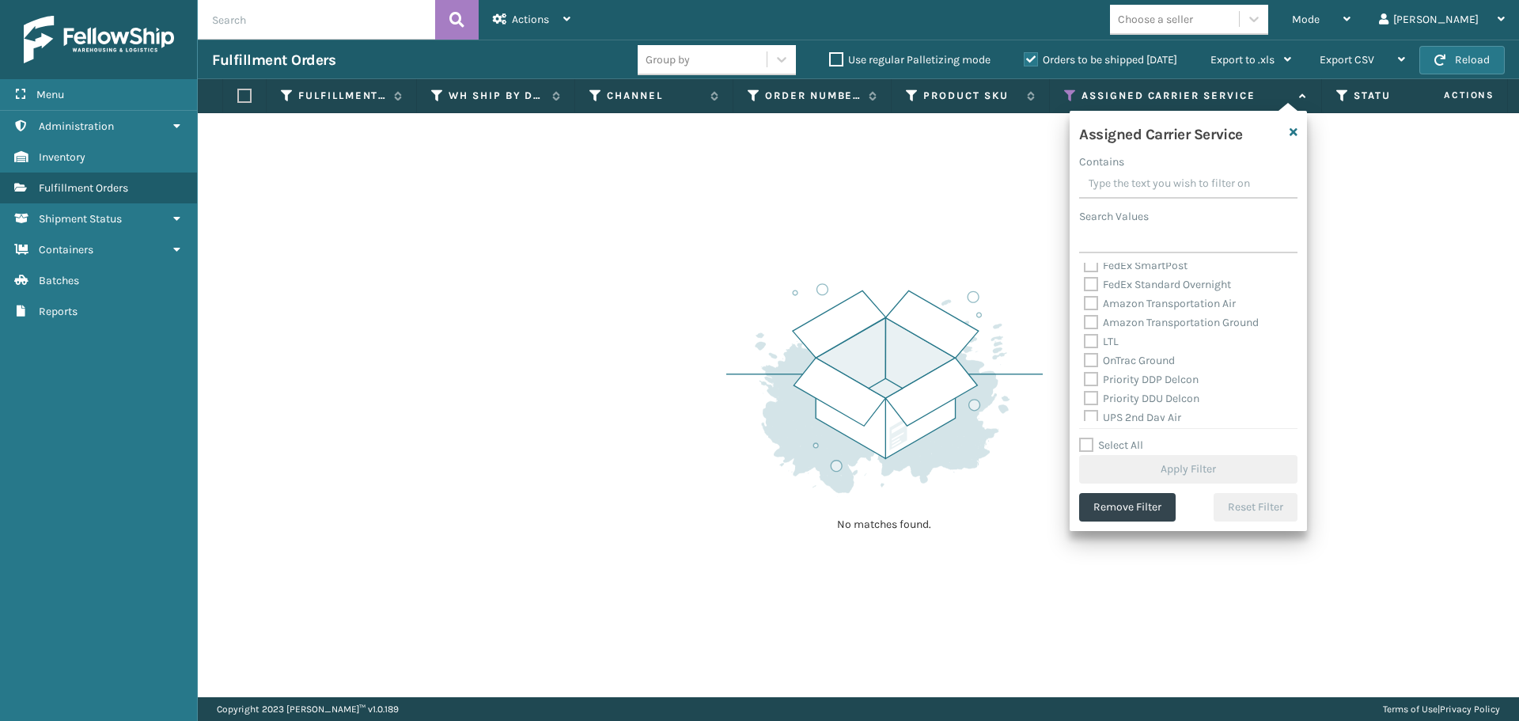
click at [1092, 303] on label "Amazon Transportation Air" at bounding box center [1160, 303] width 152 height 13
click at [1085, 303] on input "Amazon Transportation Air" at bounding box center [1084, 299] width 1 height 10
checkbox input "true"
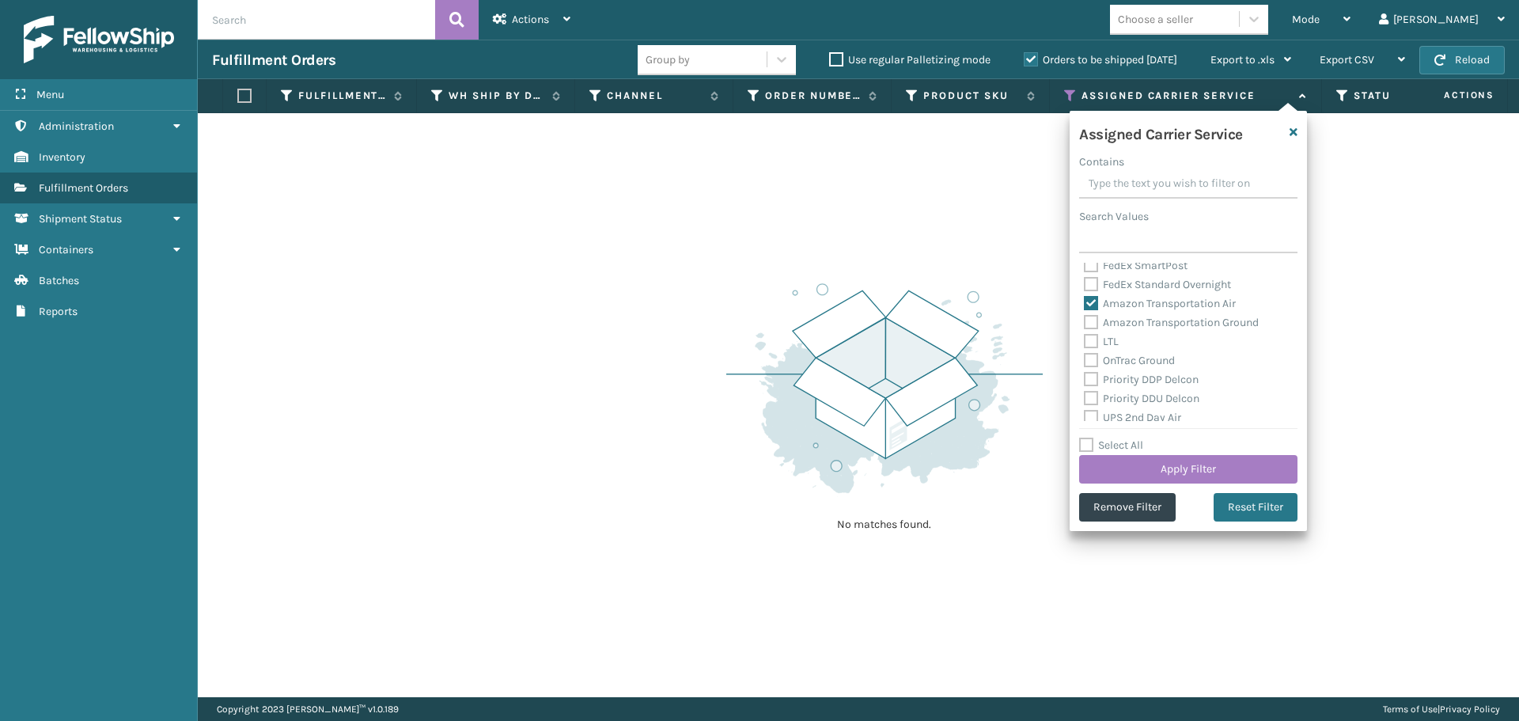
click at [1091, 320] on label "Amazon Transportation Ground" at bounding box center [1171, 322] width 175 height 13
click at [1085, 320] on input "Amazon Transportation Ground" at bounding box center [1084, 318] width 1 height 10
checkbox input "true"
click at [1124, 473] on button "Apply Filter" at bounding box center [1188, 469] width 218 height 28
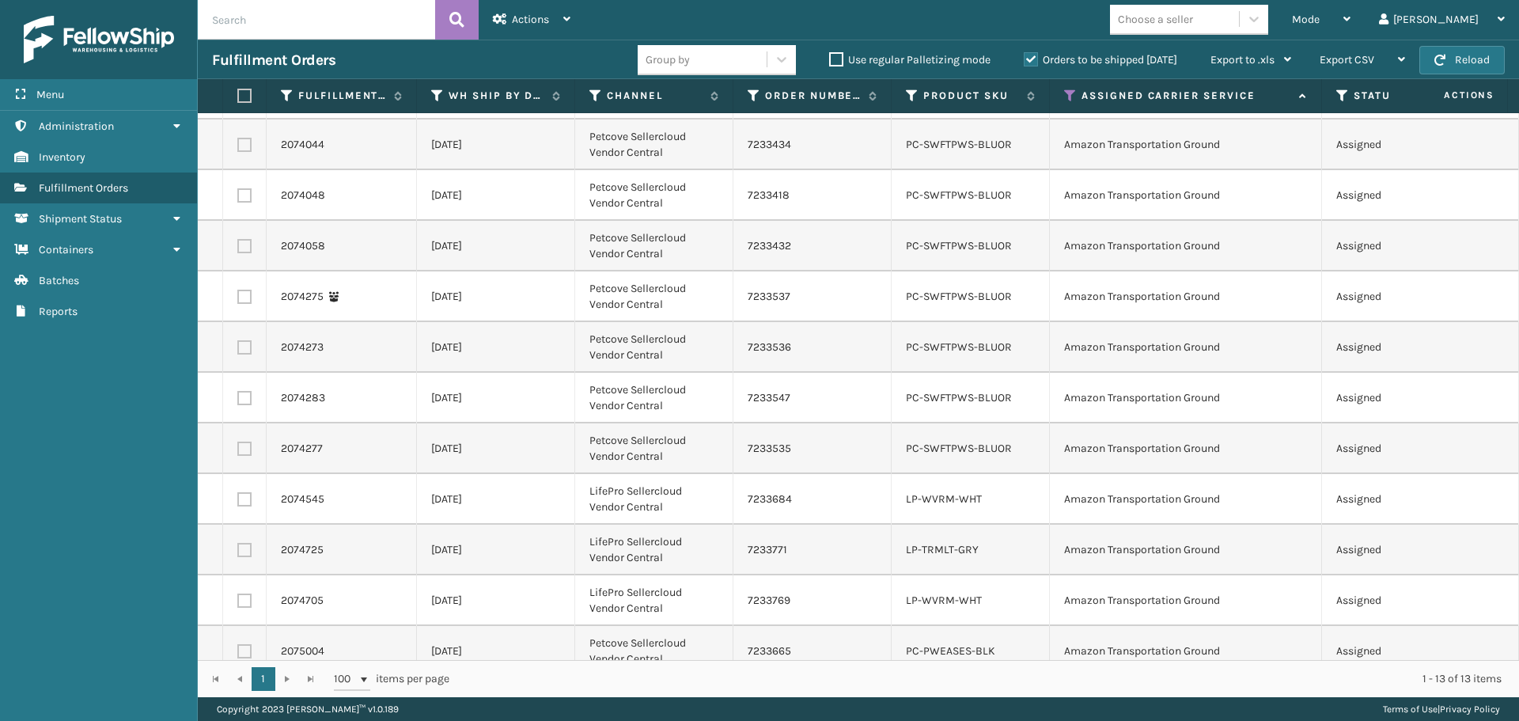
scroll to position [0, 0]
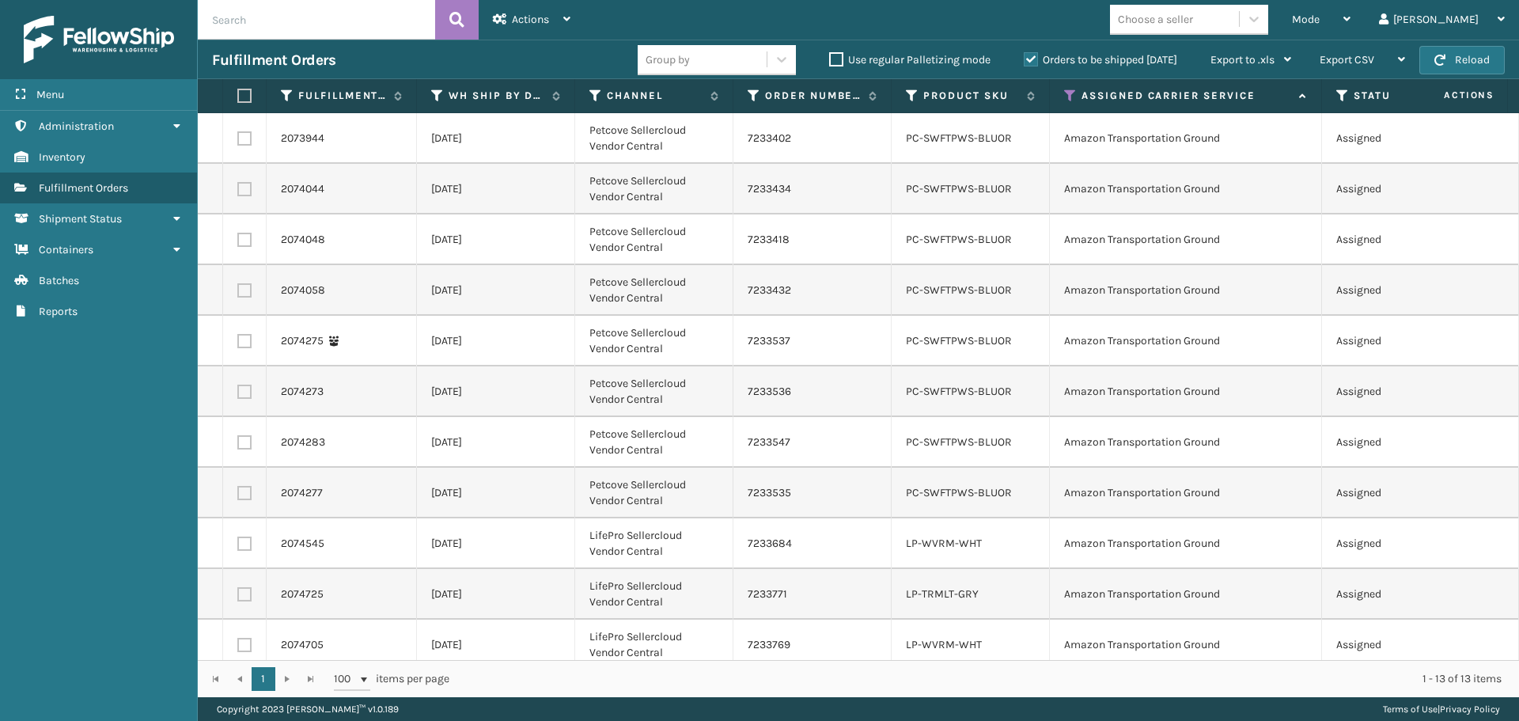
click at [247, 97] on label at bounding box center [241, 96] width 9 height 14
click at [238, 97] on input "checkbox" at bounding box center [237, 96] width 1 height 10
checkbox input "true"
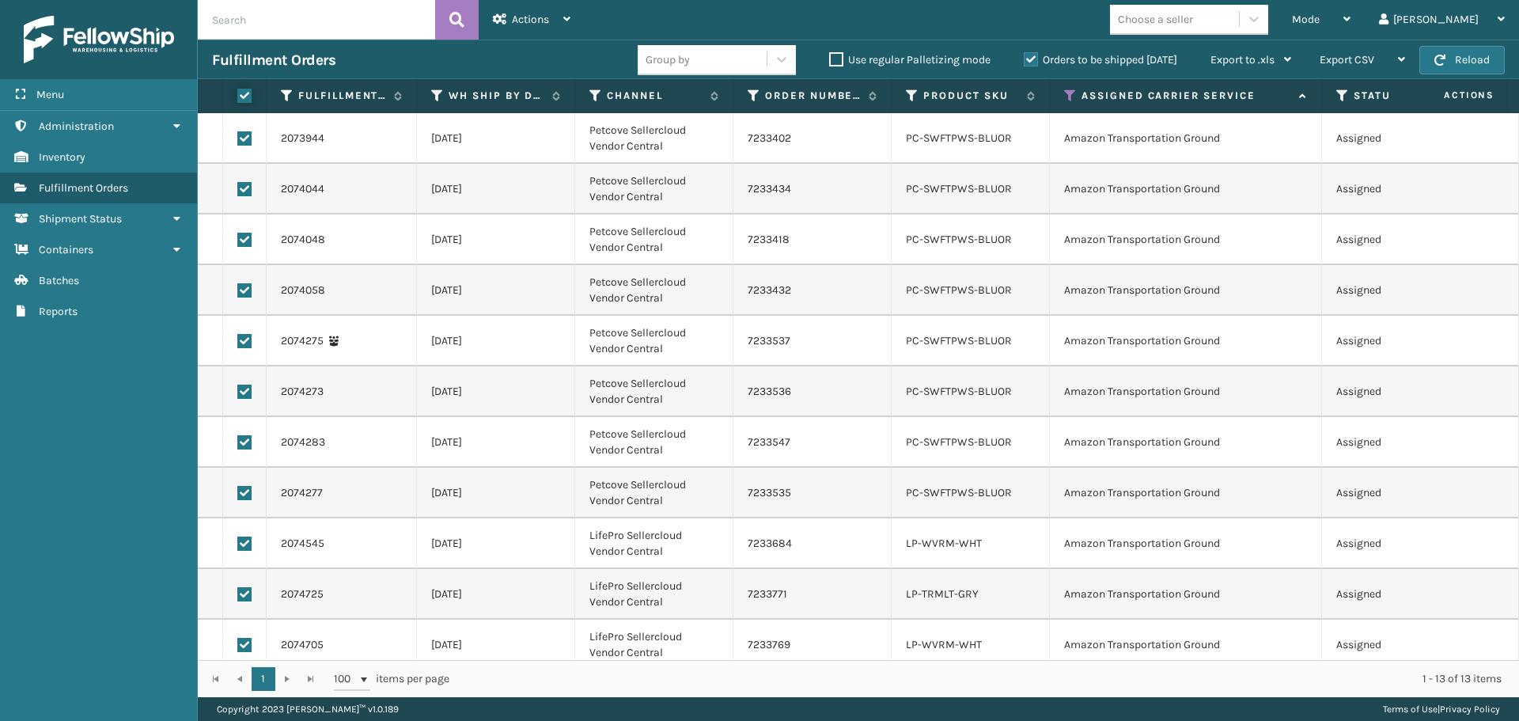
checkbox input "true"
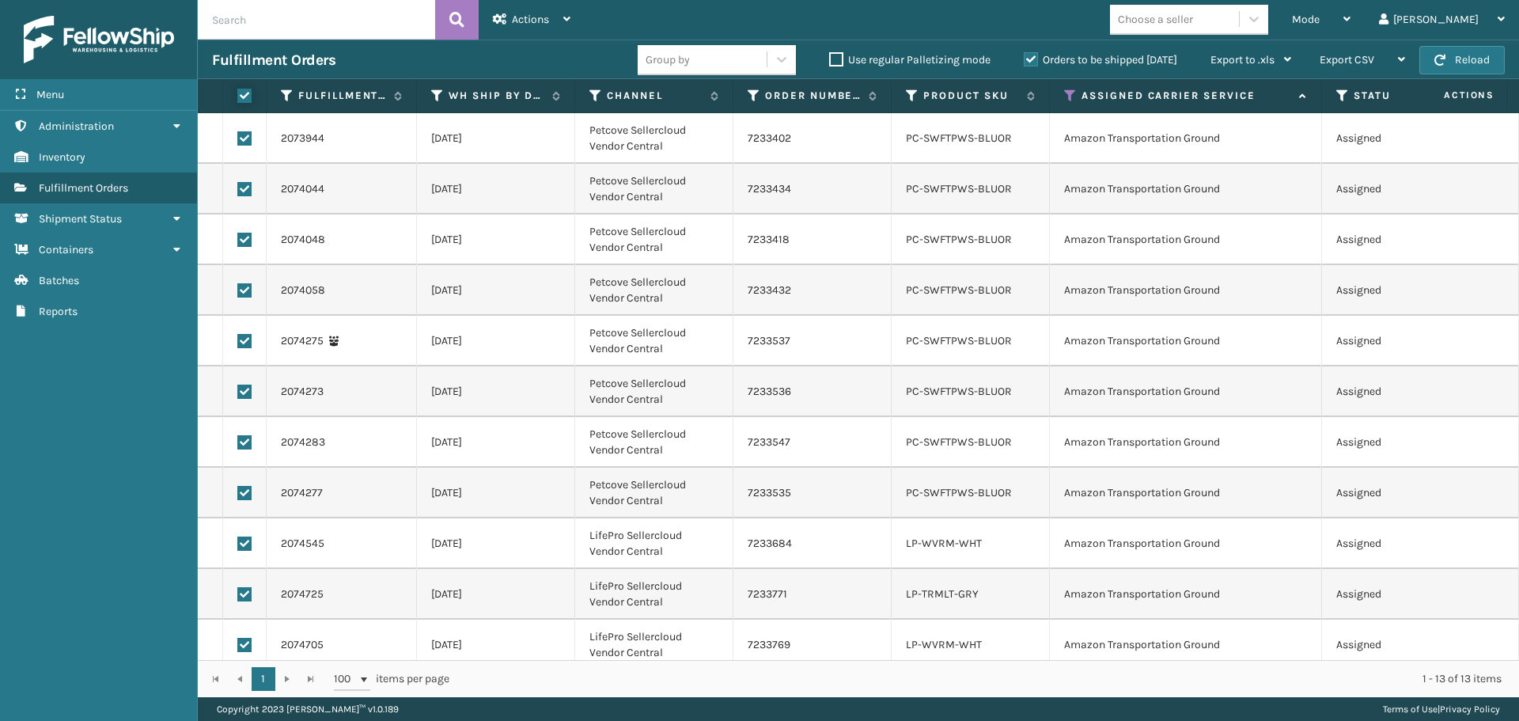
checkbox input "true"
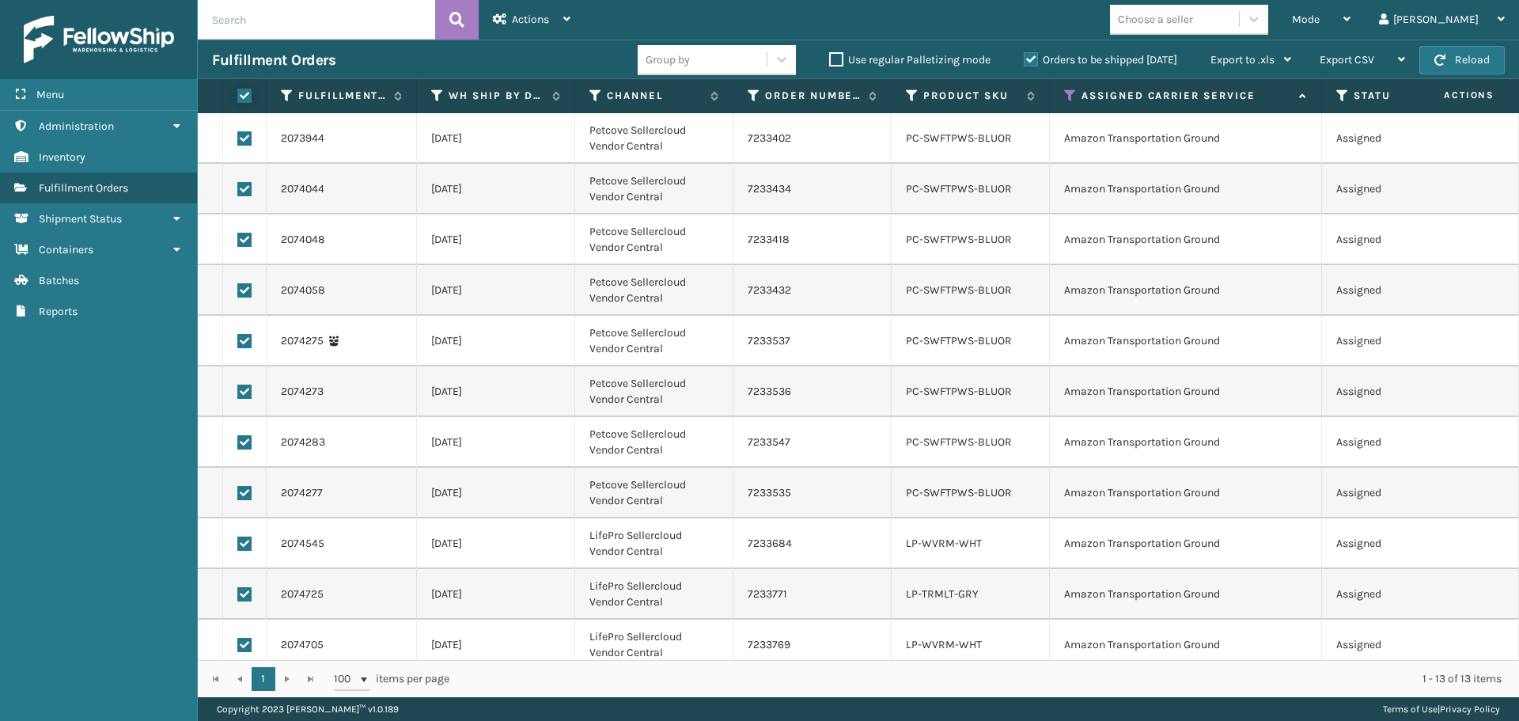
checkbox input "true"
click at [518, 31] on div "Actions" at bounding box center [532, 20] width 78 height 40
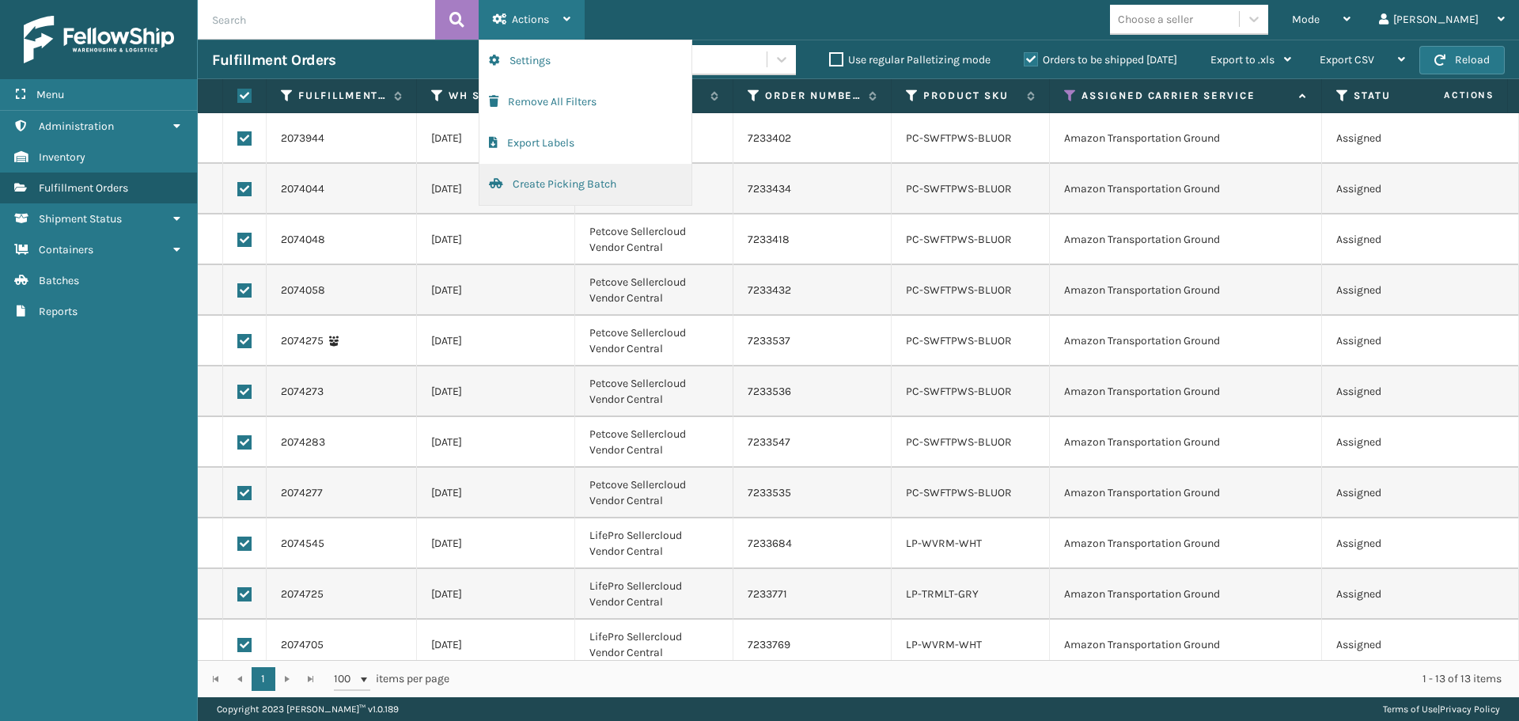
click at [555, 191] on button "Create Picking Batch" at bounding box center [586, 184] width 212 height 41
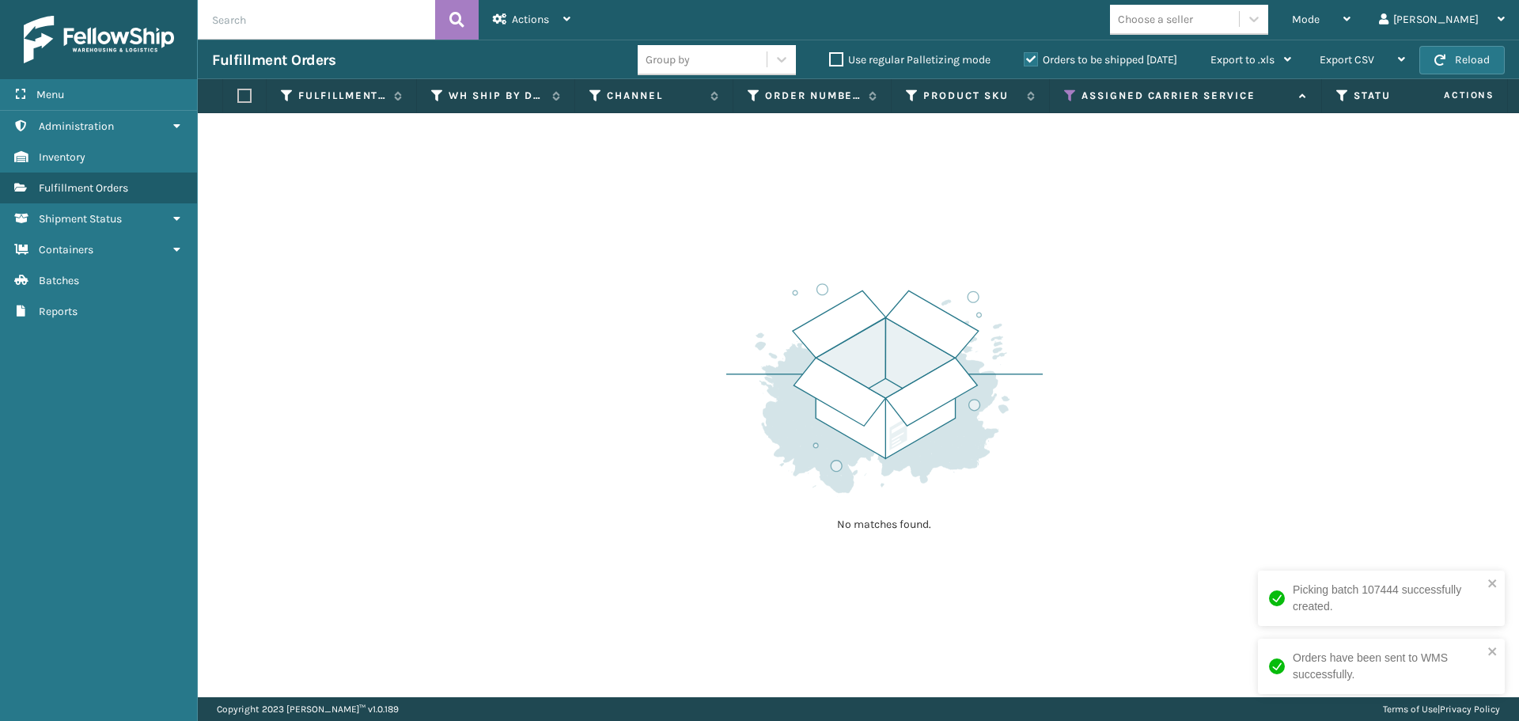
click at [1071, 94] on icon at bounding box center [1070, 96] width 13 height 14
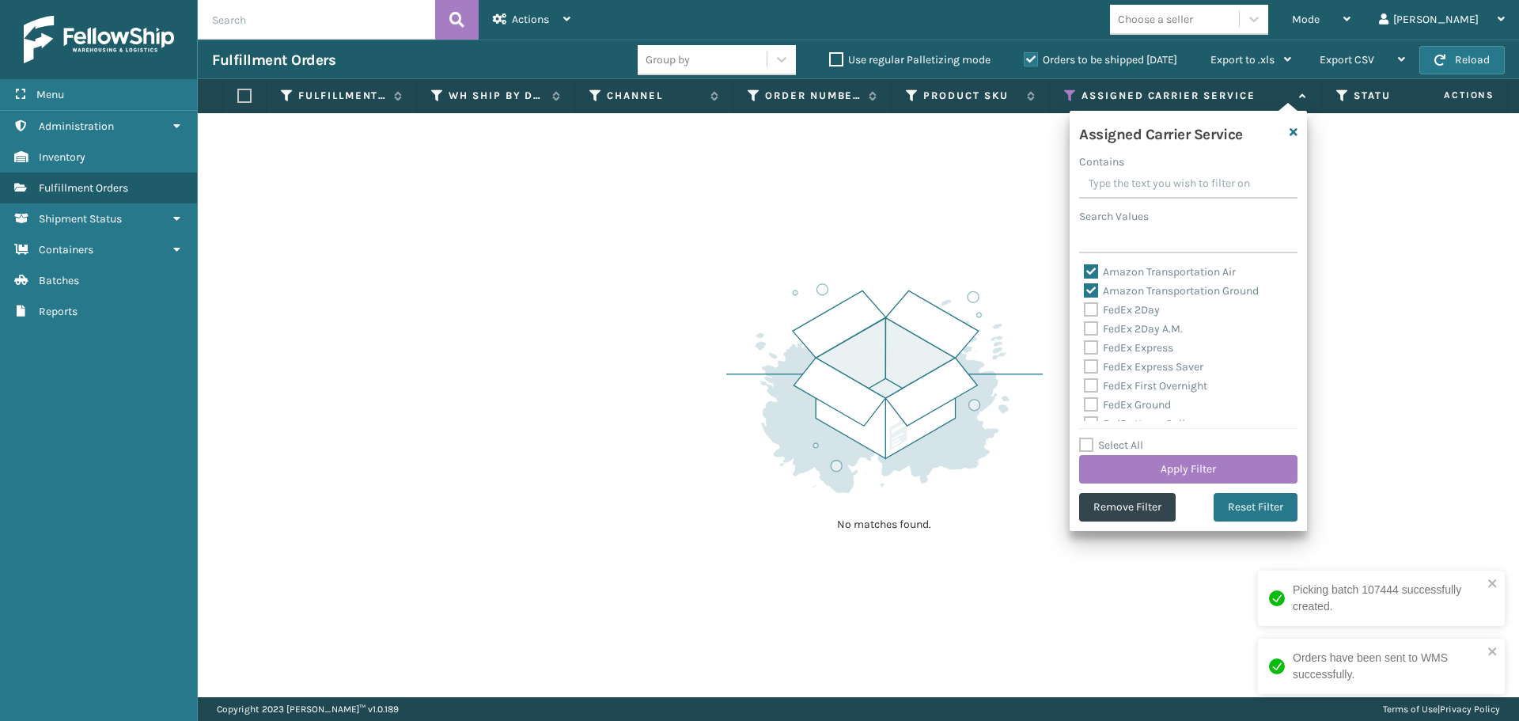
click at [1094, 271] on label "Amazon Transportation Air" at bounding box center [1160, 271] width 152 height 13
click at [1085, 271] on input "Amazon Transportation Air" at bounding box center [1084, 268] width 1 height 10
checkbox input "false"
click at [1096, 294] on label "Amazon Transportation Ground" at bounding box center [1171, 290] width 175 height 13
click at [1085, 292] on input "Amazon Transportation Ground" at bounding box center [1084, 287] width 1 height 10
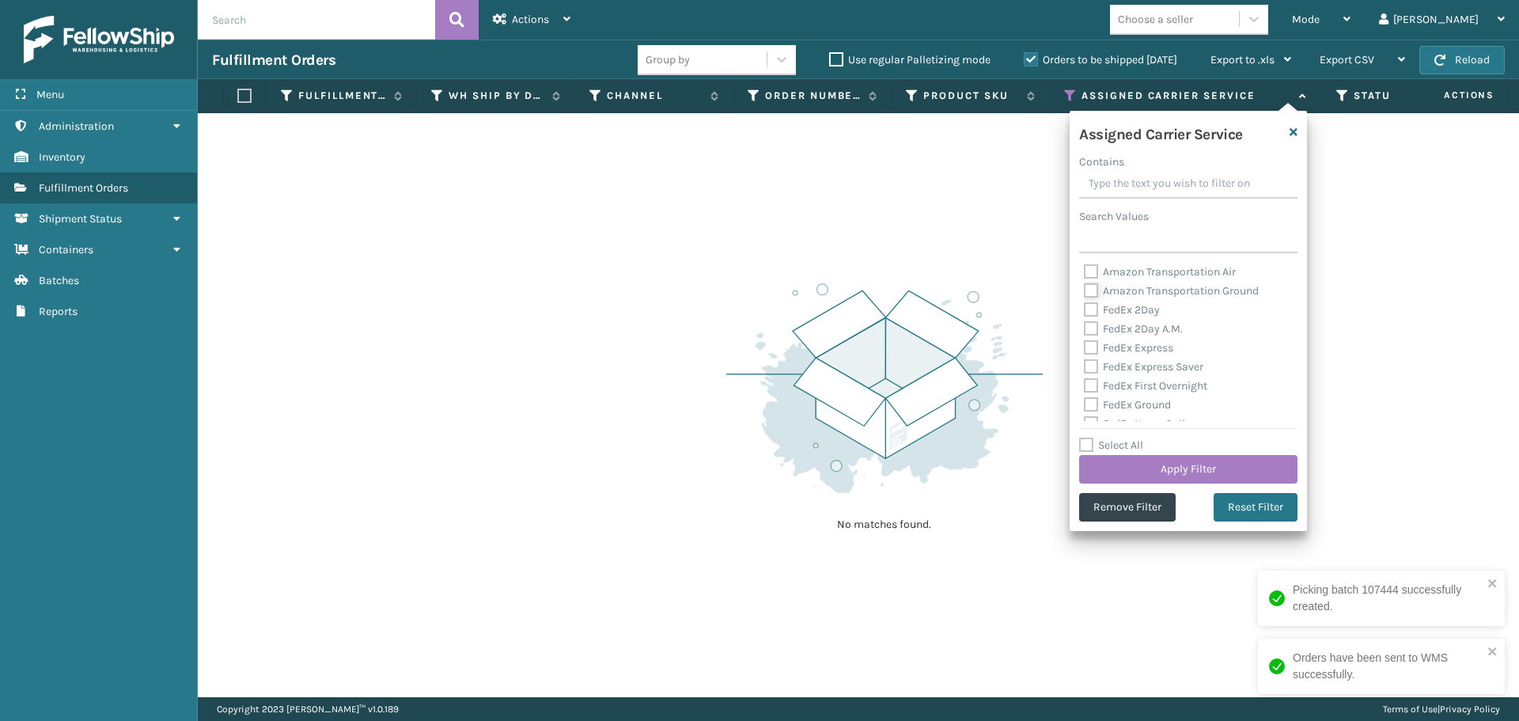
checkbox input "false"
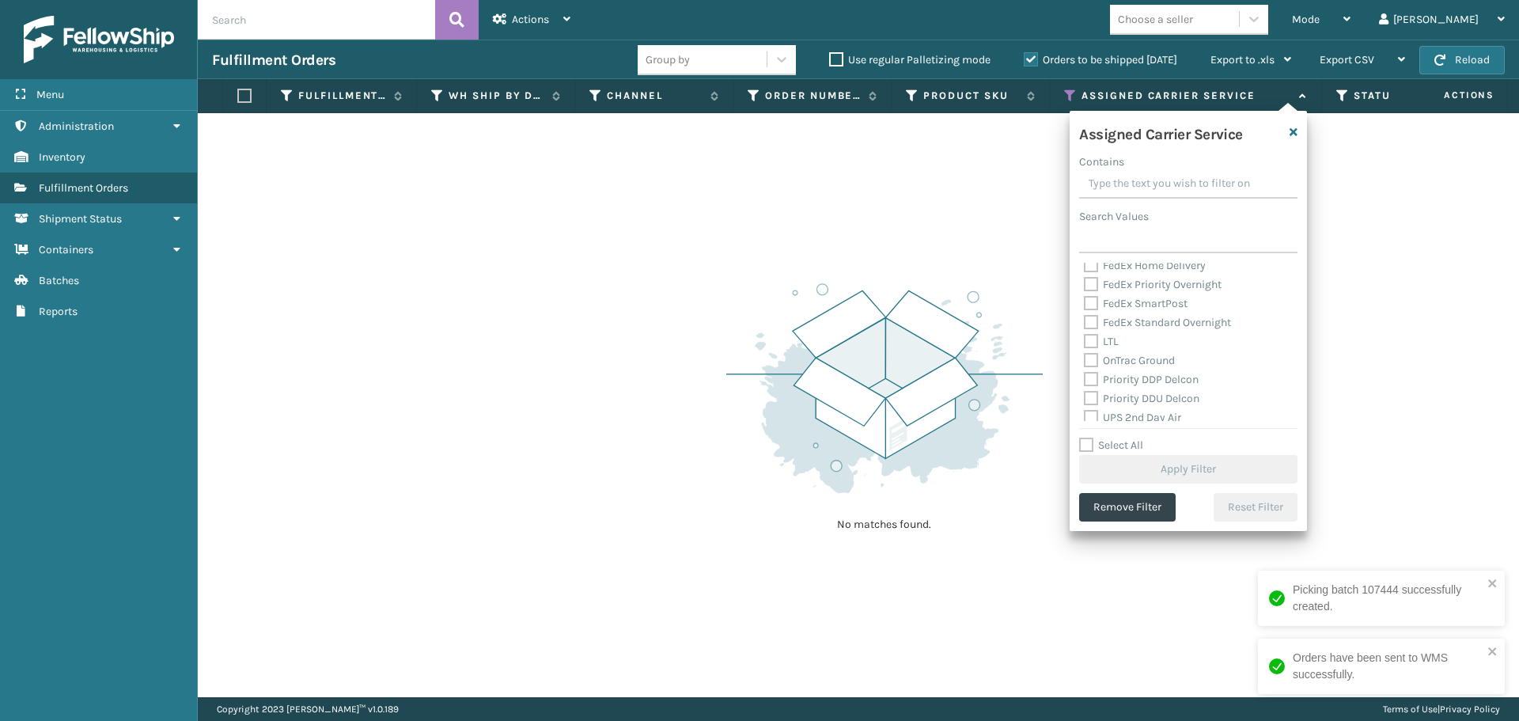
scroll to position [237, 0]
click at [1091, 282] on label "OnTrac Ground" at bounding box center [1129, 281] width 91 height 13
click at [1085, 282] on input "OnTrac Ground" at bounding box center [1084, 277] width 1 height 10
checkbox input "true"
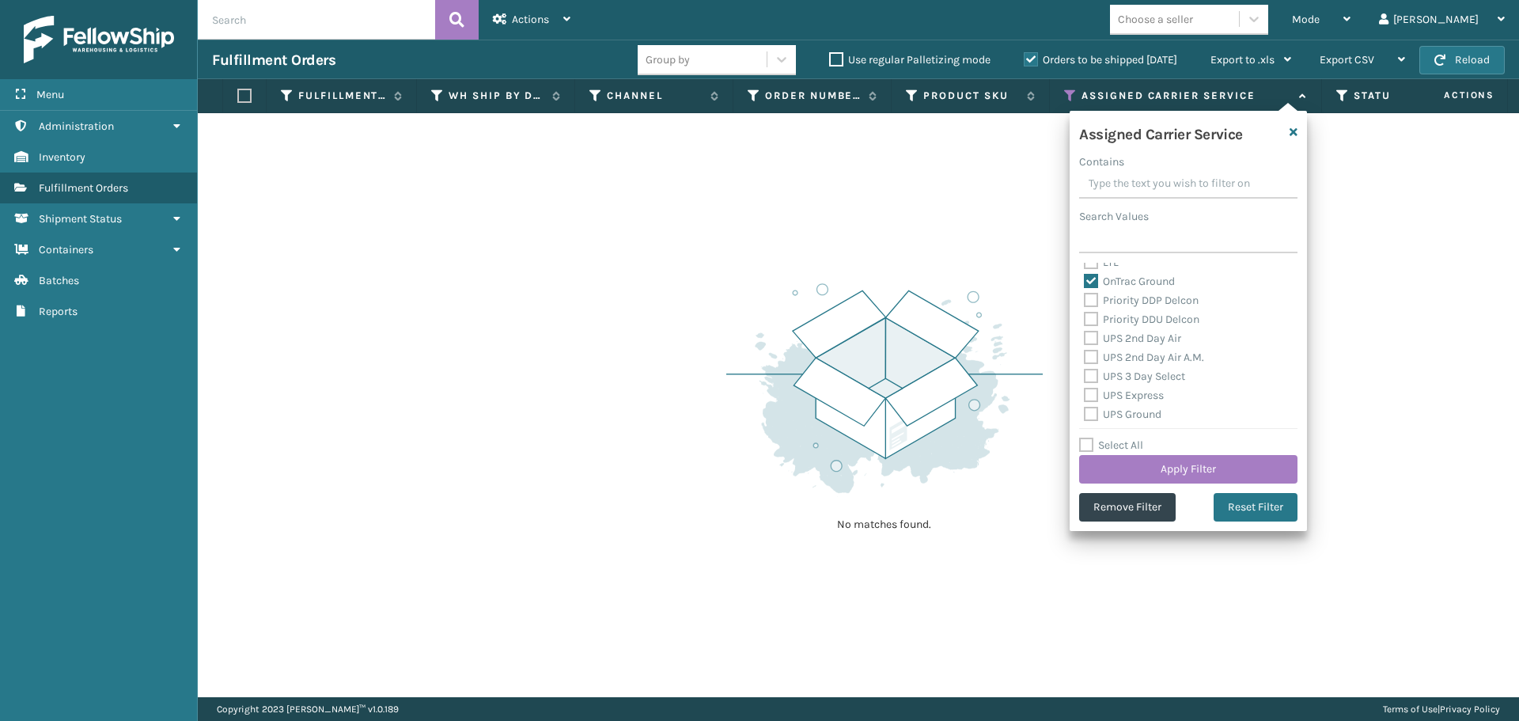
click at [1090, 298] on label "Priority DDP Delcon" at bounding box center [1141, 300] width 115 height 13
click at [1085, 298] on input "Priority DDP Delcon" at bounding box center [1084, 296] width 1 height 10
checkbox input "true"
click at [1090, 316] on label "Priority DDU Delcon" at bounding box center [1142, 319] width 116 height 13
click at [1085, 316] on input "Priority DDU Delcon" at bounding box center [1084, 315] width 1 height 10
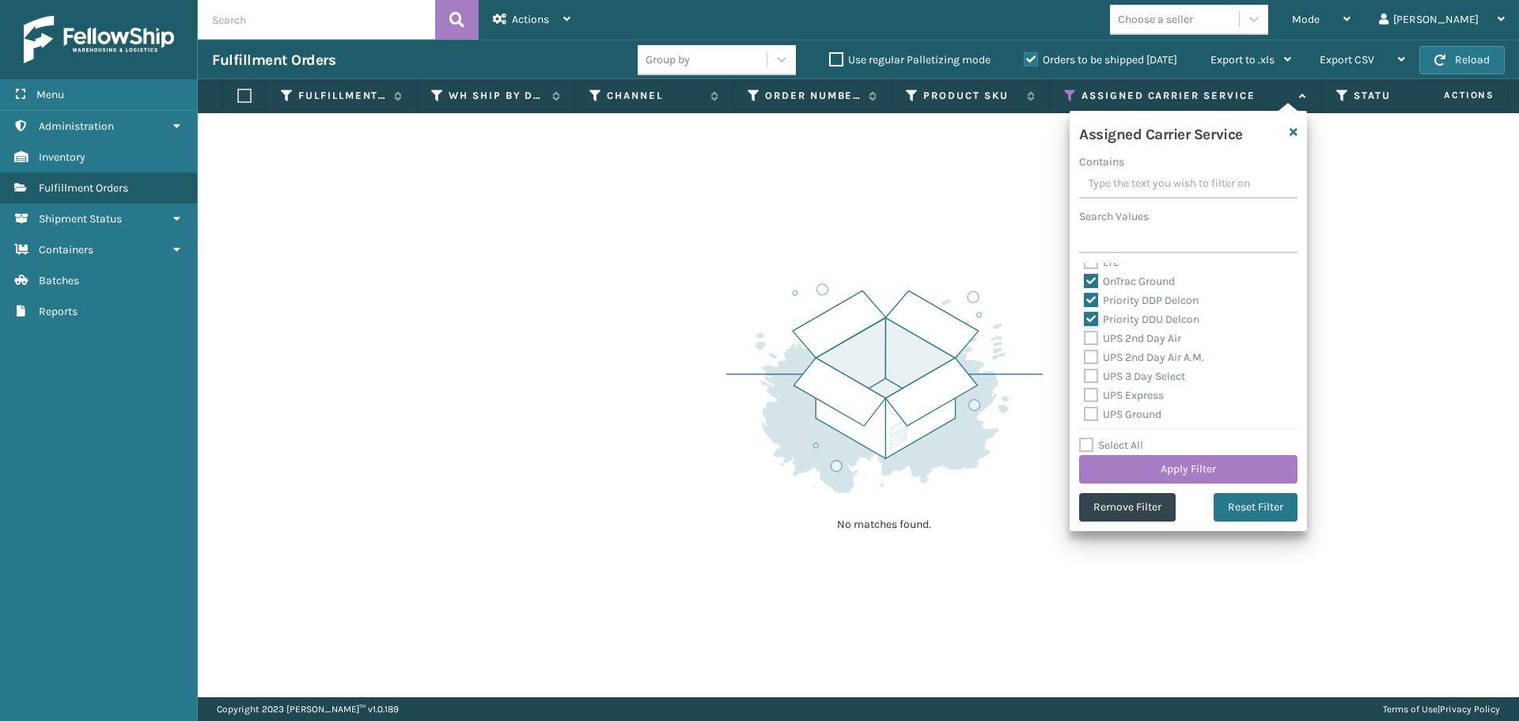
checkbox input "true"
click at [1090, 340] on label "UPS 2nd Day Air" at bounding box center [1132, 338] width 97 height 13
click at [1085, 339] on input "UPS 2nd Day Air" at bounding box center [1084, 334] width 1 height 10
click at [1090, 358] on label "UPS 2nd Day Air A.M." at bounding box center [1144, 357] width 120 height 13
click at [1085, 358] on input "UPS 2nd Day Air A.M." at bounding box center [1084, 353] width 1 height 10
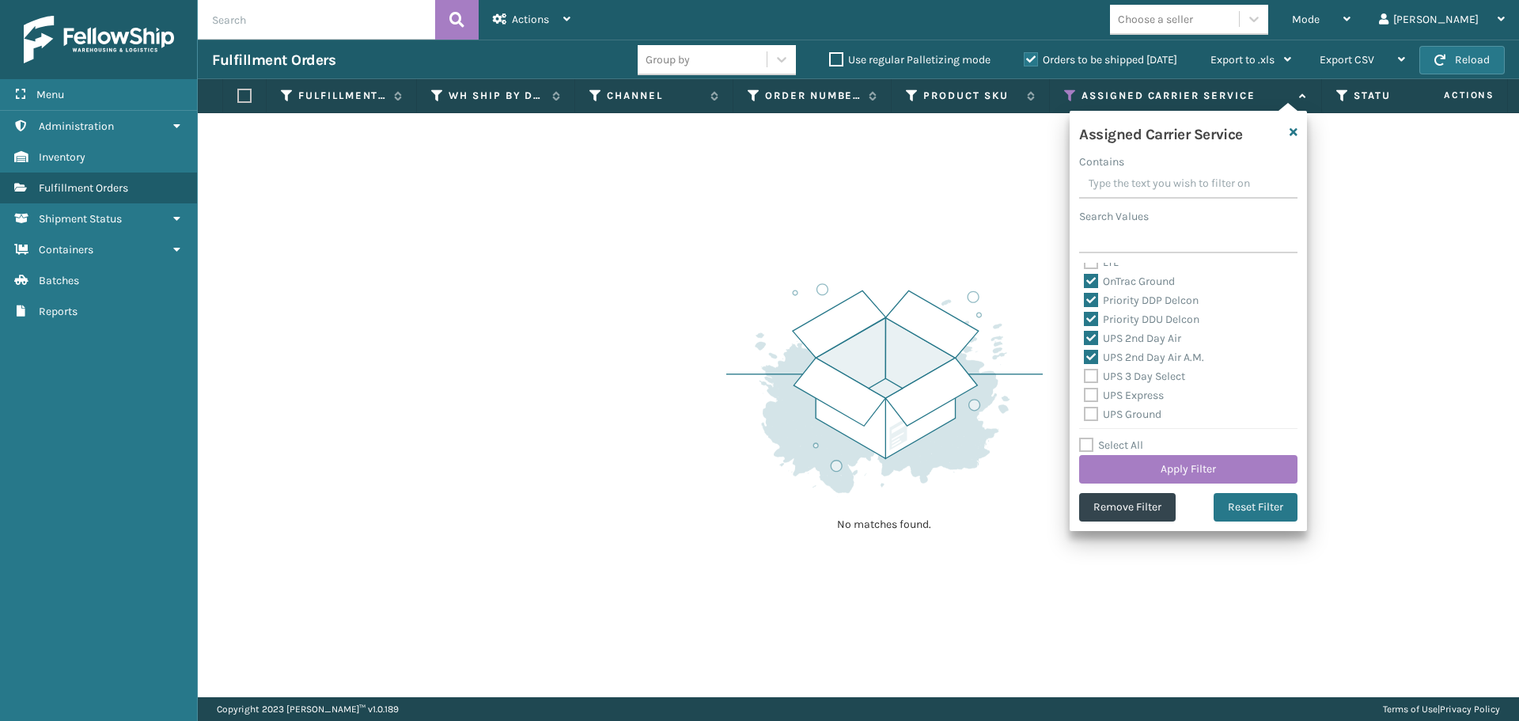
click at [1090, 378] on label "UPS 3 Day Select" at bounding box center [1134, 376] width 101 height 13
click at [1085, 377] on input "UPS 3 Day Select" at bounding box center [1084, 372] width 1 height 10
click at [1090, 401] on label "UPS Express" at bounding box center [1124, 395] width 80 height 13
click at [1085, 396] on input "UPS Express" at bounding box center [1084, 391] width 1 height 10
click at [1091, 420] on label "UPS Ground" at bounding box center [1123, 414] width 78 height 13
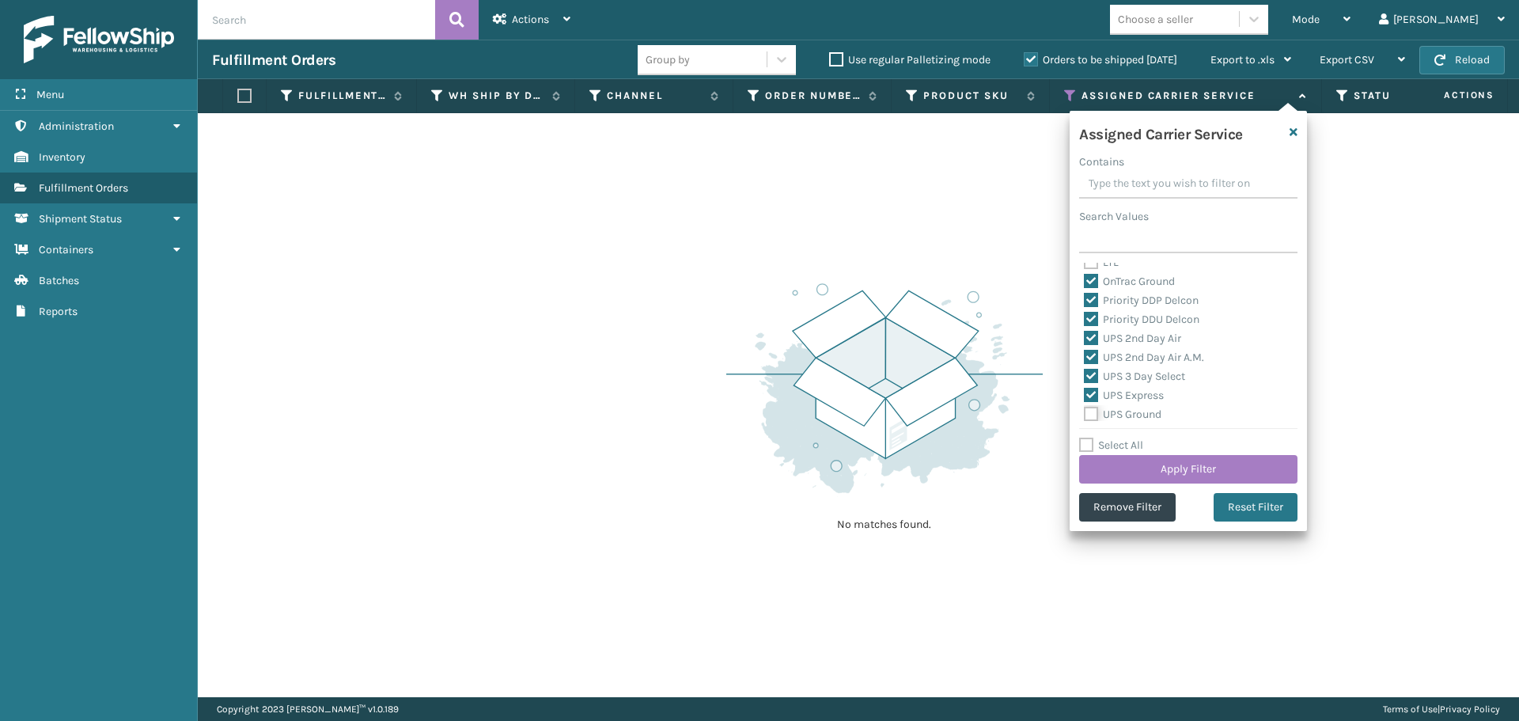
click at [1085, 415] on input "UPS Ground" at bounding box center [1084, 410] width 1 height 10
click at [1094, 353] on label "UPS Next Day Air" at bounding box center [1134, 353] width 101 height 13
click at [1085, 353] on input "UPS Next Day Air" at bounding box center [1084, 350] width 1 height 10
click at [1090, 372] on label "UPS Next Day Air Early" at bounding box center [1148, 372] width 129 height 13
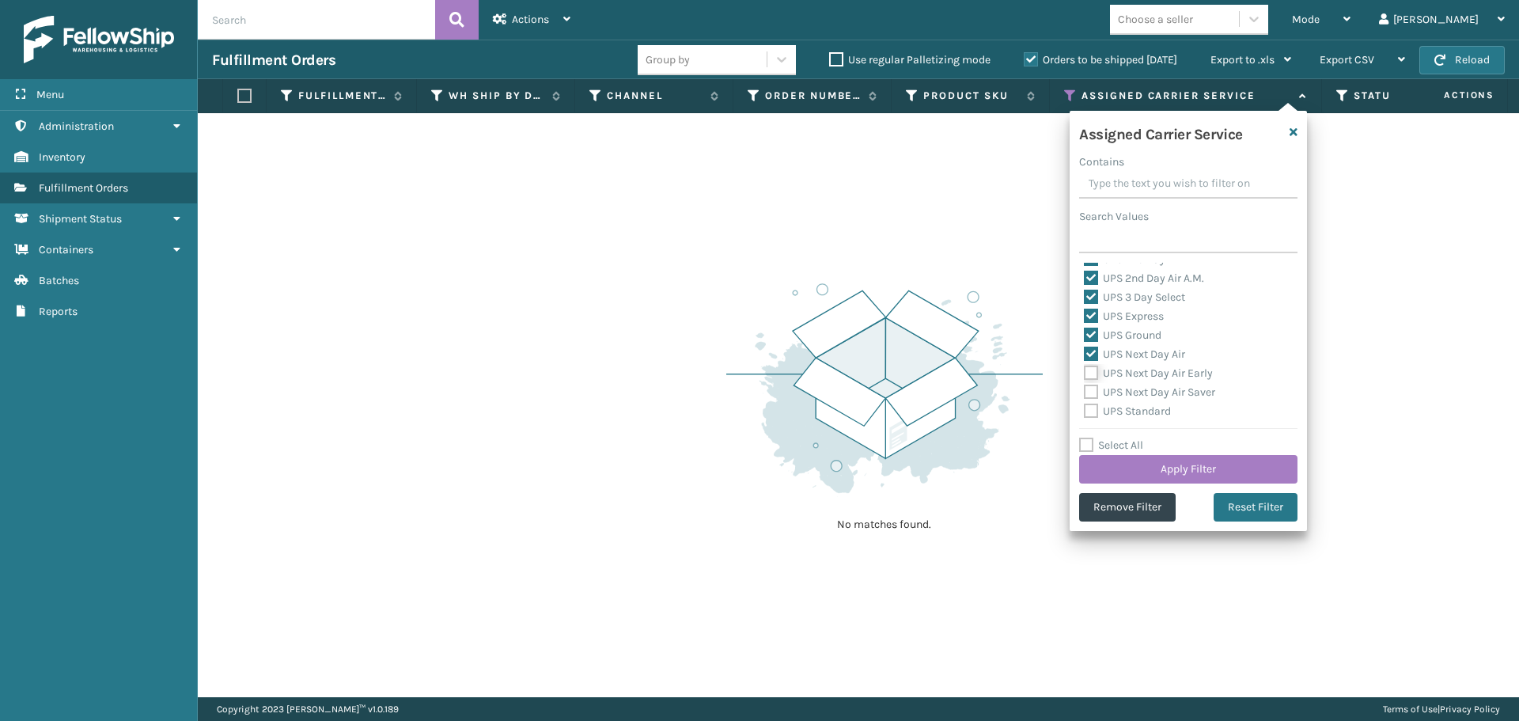
click at [1085, 372] on input "UPS Next Day Air Early" at bounding box center [1084, 369] width 1 height 10
drag, startPoint x: 1090, startPoint y: 390, endPoint x: 1094, endPoint y: 410, distance: 20.2
click at [1091, 390] on label "UPS Next Day Air Saver" at bounding box center [1149, 391] width 131 height 13
click at [1085, 390] on input "UPS Next Day Air Saver" at bounding box center [1084, 388] width 1 height 10
click at [1094, 411] on label "UPS Standard" at bounding box center [1127, 410] width 87 height 13
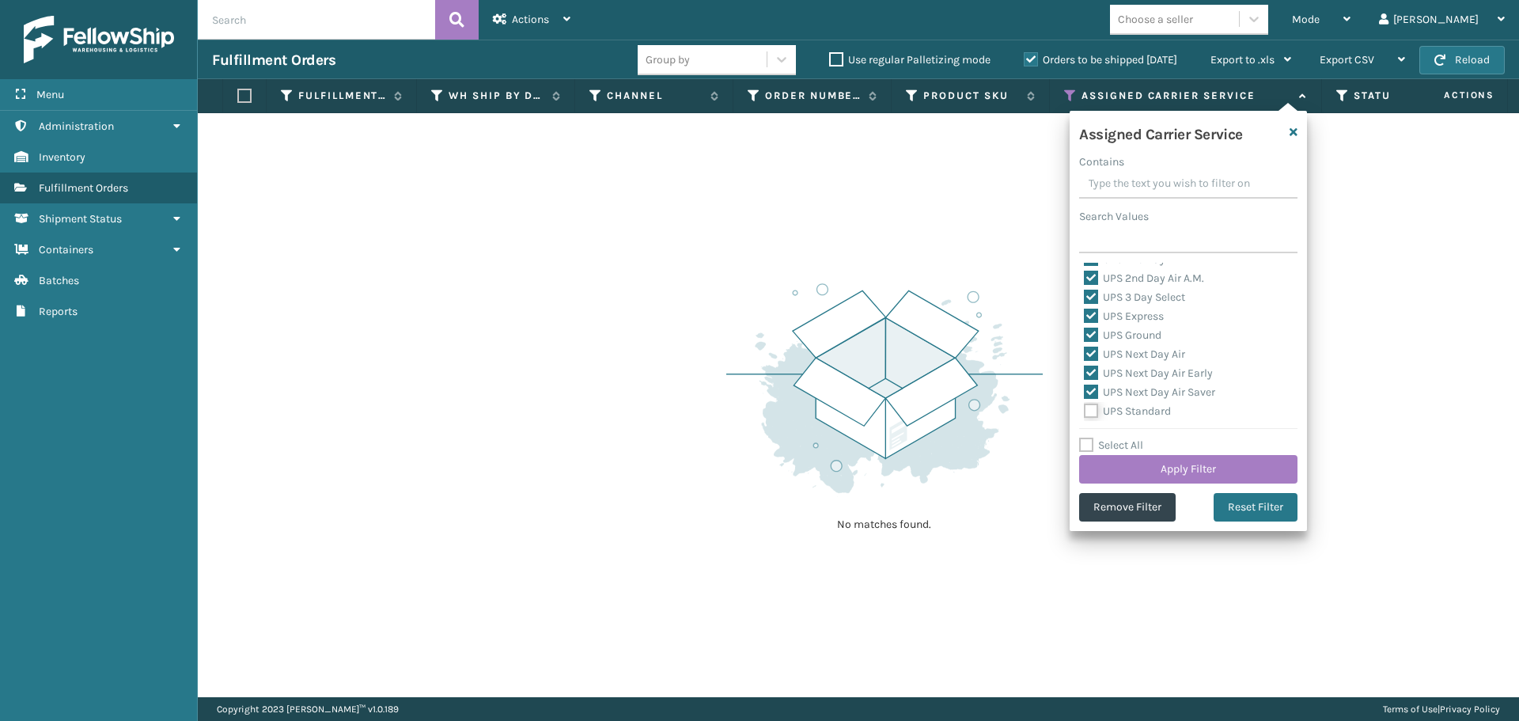
click at [1085, 411] on input "UPS Standard" at bounding box center [1084, 407] width 1 height 10
click at [1093, 355] on label "UPS SurePost 1LB or Greater" at bounding box center [1162, 350] width 156 height 13
click at [1085, 352] on input "UPS SurePost 1LB or Greater" at bounding box center [1084, 347] width 1 height 10
drag, startPoint x: 1090, startPoint y: 367, endPoint x: 1090, endPoint y: 386, distance: 19.0
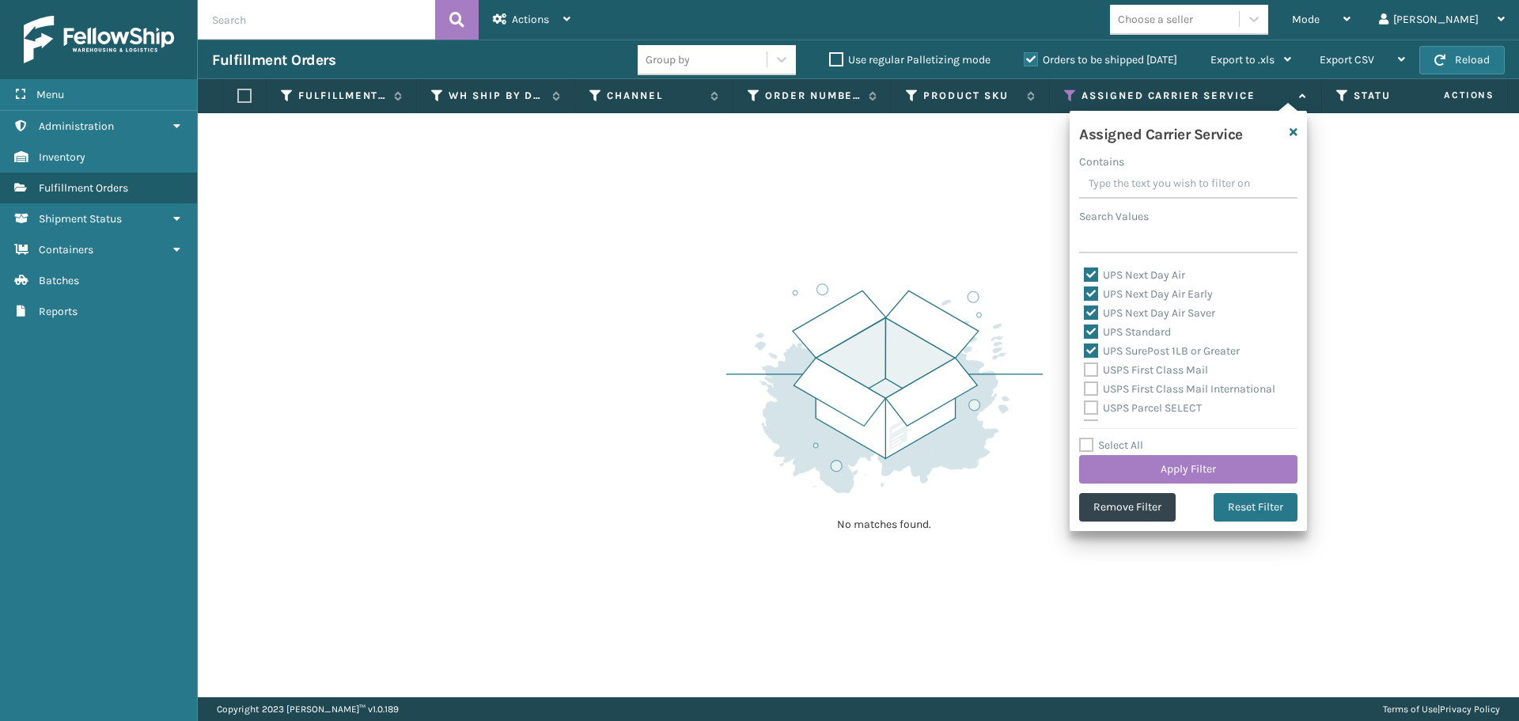
click at [1090, 368] on label "USPS First Class Mail" at bounding box center [1146, 369] width 124 height 13
click at [1085, 368] on input "USPS First Class Mail" at bounding box center [1084, 366] width 1 height 10
click at [1091, 395] on label "USPS First Class Mail International" at bounding box center [1180, 388] width 192 height 13
click at [1091, 410] on label "USPS Parcel SELECT" at bounding box center [1143, 407] width 118 height 13
click at [1085, 409] on input "USPS Parcel SELECT" at bounding box center [1084, 404] width 1 height 10
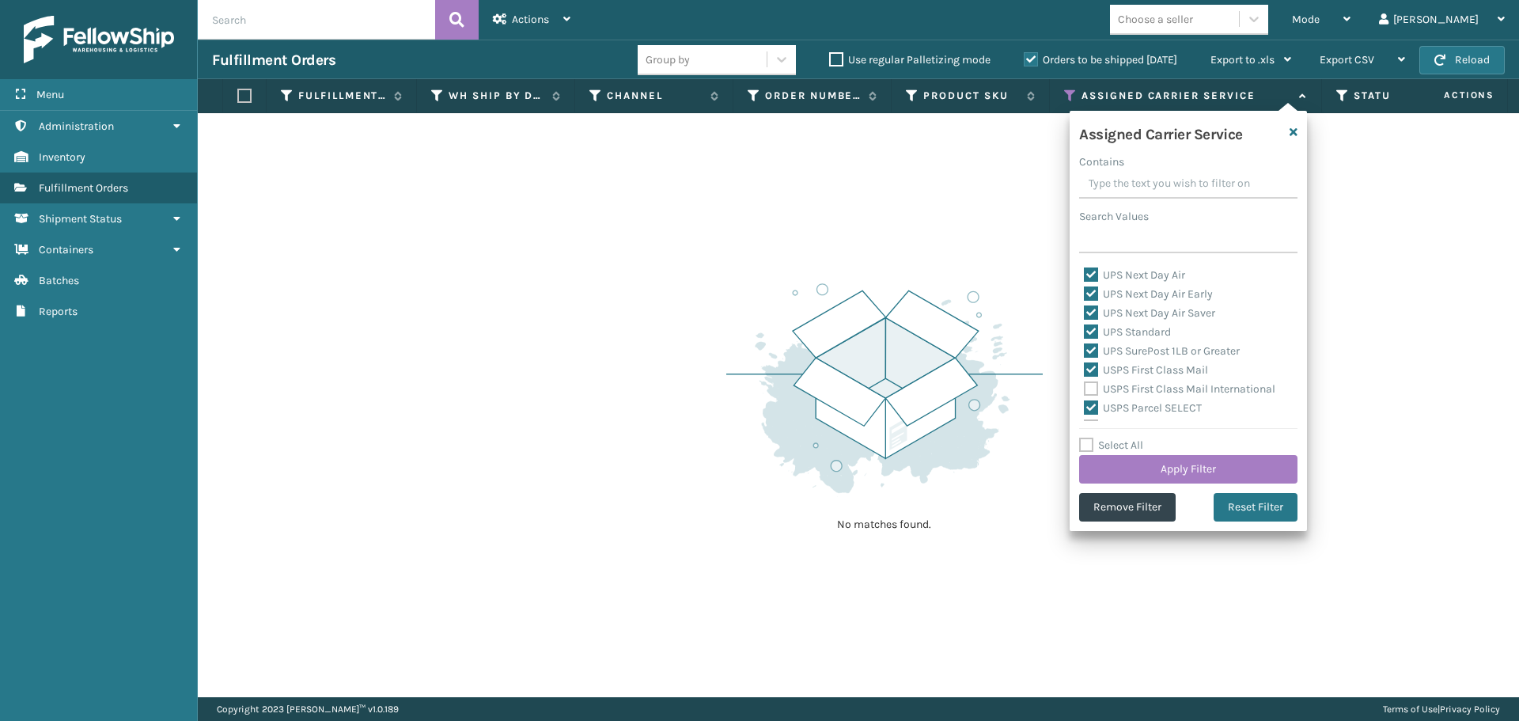
click at [1090, 391] on label "USPS First Class Mail International" at bounding box center [1180, 388] width 192 height 13
click at [1085, 390] on input "USPS First Class Mail International" at bounding box center [1084, 385] width 1 height 10
click at [1095, 348] on label "USPS Priority Mail" at bounding box center [1138, 347] width 108 height 13
click at [1085, 348] on input "USPS Priority Mail" at bounding box center [1084, 344] width 1 height 10
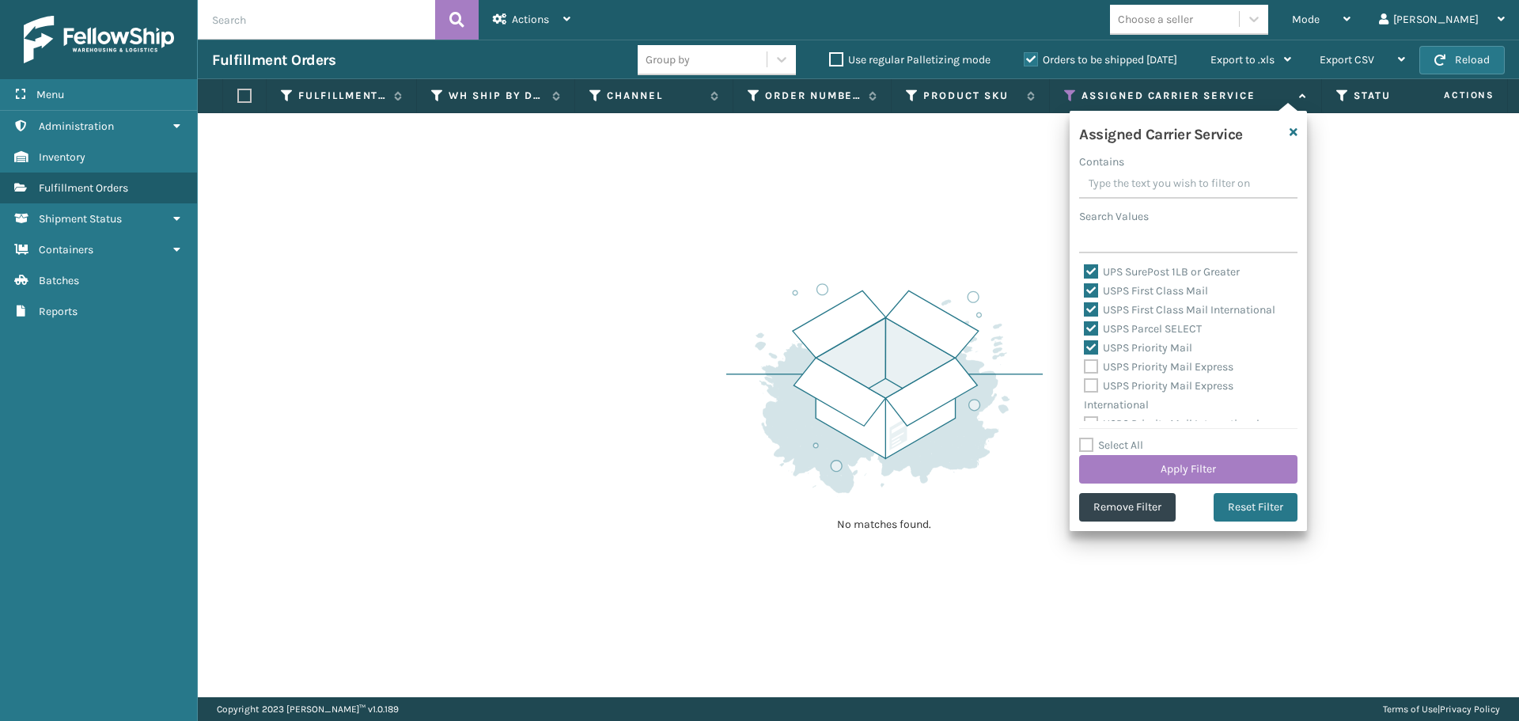
click at [1094, 363] on label "USPS Priority Mail Express" at bounding box center [1159, 366] width 150 height 13
click at [1085, 363] on input "USPS Priority Mail Express" at bounding box center [1084, 363] width 1 height 10
click at [1092, 385] on label "USPS Priority Mail Express International" at bounding box center [1159, 395] width 150 height 32
click at [1085, 385] on input "USPS Priority Mail Express International" at bounding box center [1084, 382] width 1 height 10
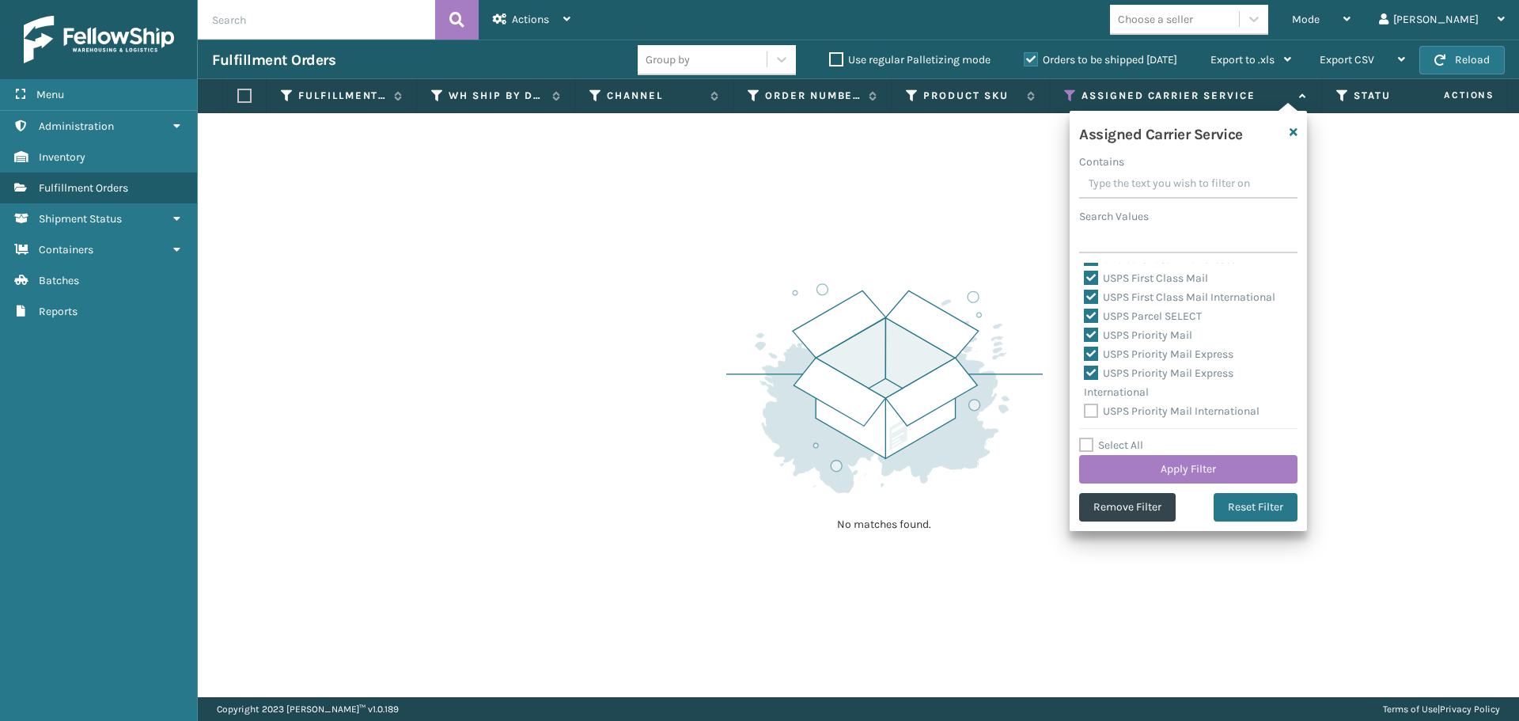
click at [1089, 411] on label "USPS Priority Mail International" at bounding box center [1172, 410] width 176 height 13
click at [1085, 411] on input "USPS Priority Mail International" at bounding box center [1084, 407] width 1 height 10
click at [1105, 454] on div "Select All Apply Filter" at bounding box center [1188, 459] width 218 height 47
click at [1106, 461] on button "Apply Filter" at bounding box center [1188, 469] width 218 height 28
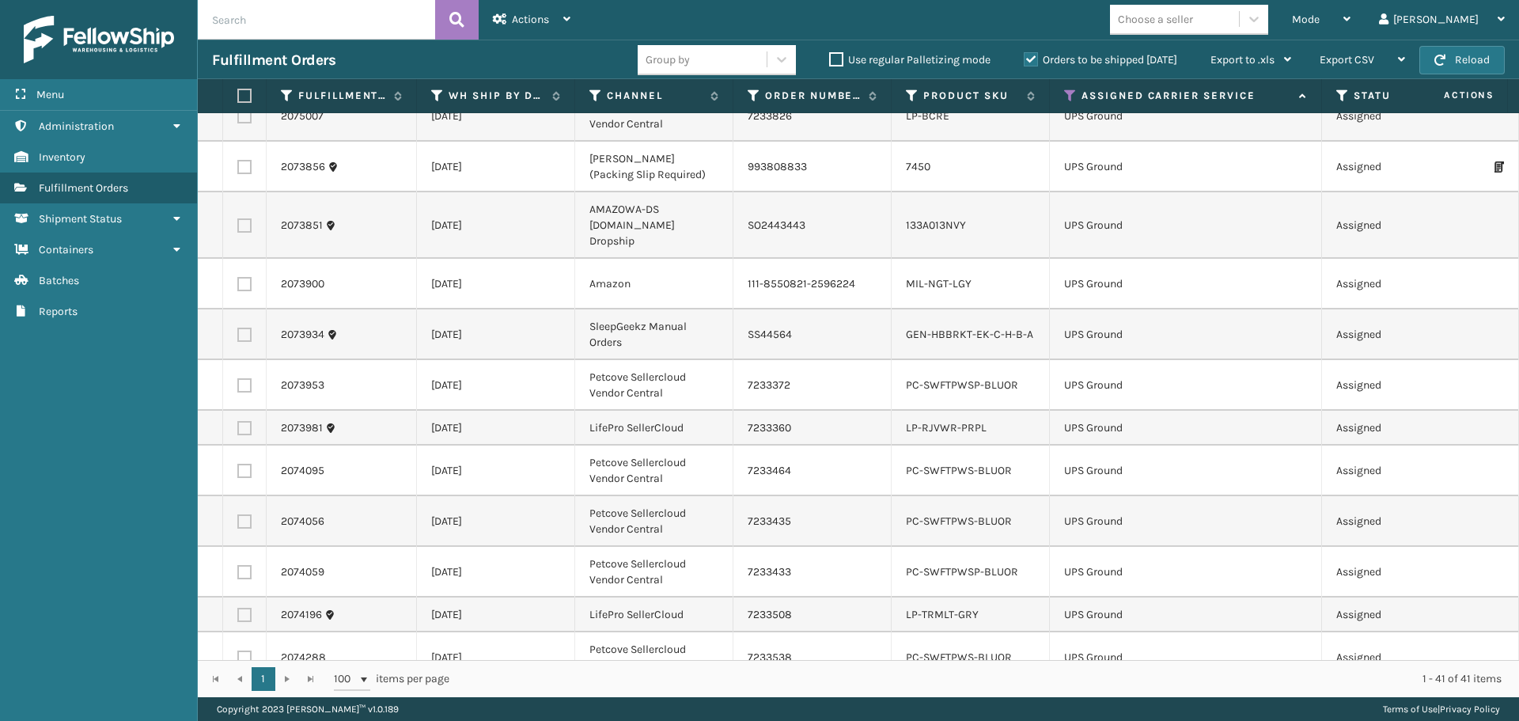
scroll to position [237, 0]
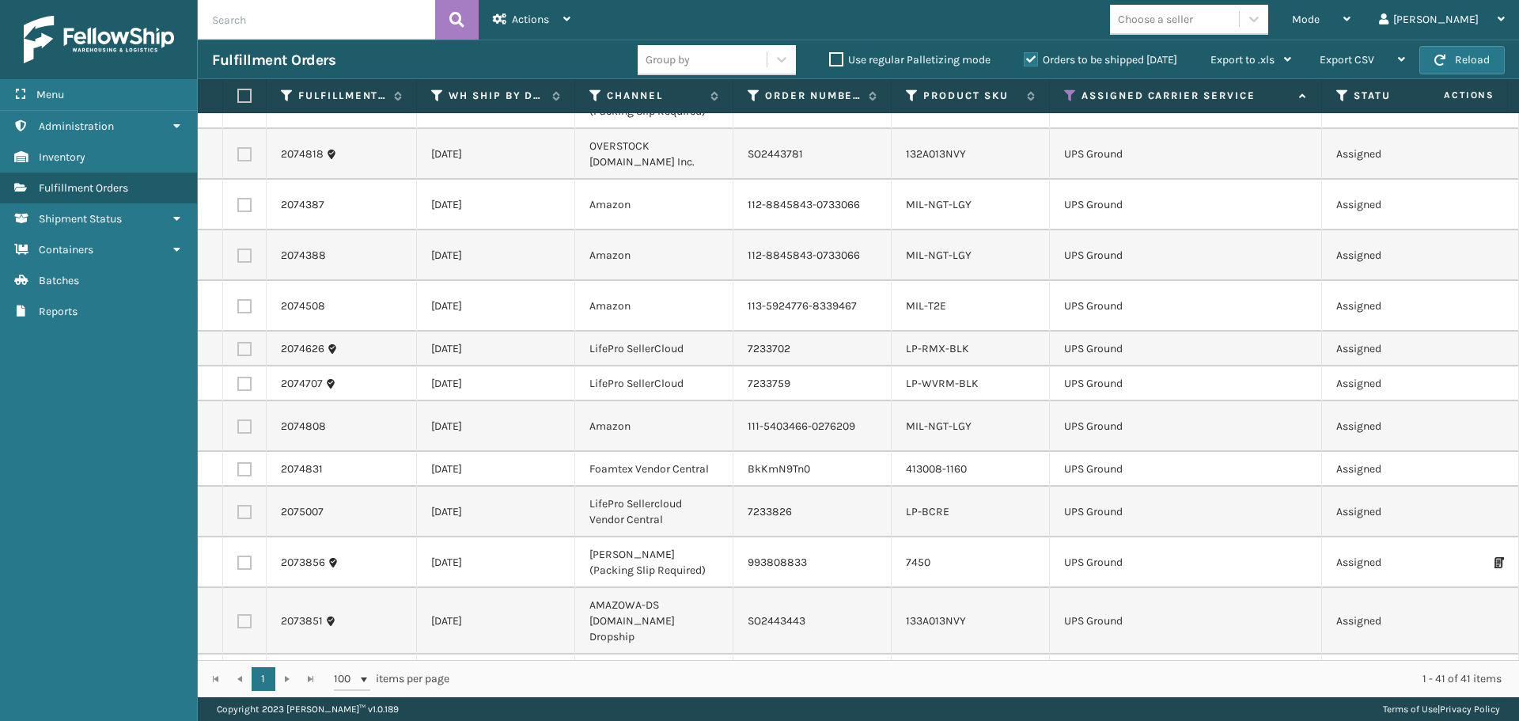
click at [234, 96] on th at bounding box center [245, 96] width 44 height 34
click at [245, 96] on label at bounding box center [241, 96] width 9 height 14
click at [238, 96] on input "checkbox" at bounding box center [237, 96] width 1 height 10
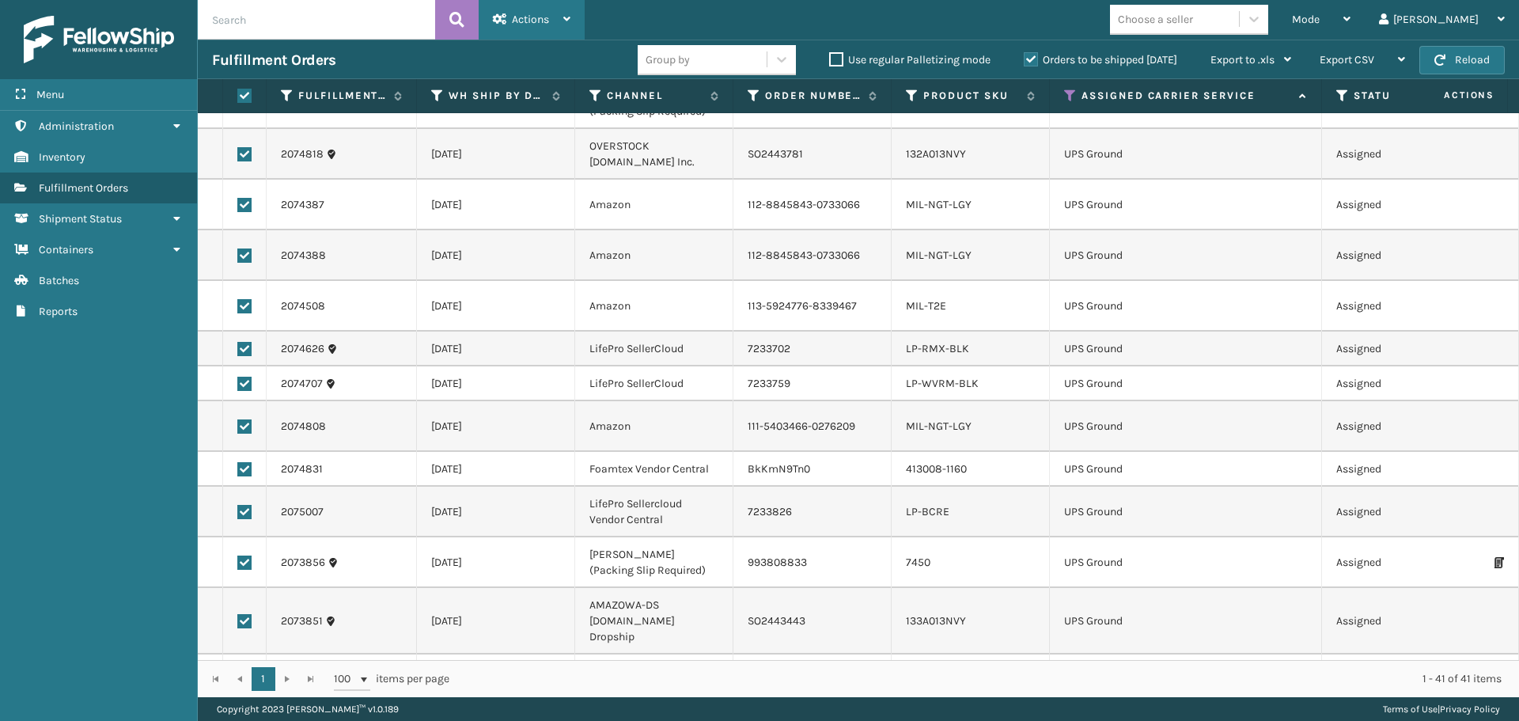
click at [544, 22] on span "Actions" at bounding box center [530, 19] width 37 height 13
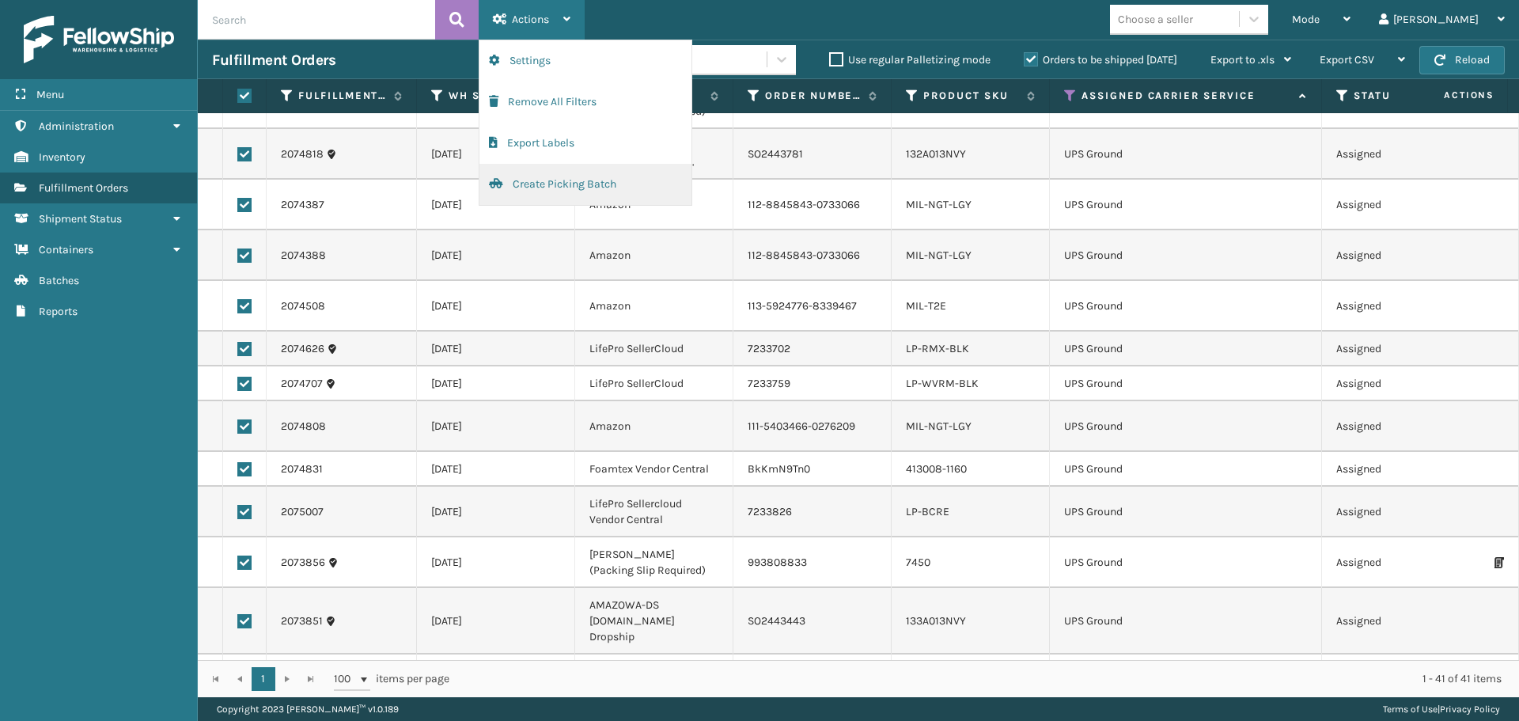
click at [581, 182] on button "Create Picking Batch" at bounding box center [586, 184] width 212 height 41
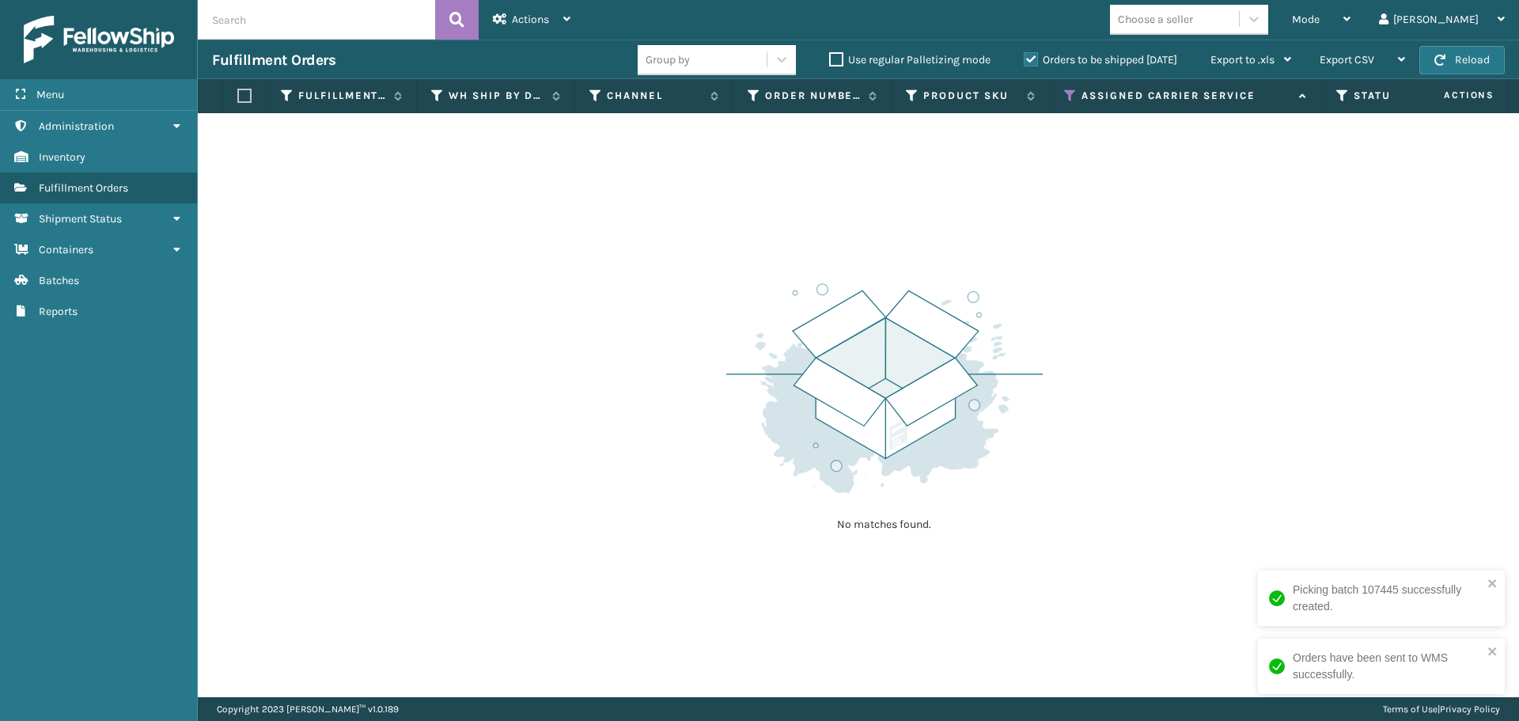
click at [1071, 94] on icon at bounding box center [1070, 96] width 13 height 14
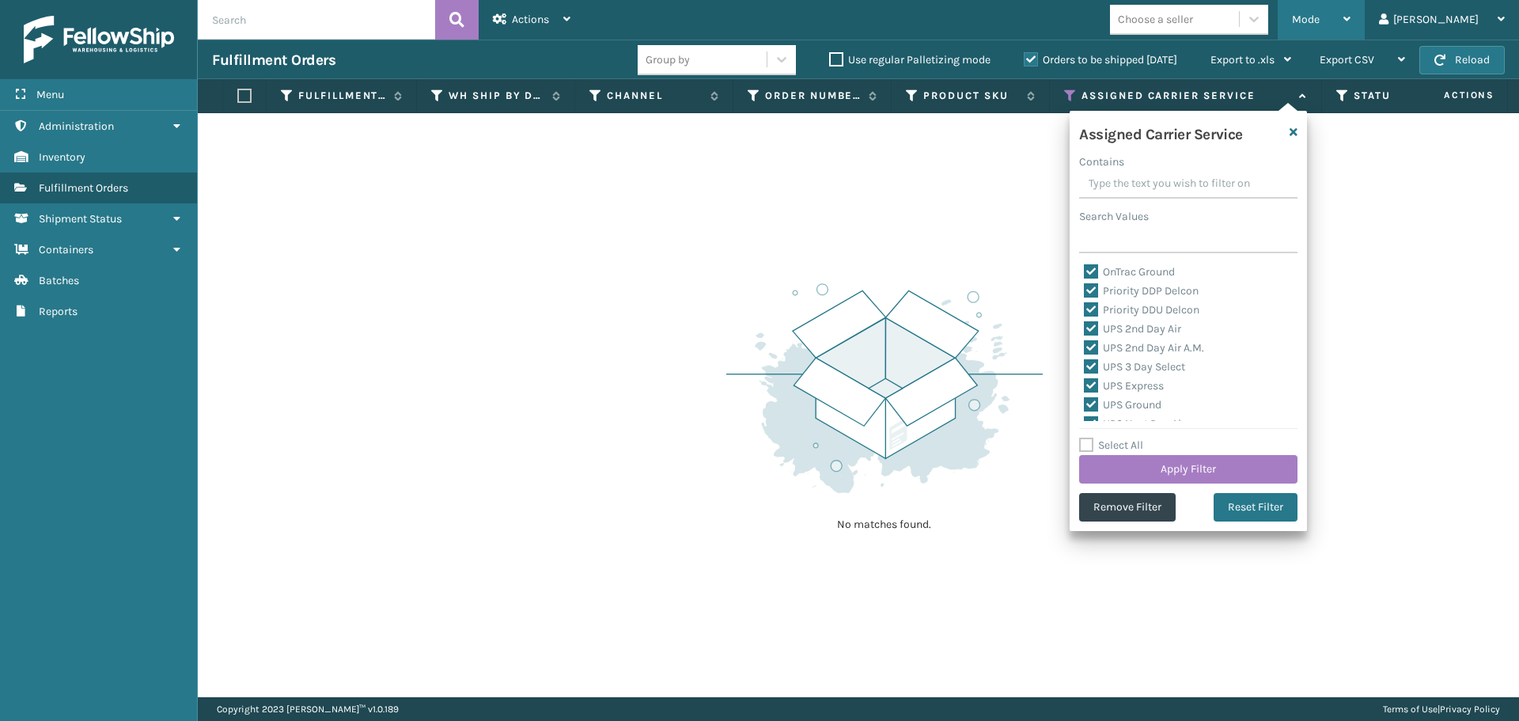
click at [1351, 26] on div "Mode" at bounding box center [1321, 20] width 59 height 40
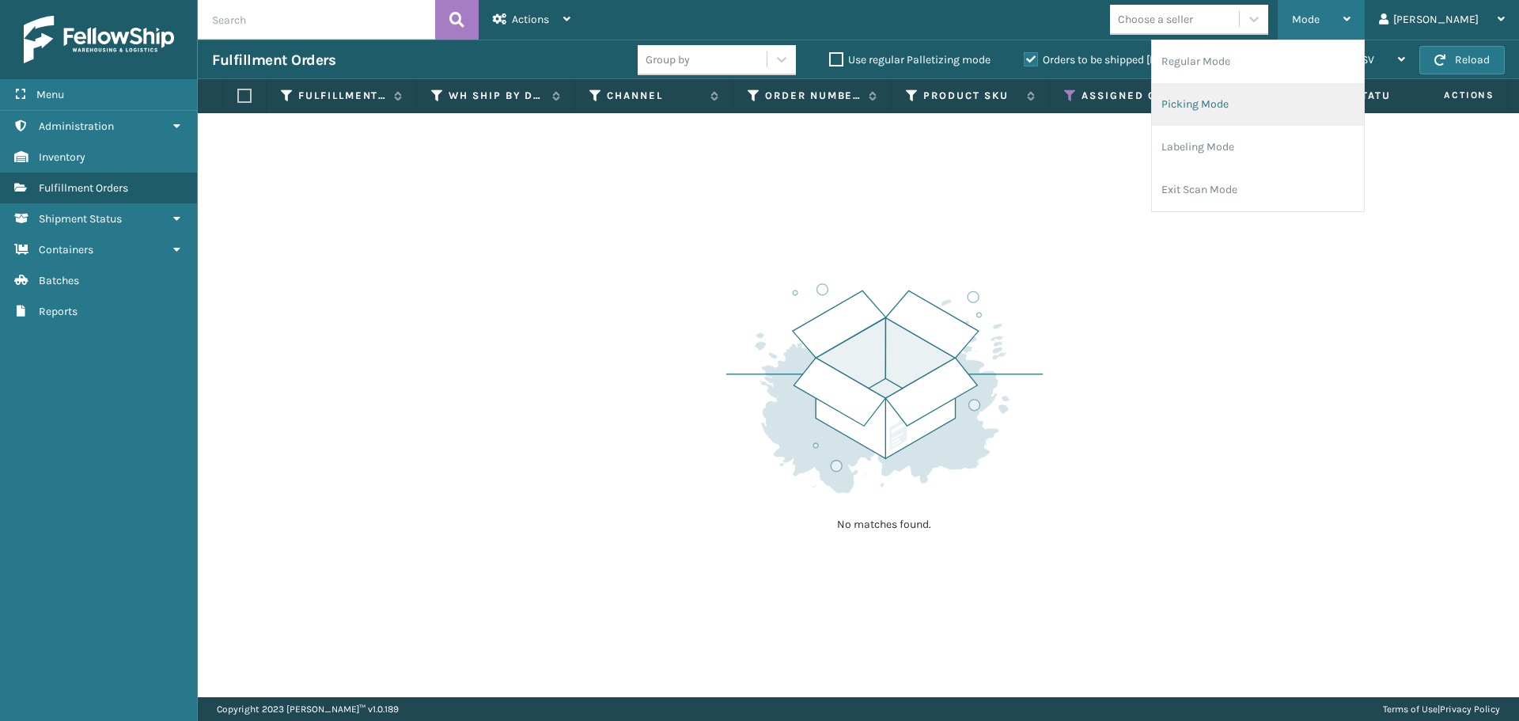
click at [1321, 113] on li "Picking Mode" at bounding box center [1258, 104] width 212 height 43
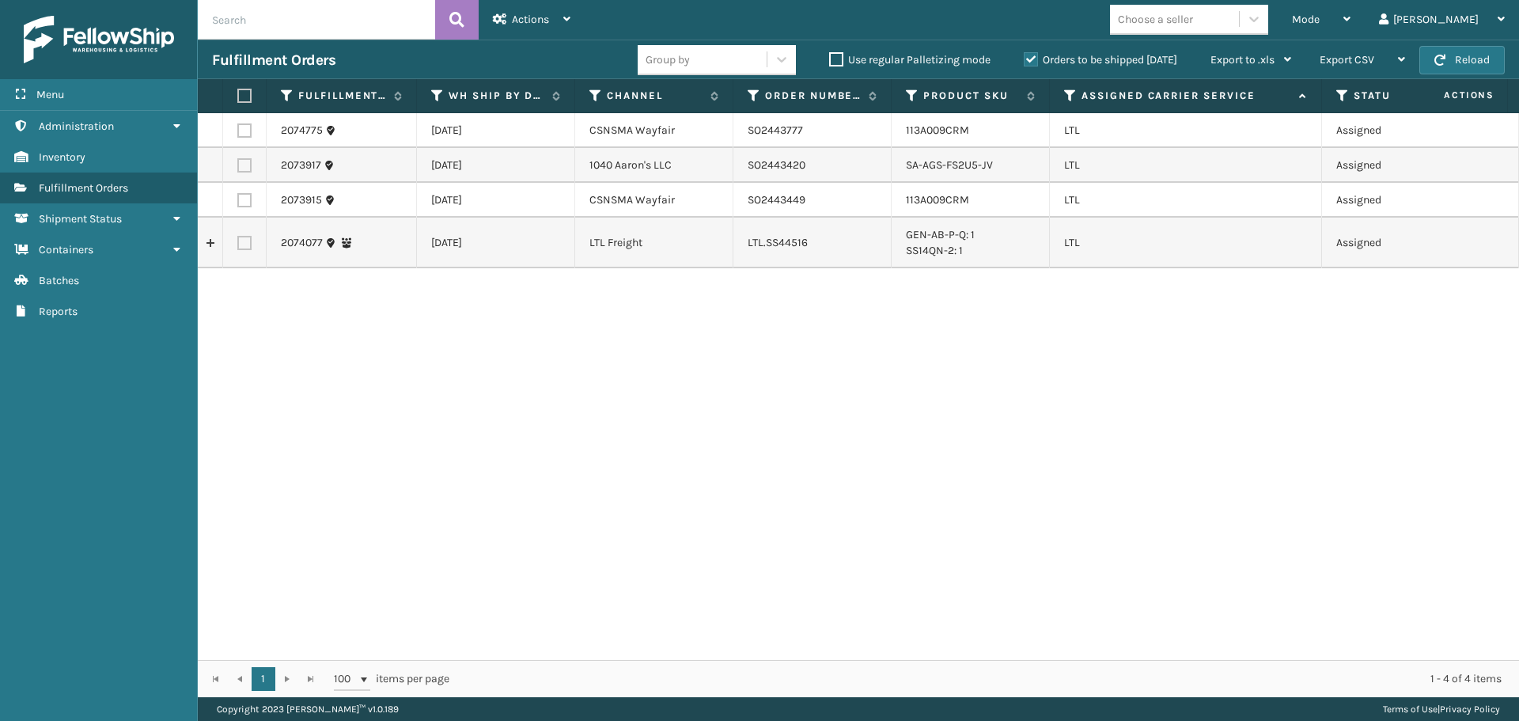
click at [245, 134] on label at bounding box center [244, 130] width 14 height 14
click at [238, 134] on input "checkbox" at bounding box center [237, 128] width 1 height 10
click at [241, 203] on label at bounding box center [244, 200] width 14 height 14
click at [238, 203] on input "checkbox" at bounding box center [237, 198] width 1 height 10
click at [530, 8] on div "Actions" at bounding box center [532, 20] width 78 height 40
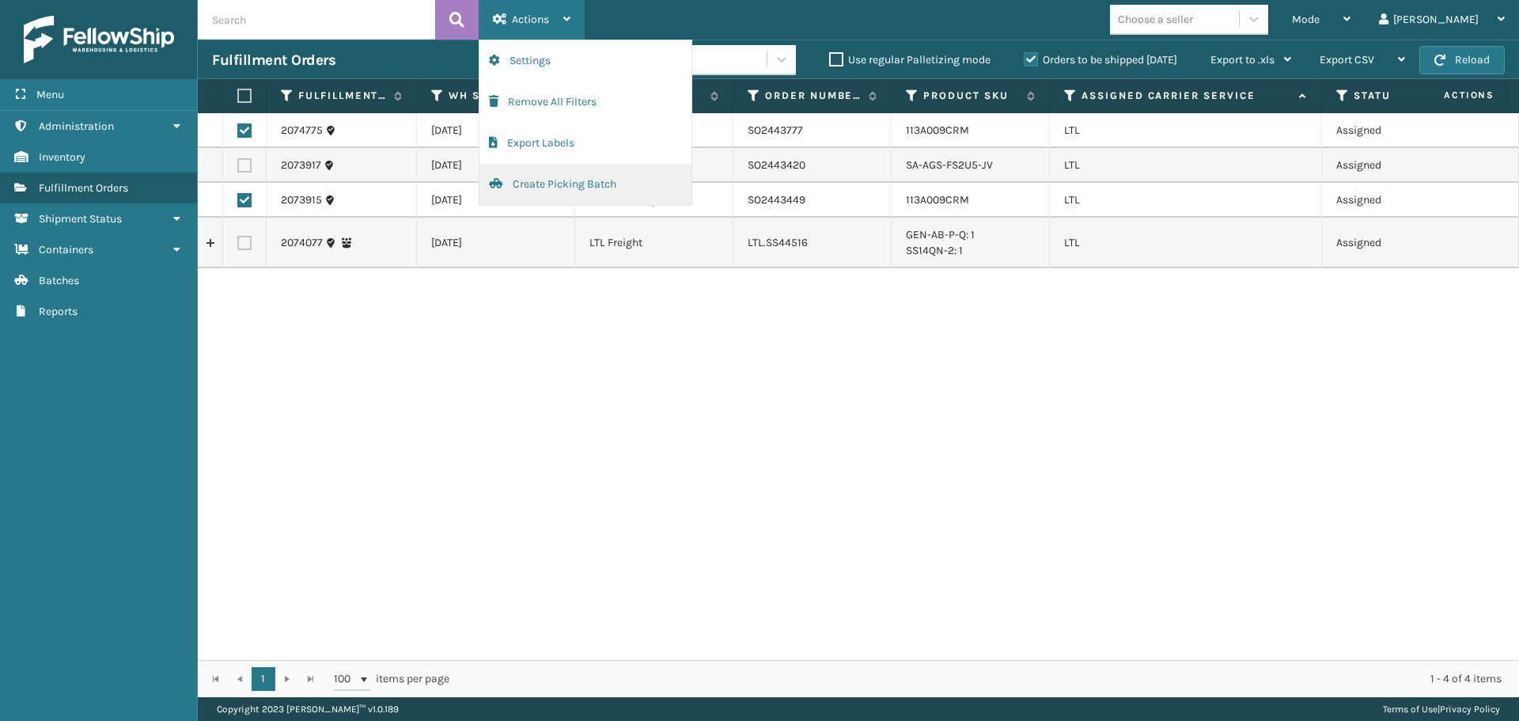
click at [554, 180] on button "Create Picking Batch" at bounding box center [586, 184] width 212 height 41
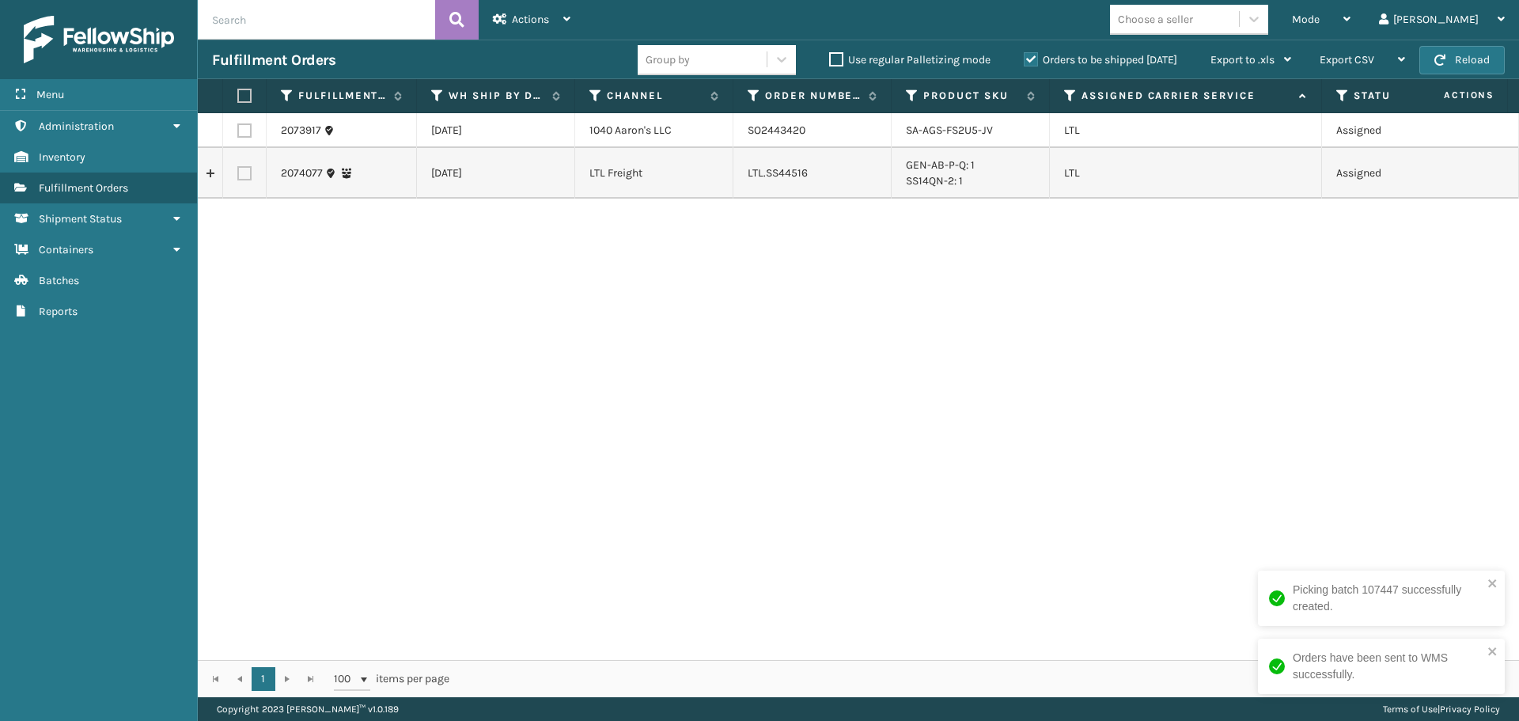
click at [241, 136] on label at bounding box center [244, 130] width 14 height 14
click at [238, 134] on input "checkbox" at bounding box center [237, 128] width 1 height 10
click at [547, 17] on span "Actions" at bounding box center [530, 19] width 37 height 13
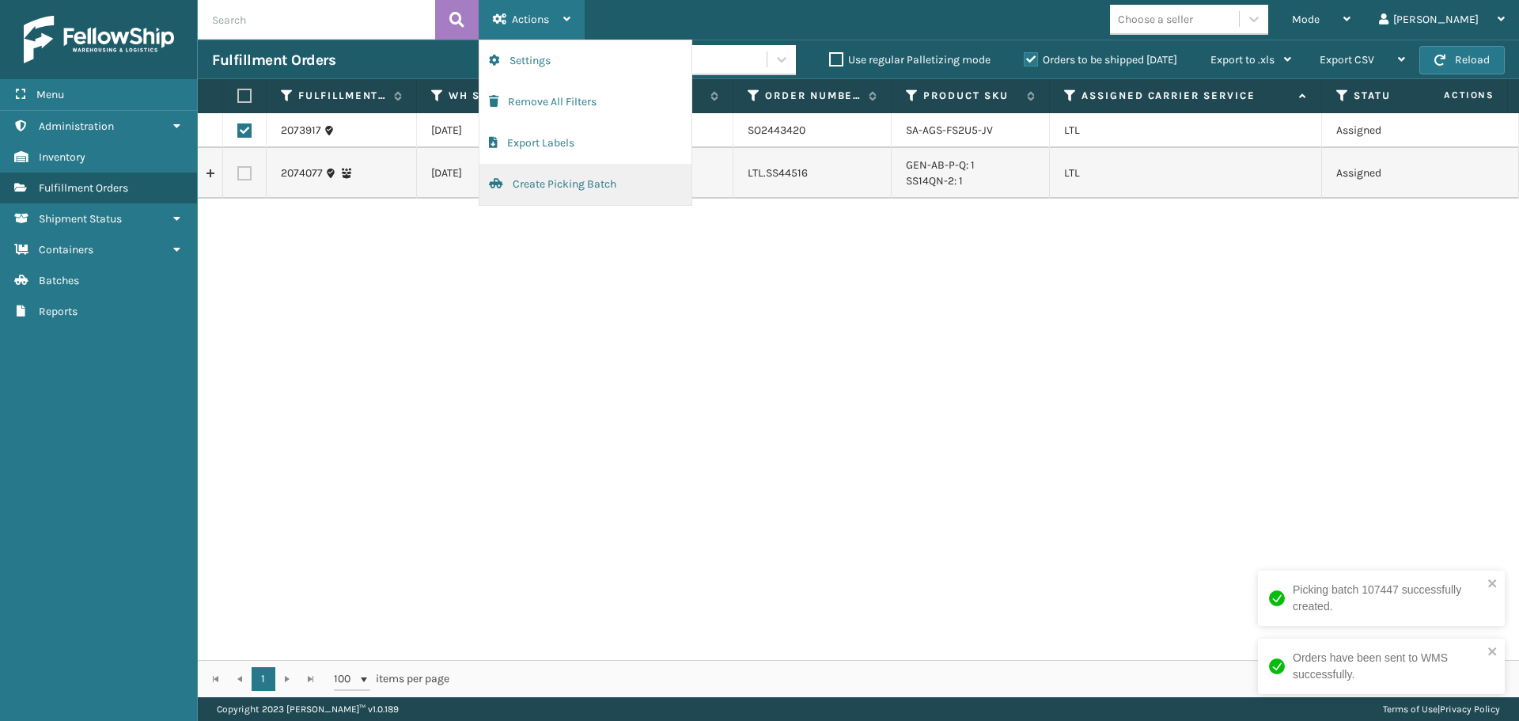
click at [559, 184] on button "Create Picking Batch" at bounding box center [586, 184] width 212 height 41
